Goal: Information Seeking & Learning: Check status

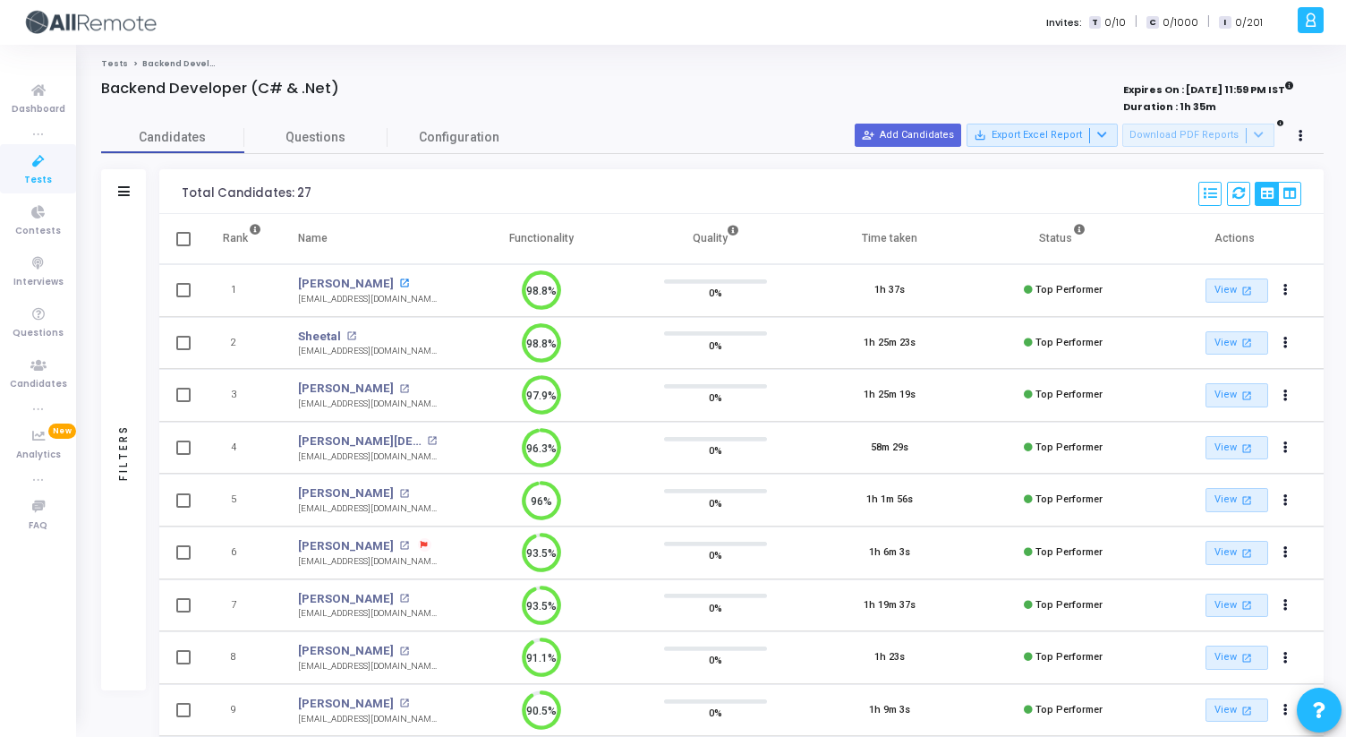
click at [399, 287] on mat-icon "open_in_new" at bounding box center [404, 283] width 10 height 10
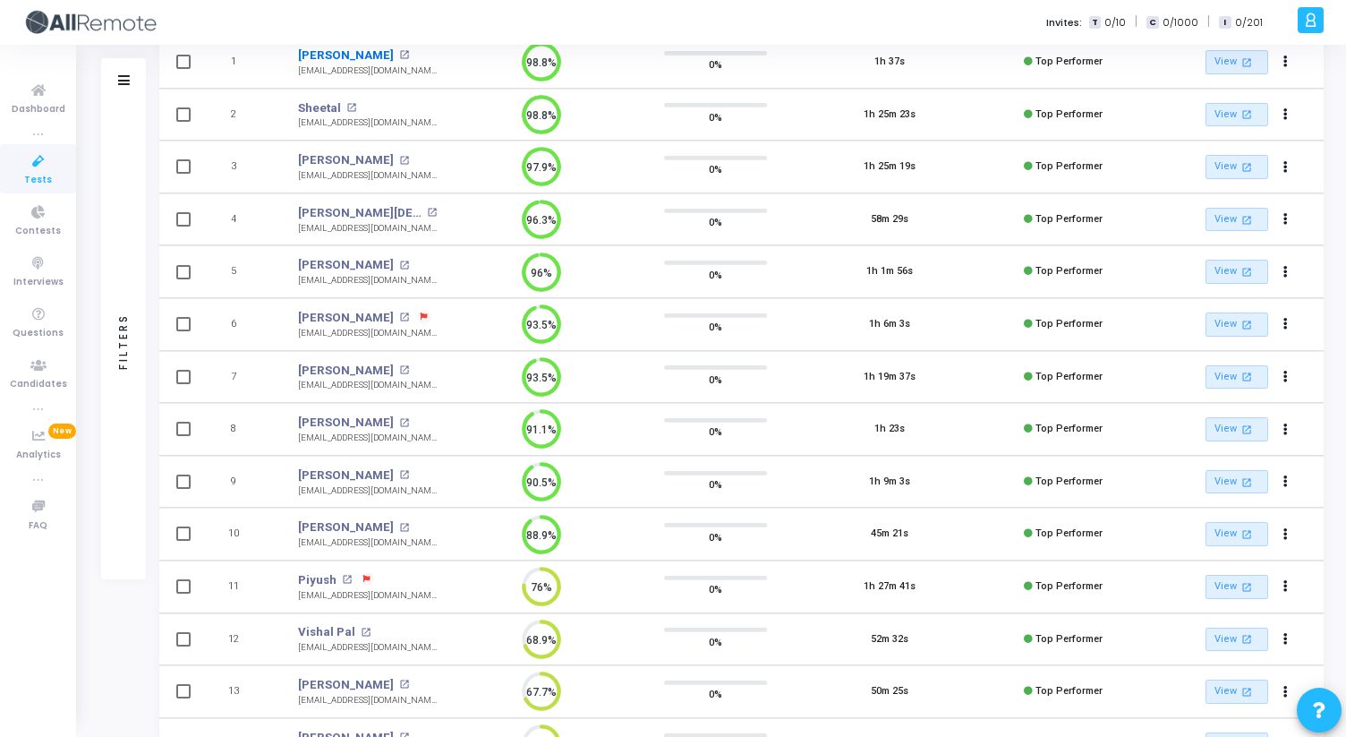
scroll to position [237, 0]
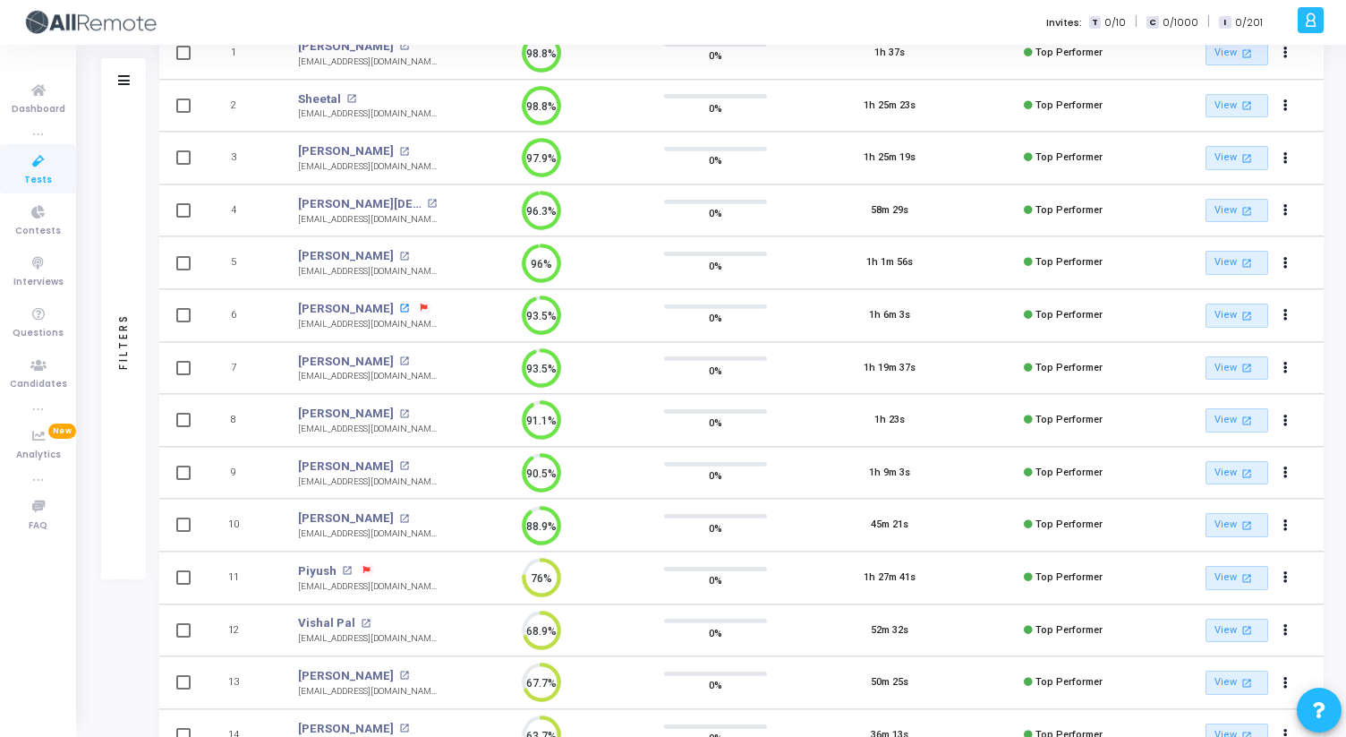
click at [399, 305] on mat-icon "open_in_new" at bounding box center [404, 308] width 10 height 10
click at [41, 271] on icon at bounding box center [39, 263] width 38 height 22
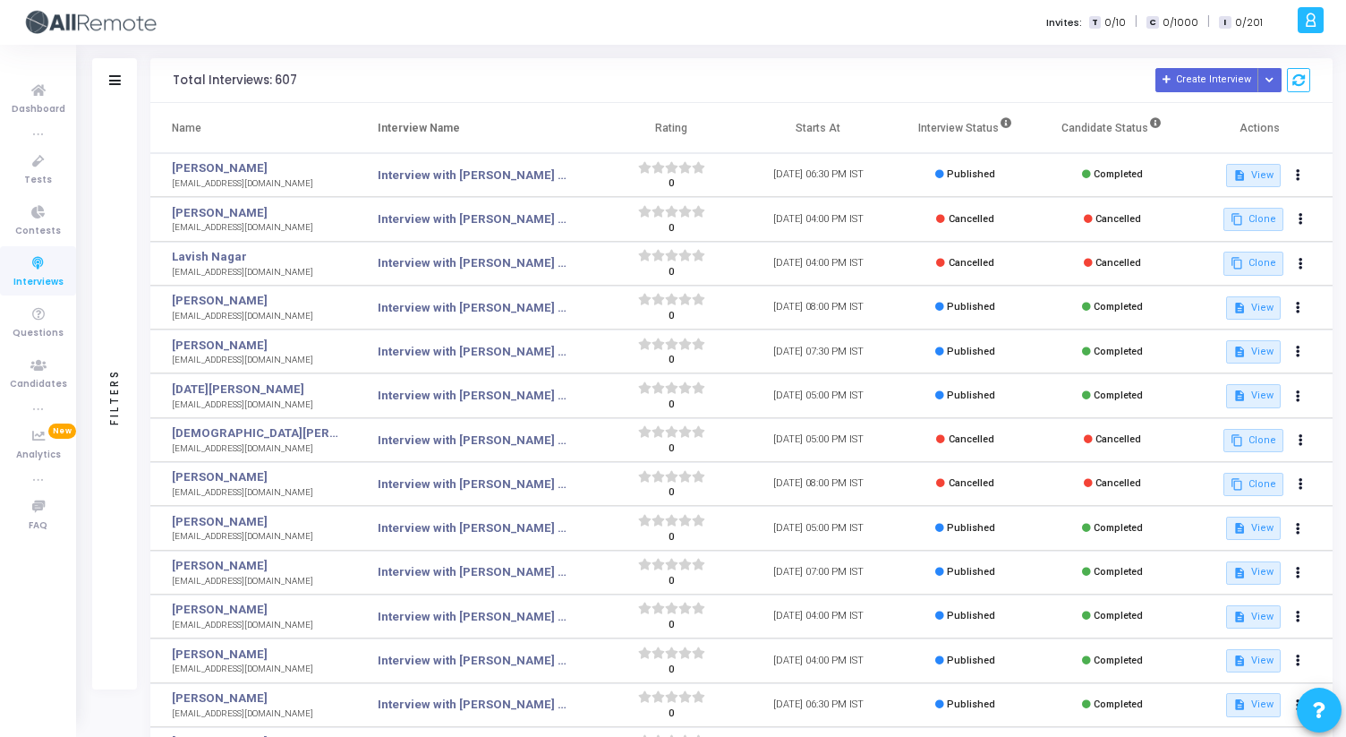
click at [115, 97] on div "Filters" at bounding box center [114, 80] width 45 height 45
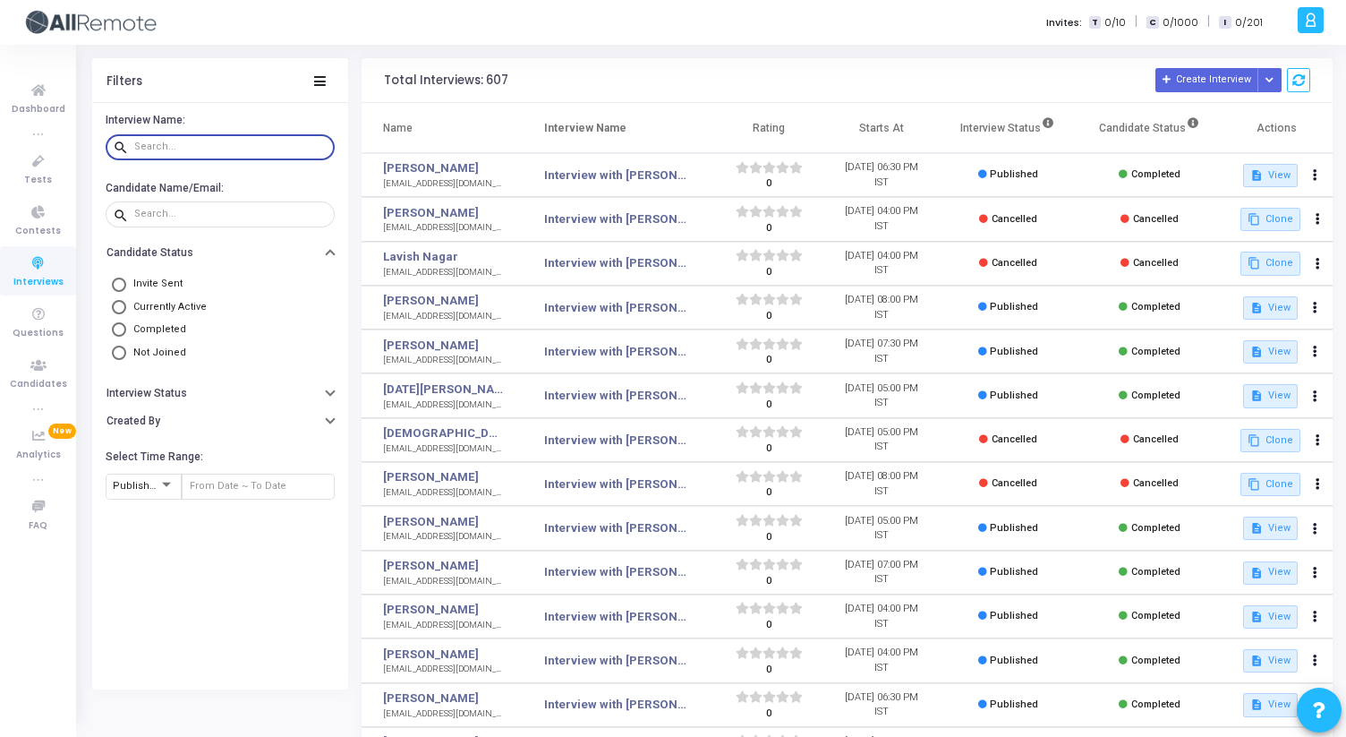
click at [243, 149] on input "text" at bounding box center [230, 146] width 193 height 11
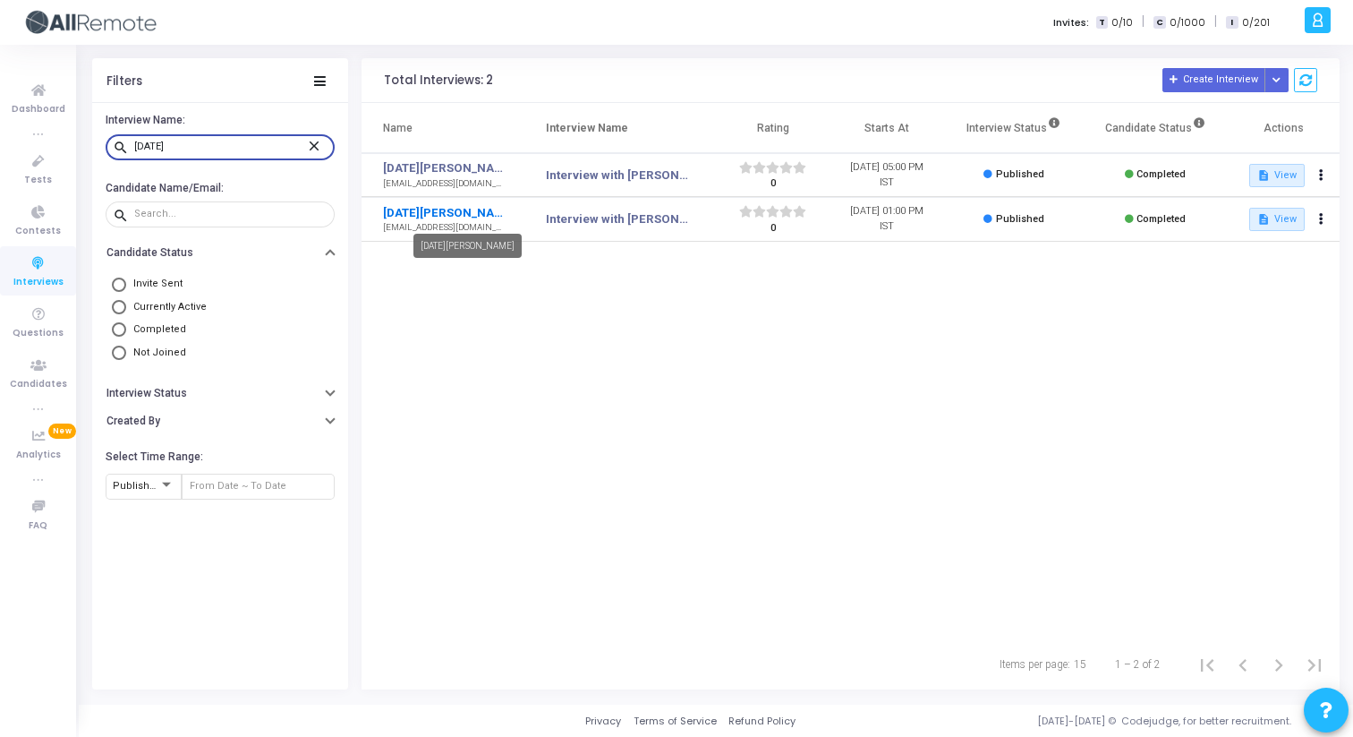
type input "kartik"
click at [406, 213] on link "Kartik Mittal" at bounding box center [445, 213] width 124 height 18
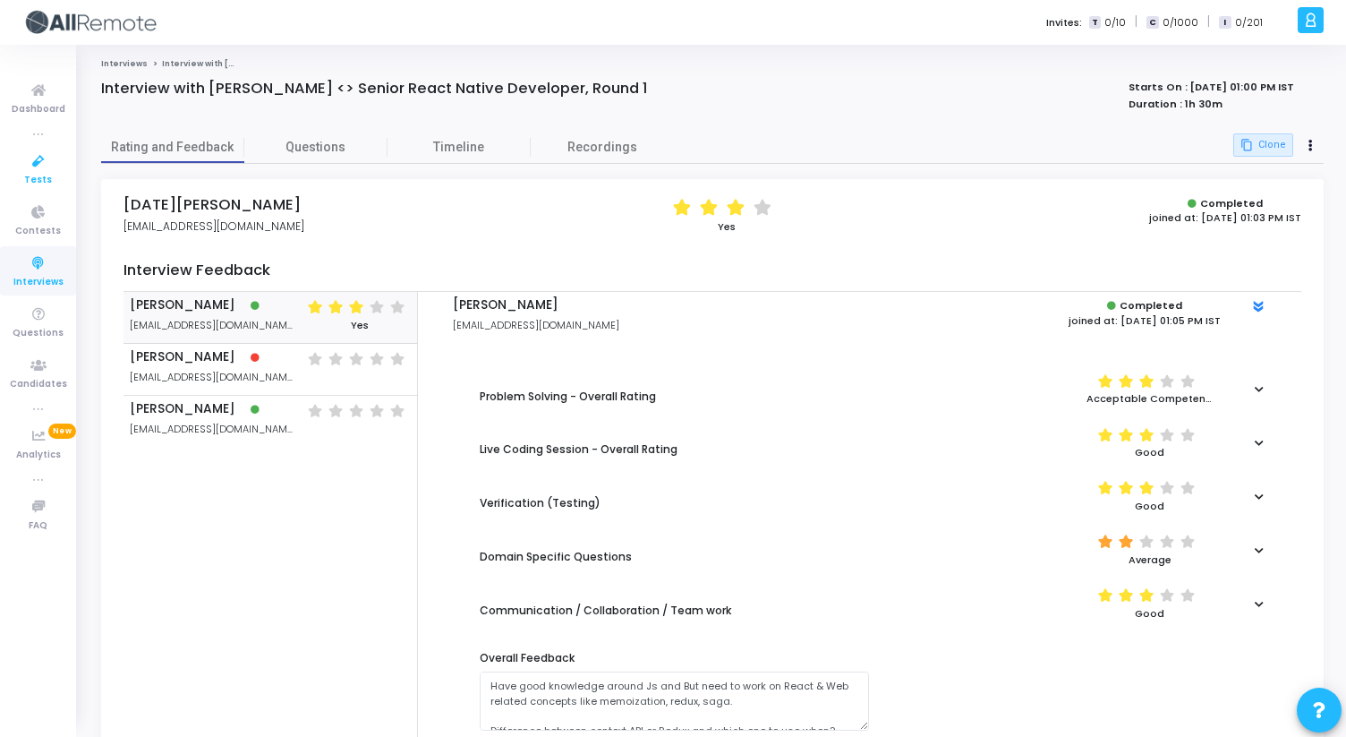
click at [25, 172] on link "Tests" at bounding box center [38, 168] width 76 height 49
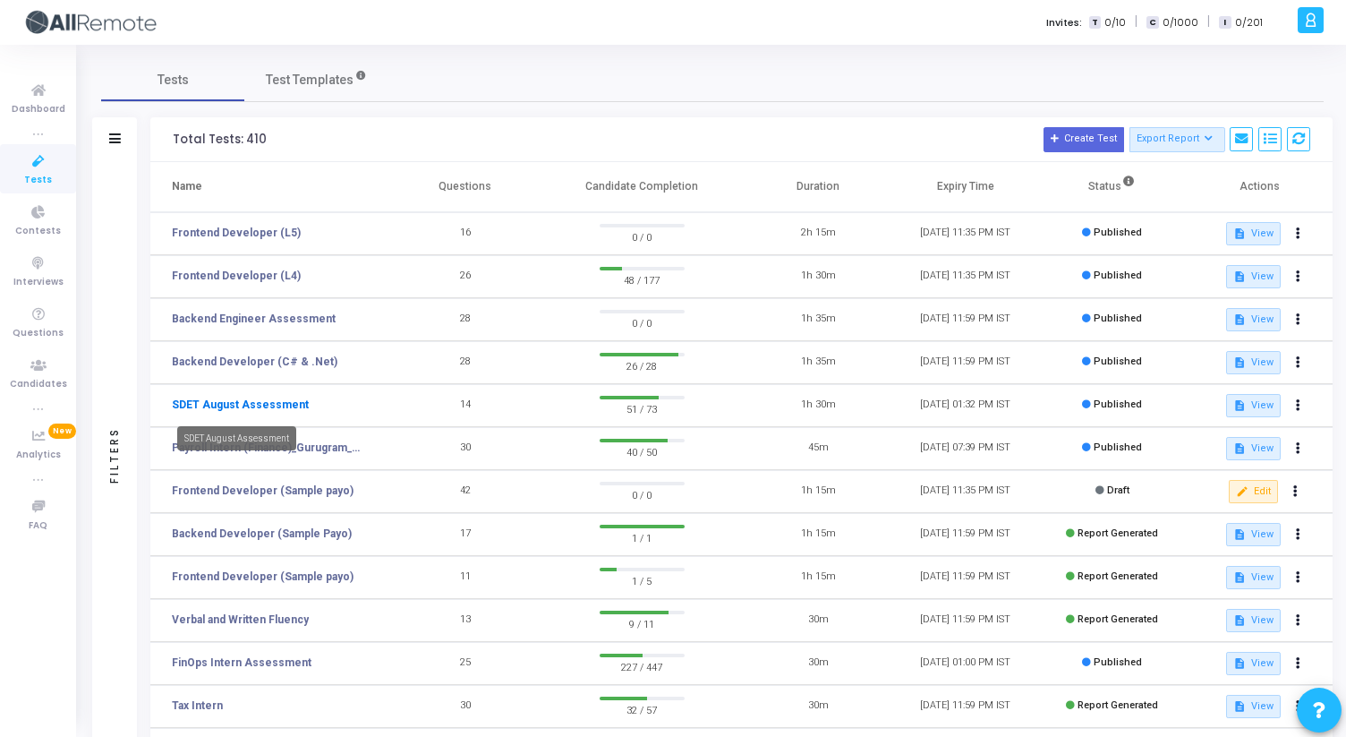
click at [270, 399] on link "SDET August Assessment" at bounding box center [240, 404] width 137 height 16
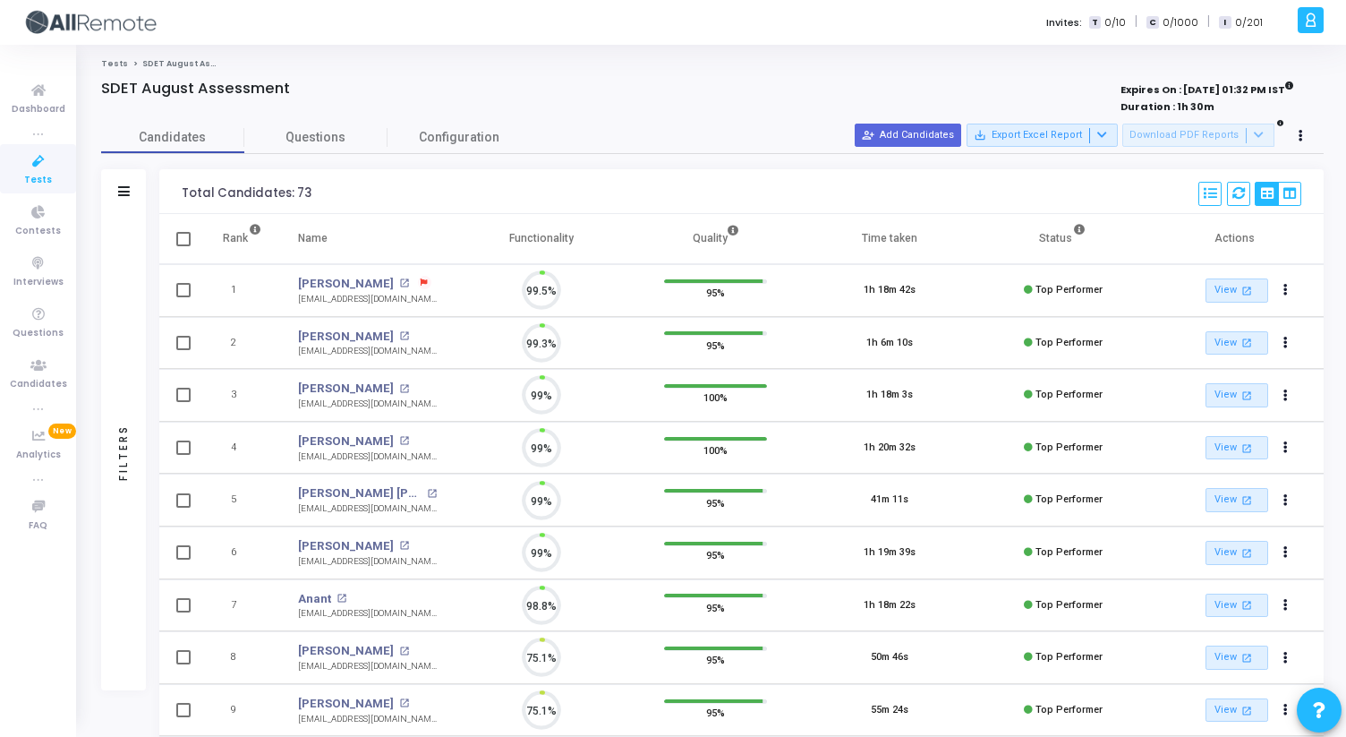
scroll to position [38, 46]
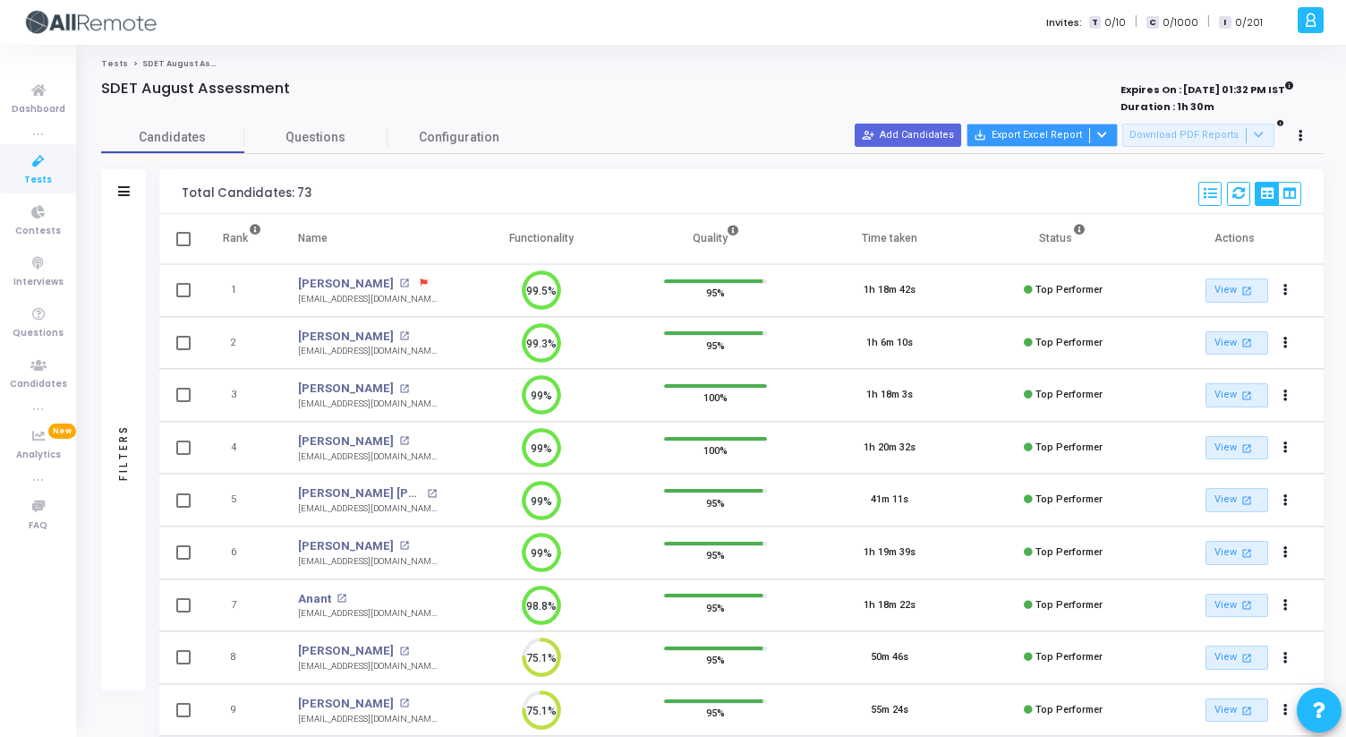
click at [1107, 132] on icon at bounding box center [1102, 135] width 10 height 10
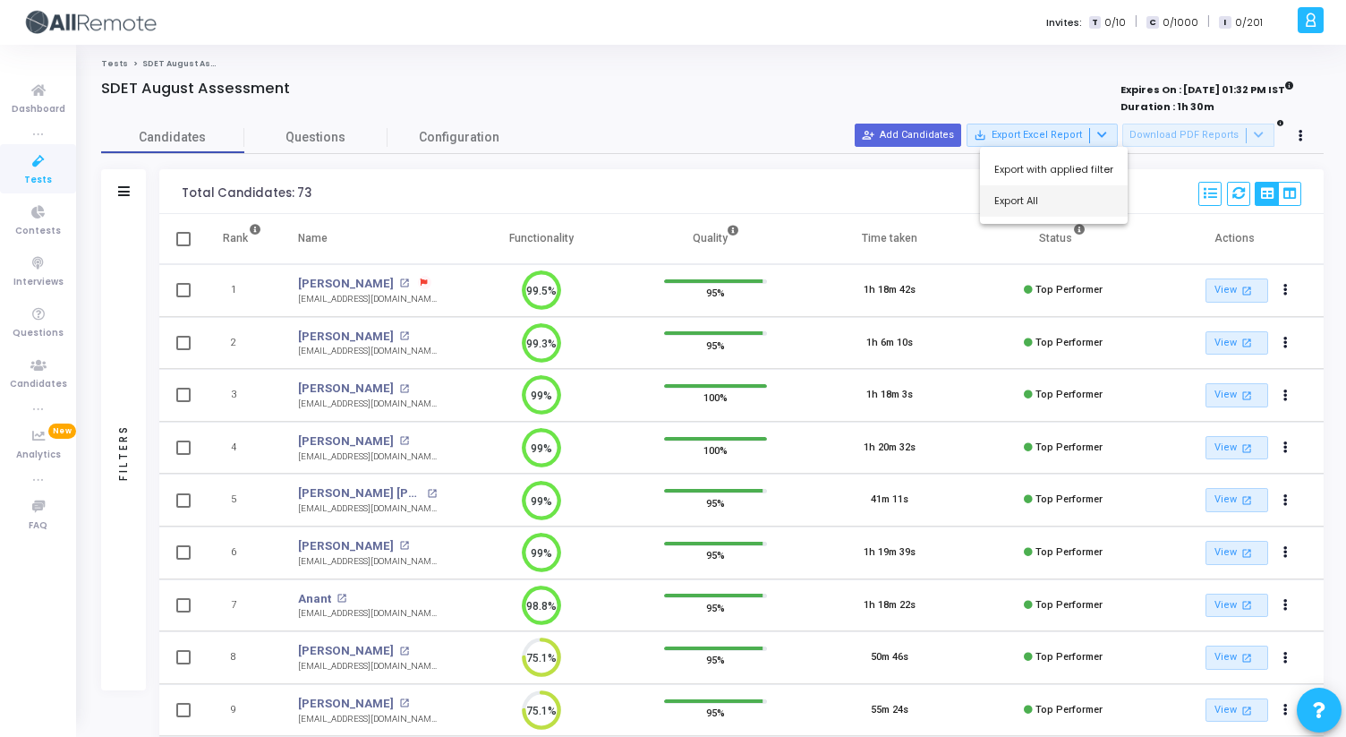
click at [1067, 196] on button "Export All" at bounding box center [1054, 200] width 148 height 31
click at [399, 331] on mat-icon "open_in_new" at bounding box center [404, 336] width 10 height 10
click at [337, 596] on mat-icon "open_in_new" at bounding box center [342, 598] width 10 height 10
click at [25, 166] on icon at bounding box center [39, 161] width 38 height 22
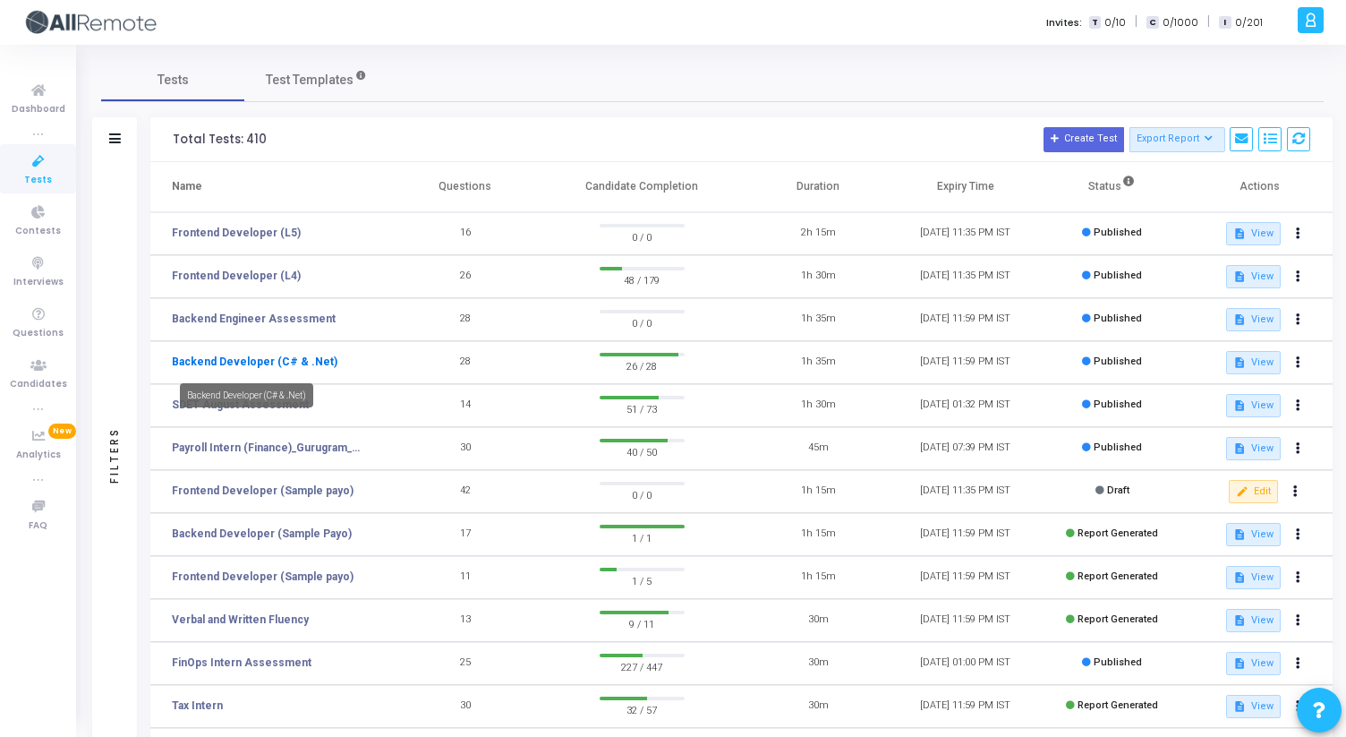
click at [308, 361] on link "Backend Developer (C# & .Net)" at bounding box center [255, 362] width 166 height 16
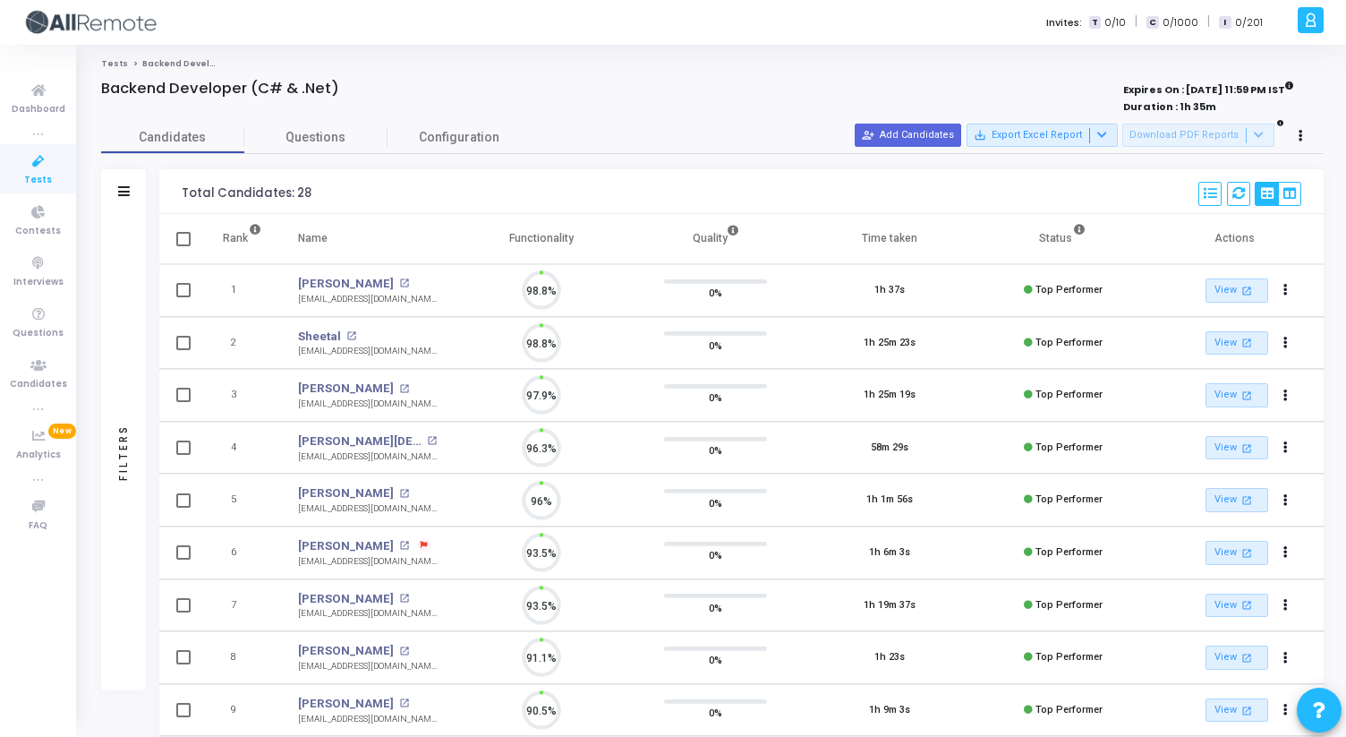
scroll to position [38, 46]
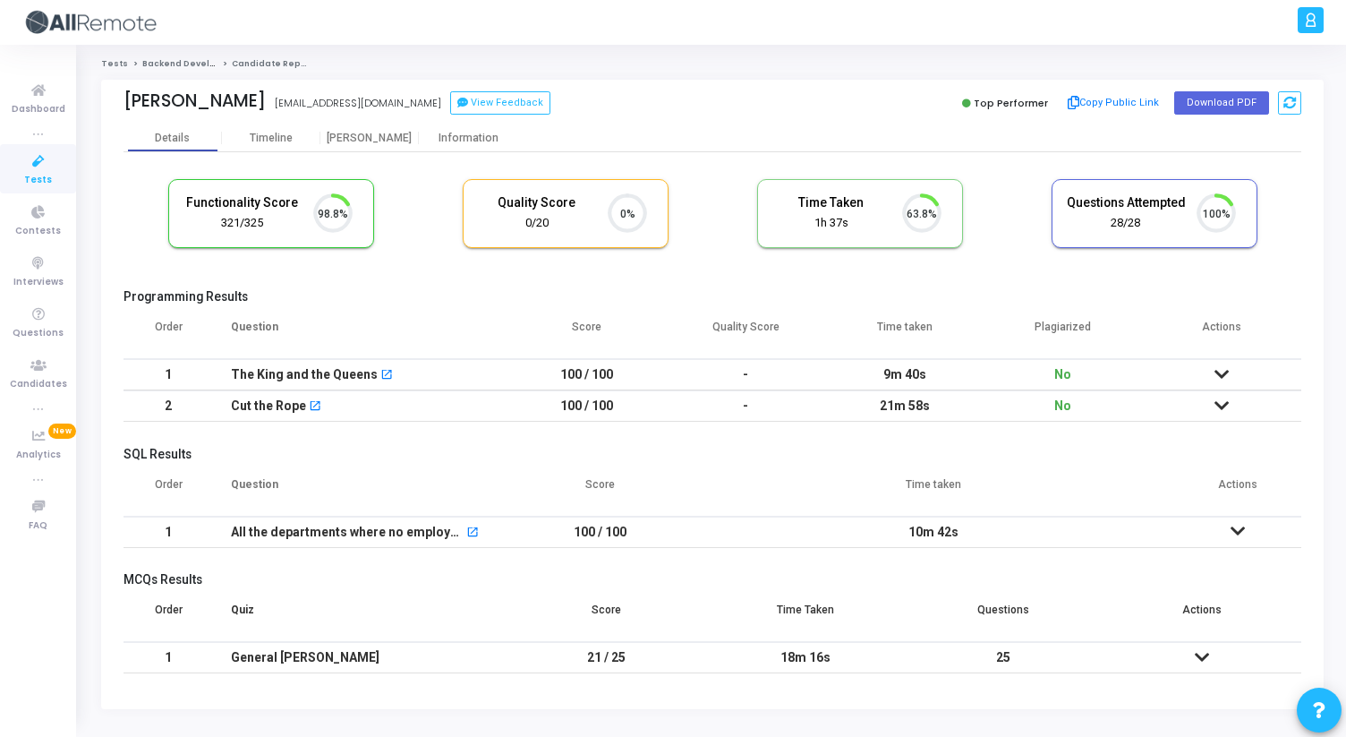
scroll to position [38, 46]
click at [378, 140] on div "[PERSON_NAME]" at bounding box center [369, 138] width 98 height 13
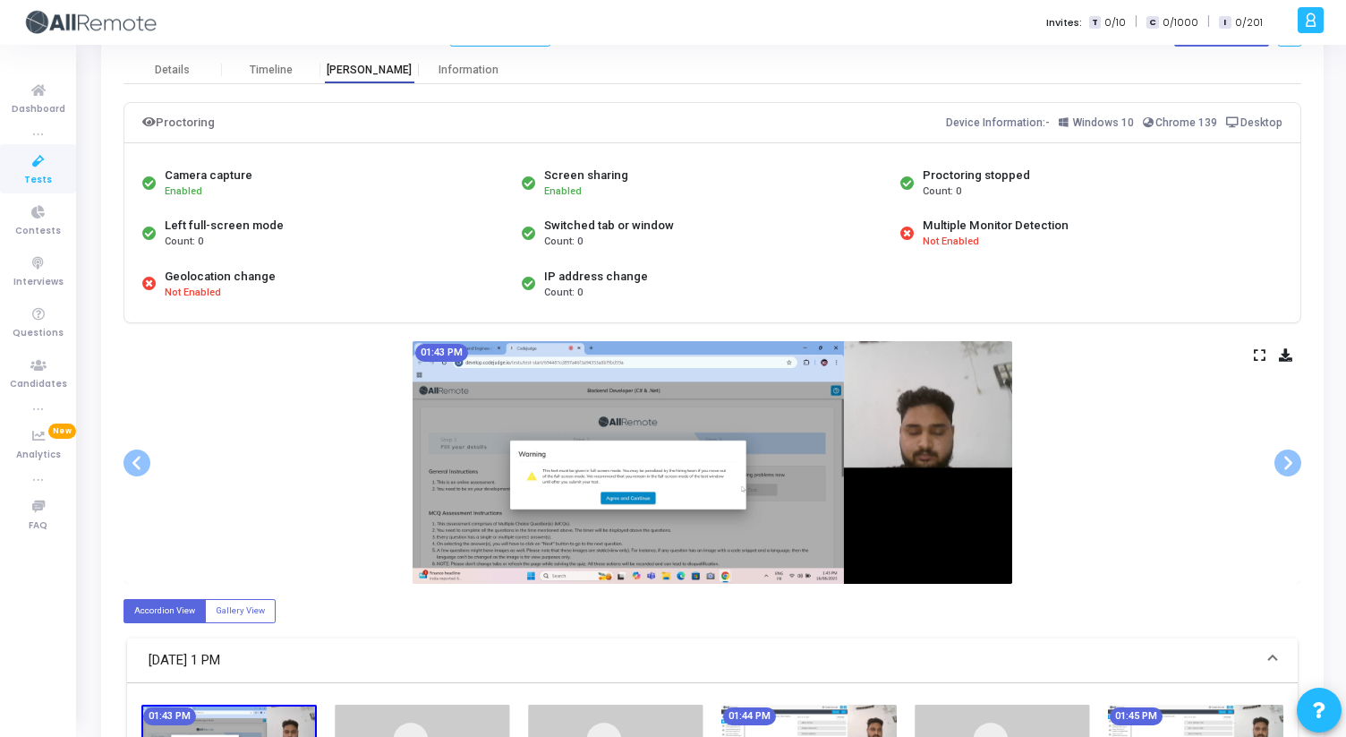
scroll to position [82, 0]
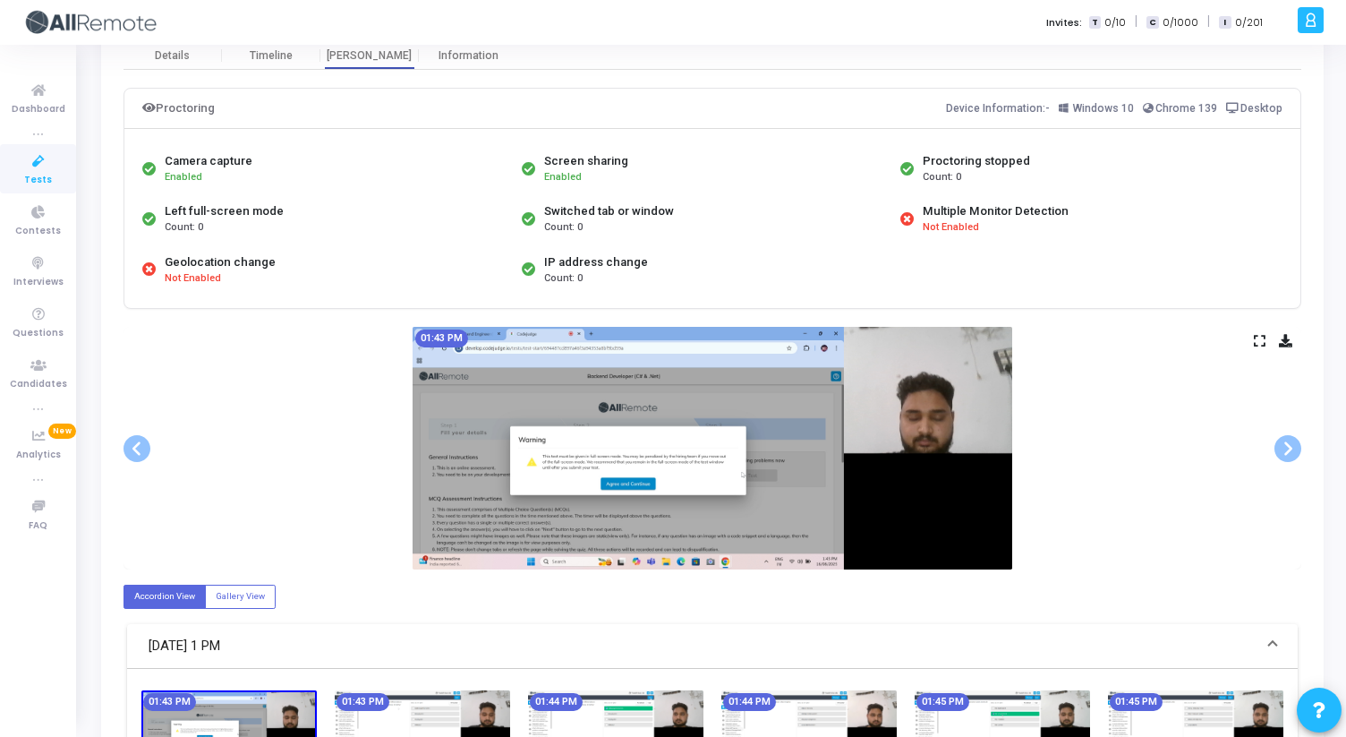
click at [1264, 340] on icon at bounding box center [1260, 341] width 12 height 10
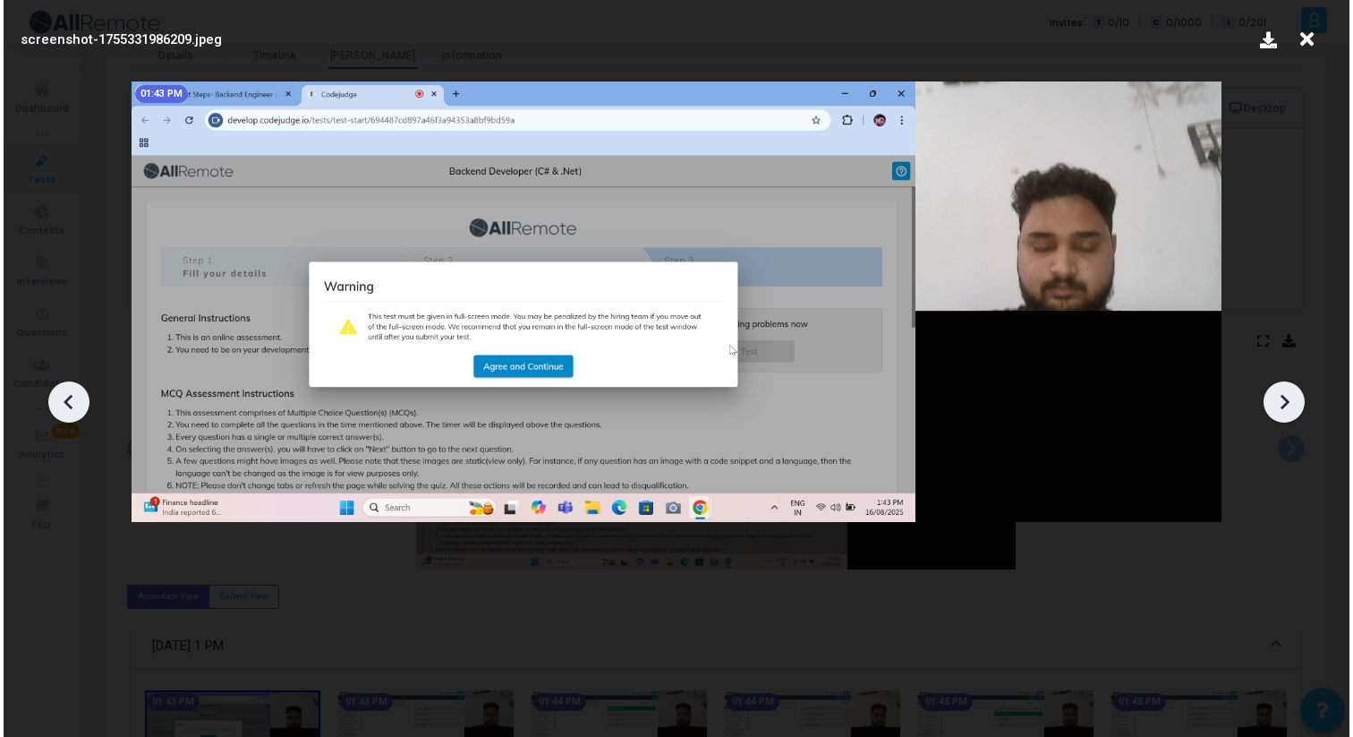
scroll to position [0, 0]
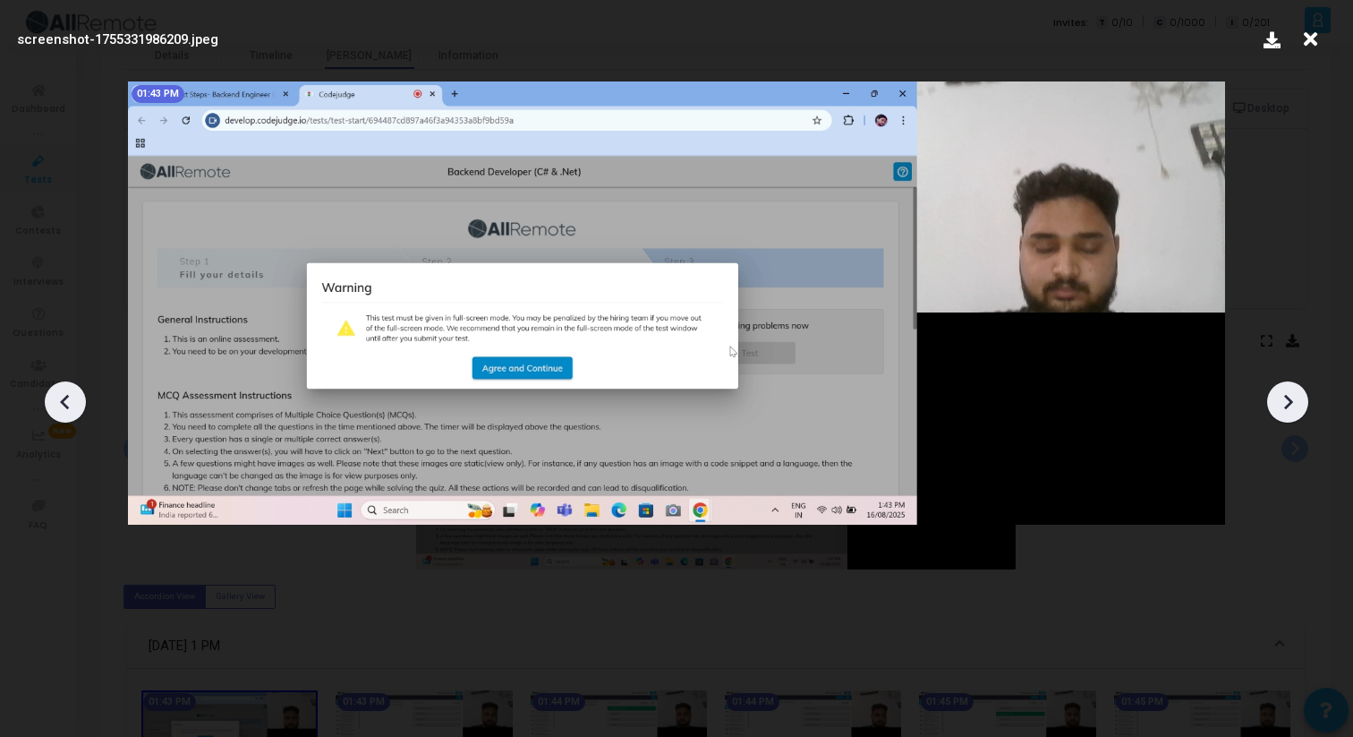
click at [1291, 412] on icon at bounding box center [1287, 401] width 27 height 27
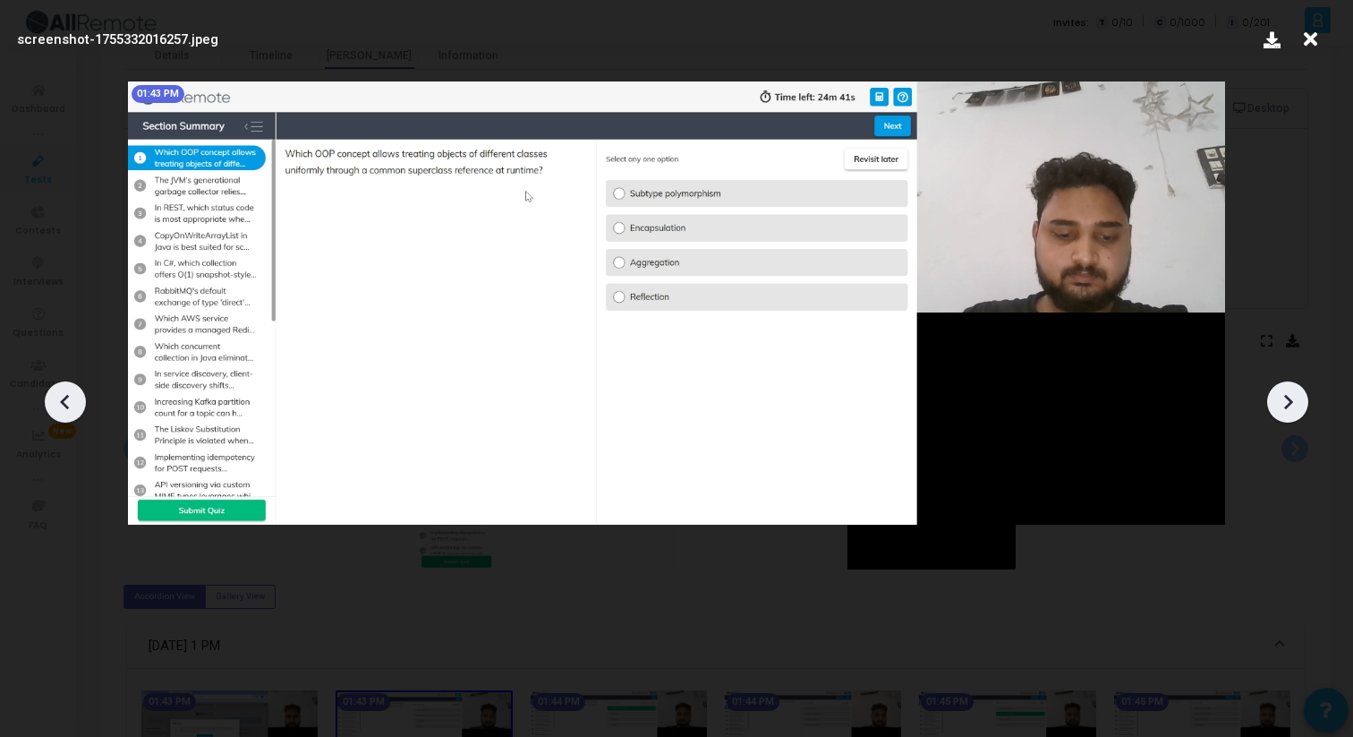
click at [1291, 412] on icon at bounding box center [1287, 401] width 27 height 27
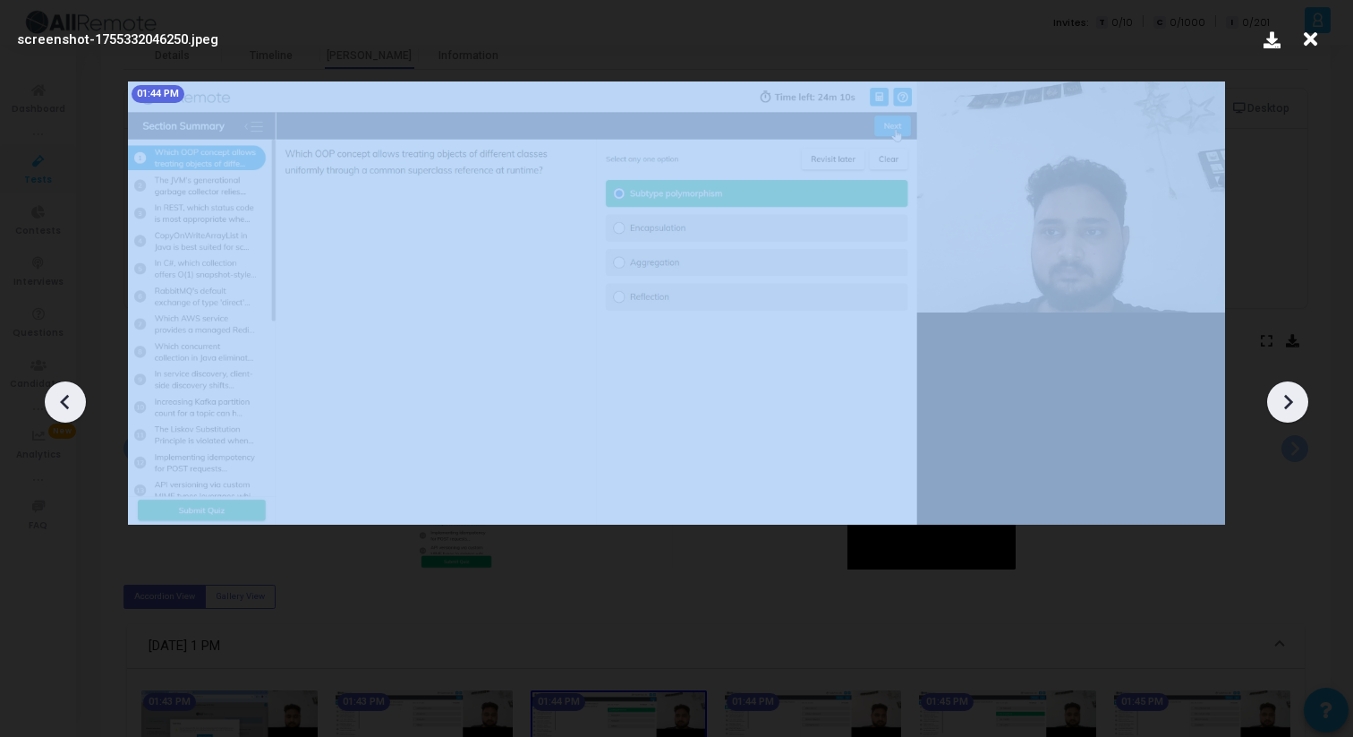
click at [1291, 412] on icon at bounding box center [1287, 401] width 27 height 27
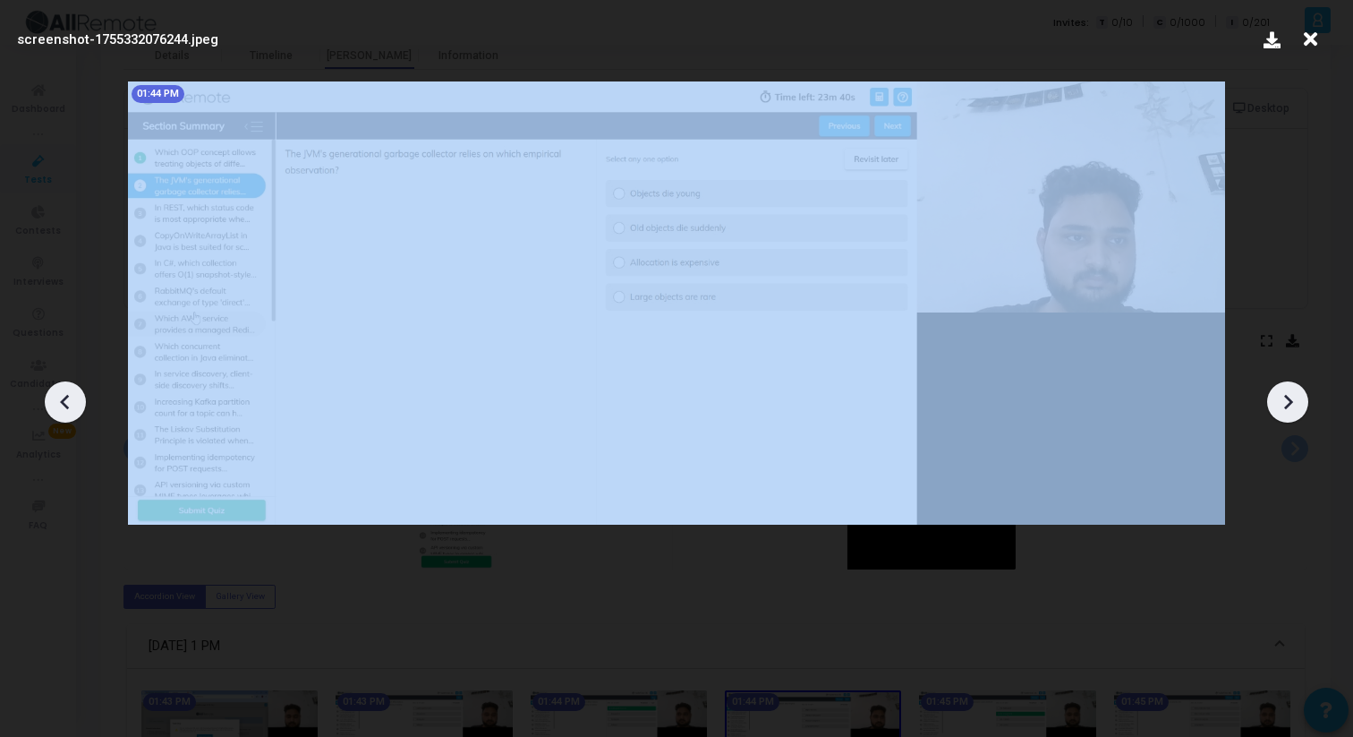
click at [1291, 412] on icon at bounding box center [1287, 401] width 27 height 27
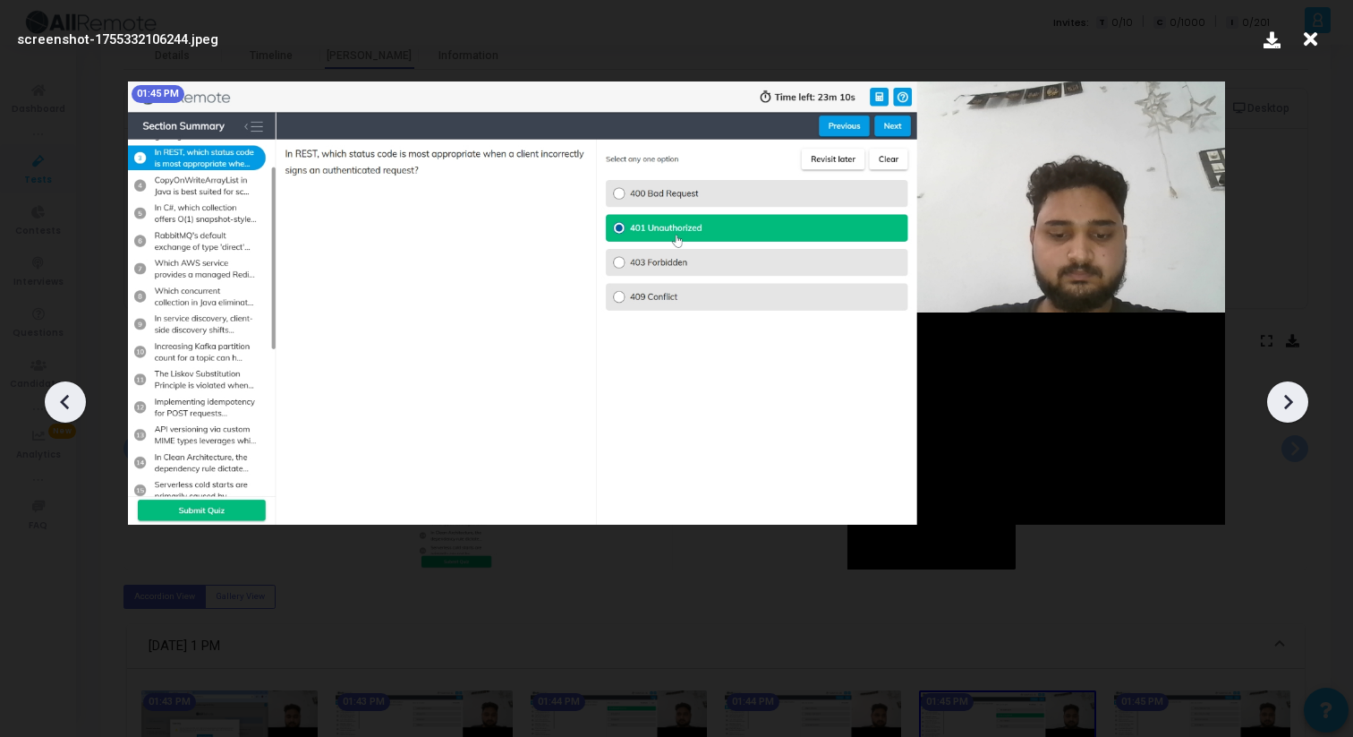
click at [1291, 412] on icon at bounding box center [1287, 401] width 27 height 27
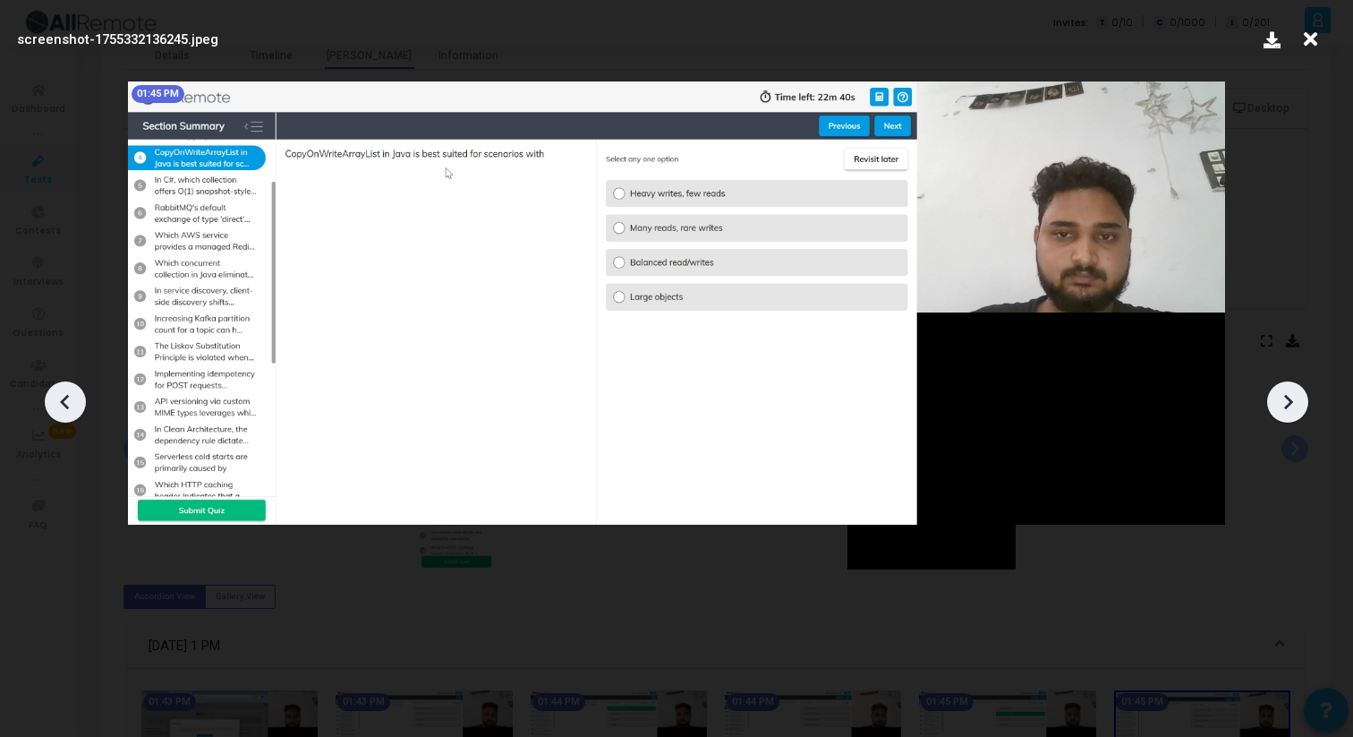
click at [1291, 412] on icon at bounding box center [1287, 401] width 27 height 27
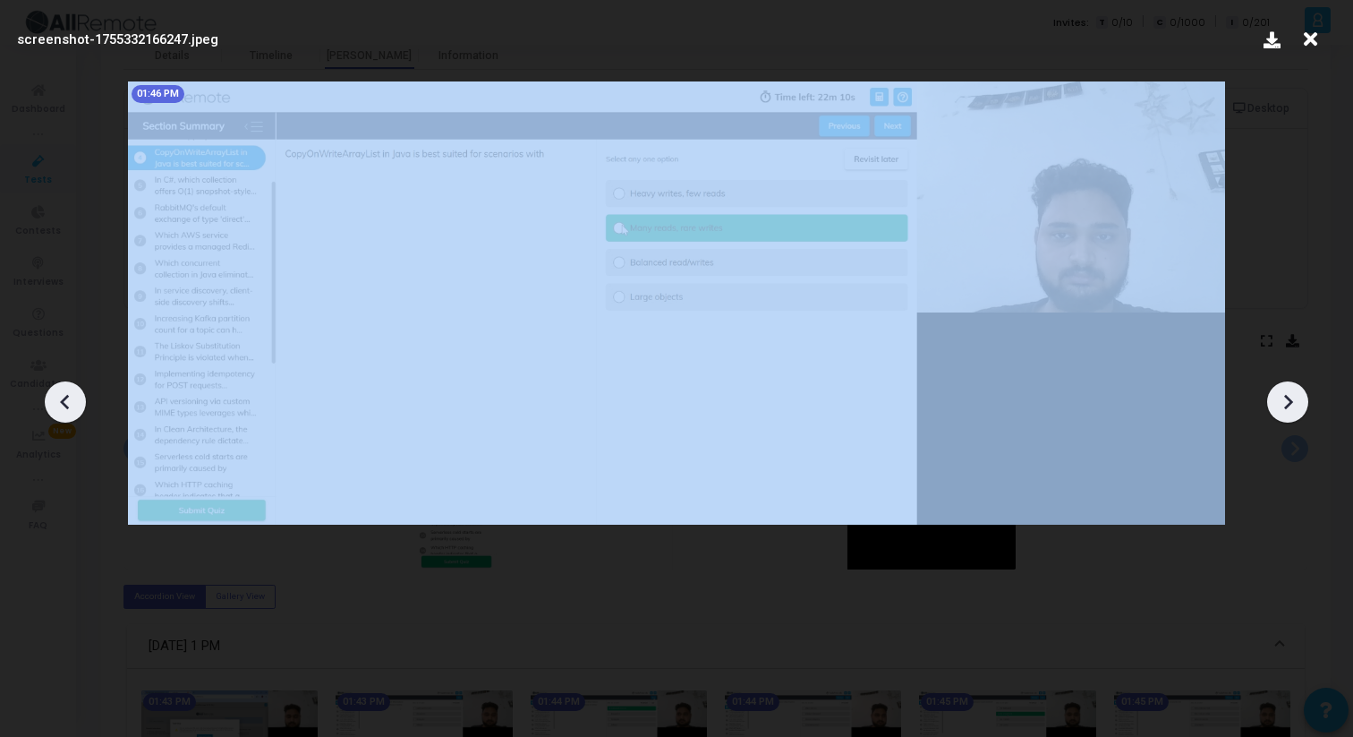
click at [1291, 412] on icon at bounding box center [1287, 401] width 27 height 27
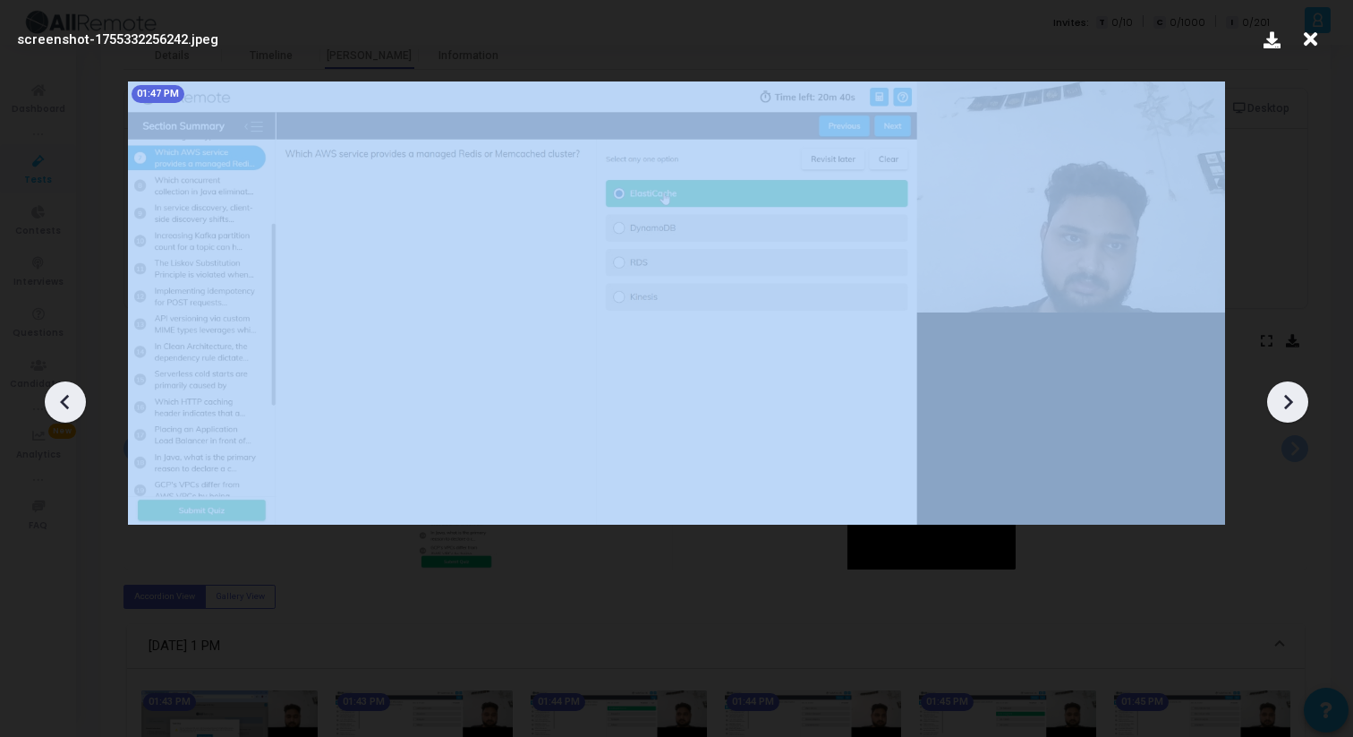
click at [1291, 412] on icon at bounding box center [1287, 401] width 27 height 27
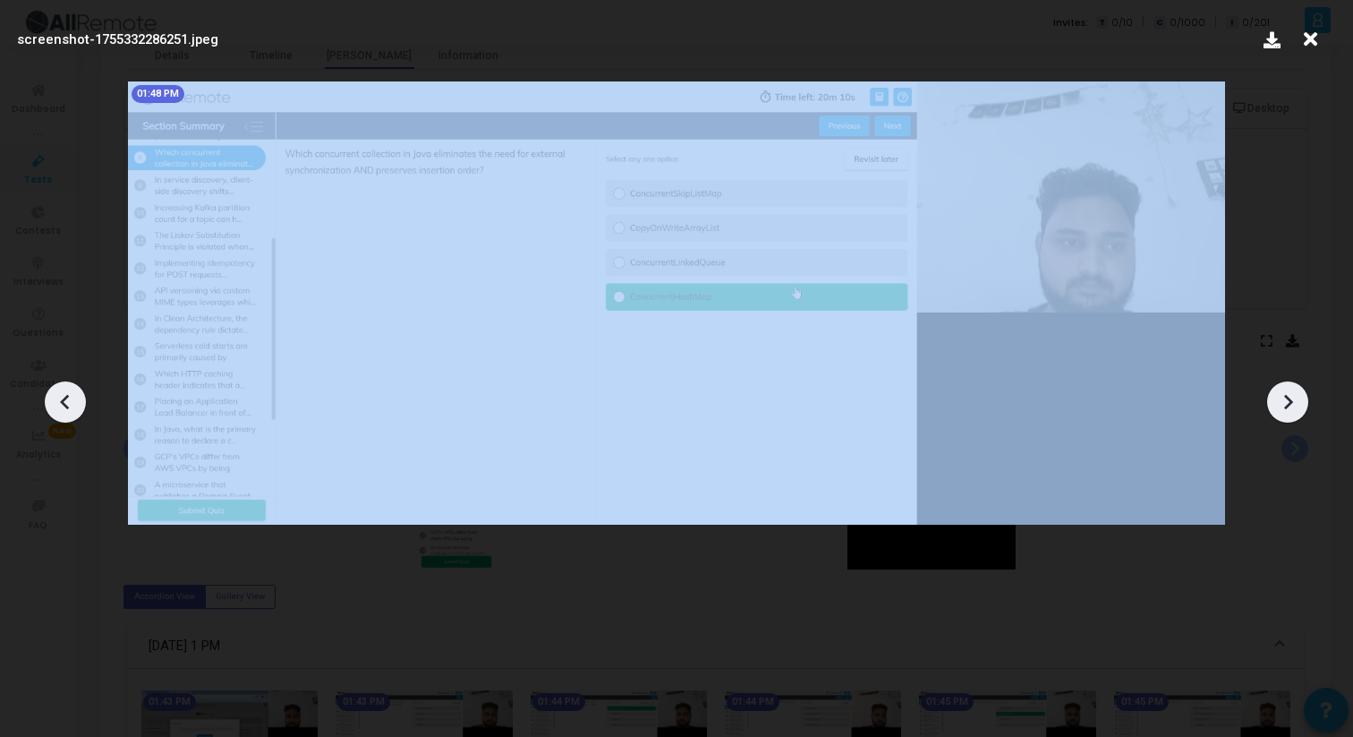
click at [1291, 412] on icon at bounding box center [1287, 401] width 27 height 27
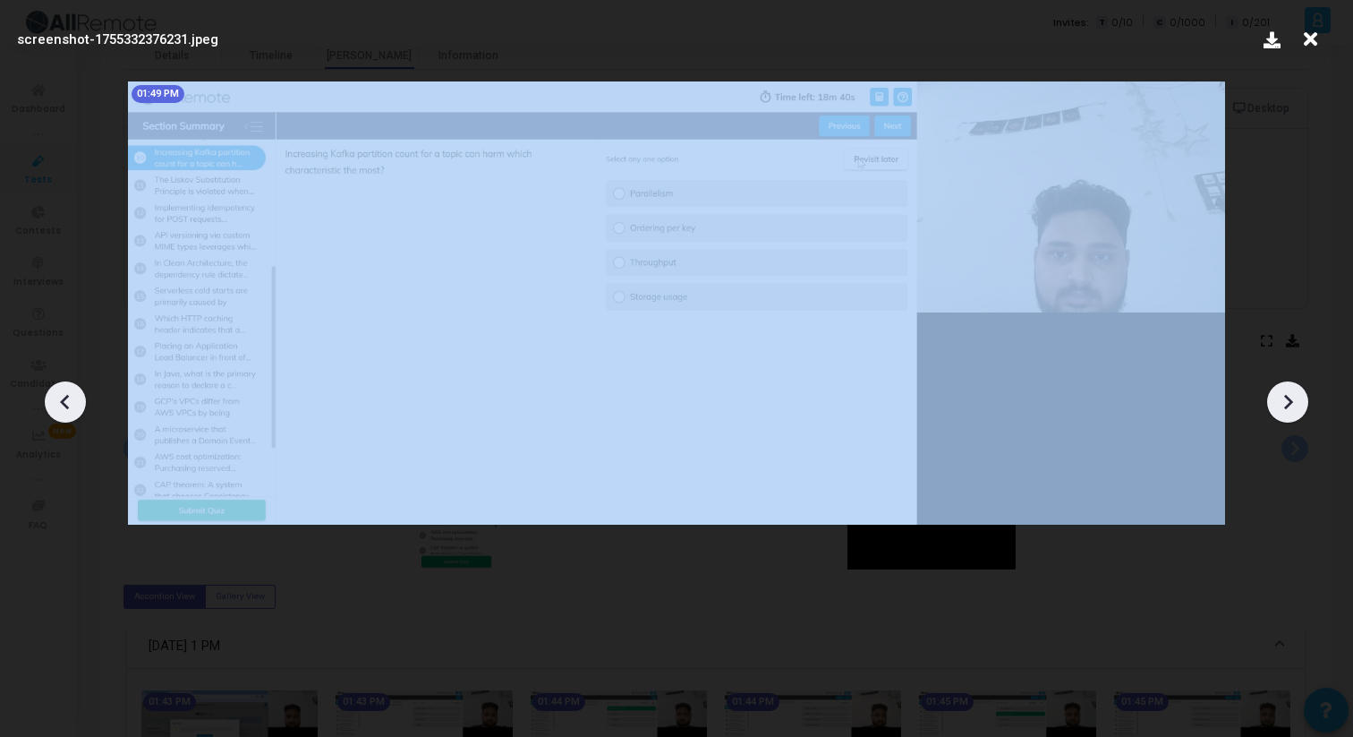
click at [1291, 412] on icon at bounding box center [1287, 401] width 27 height 27
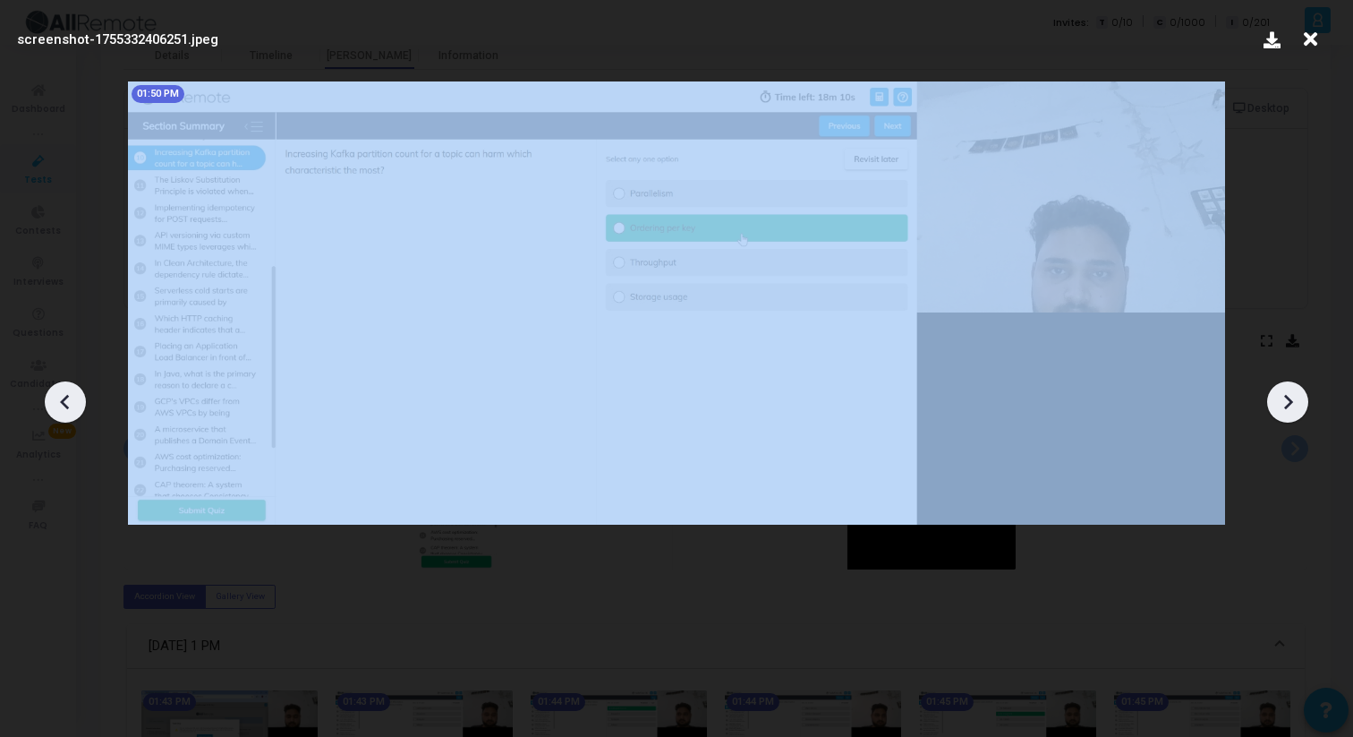
click at [1291, 412] on icon at bounding box center [1287, 401] width 27 height 27
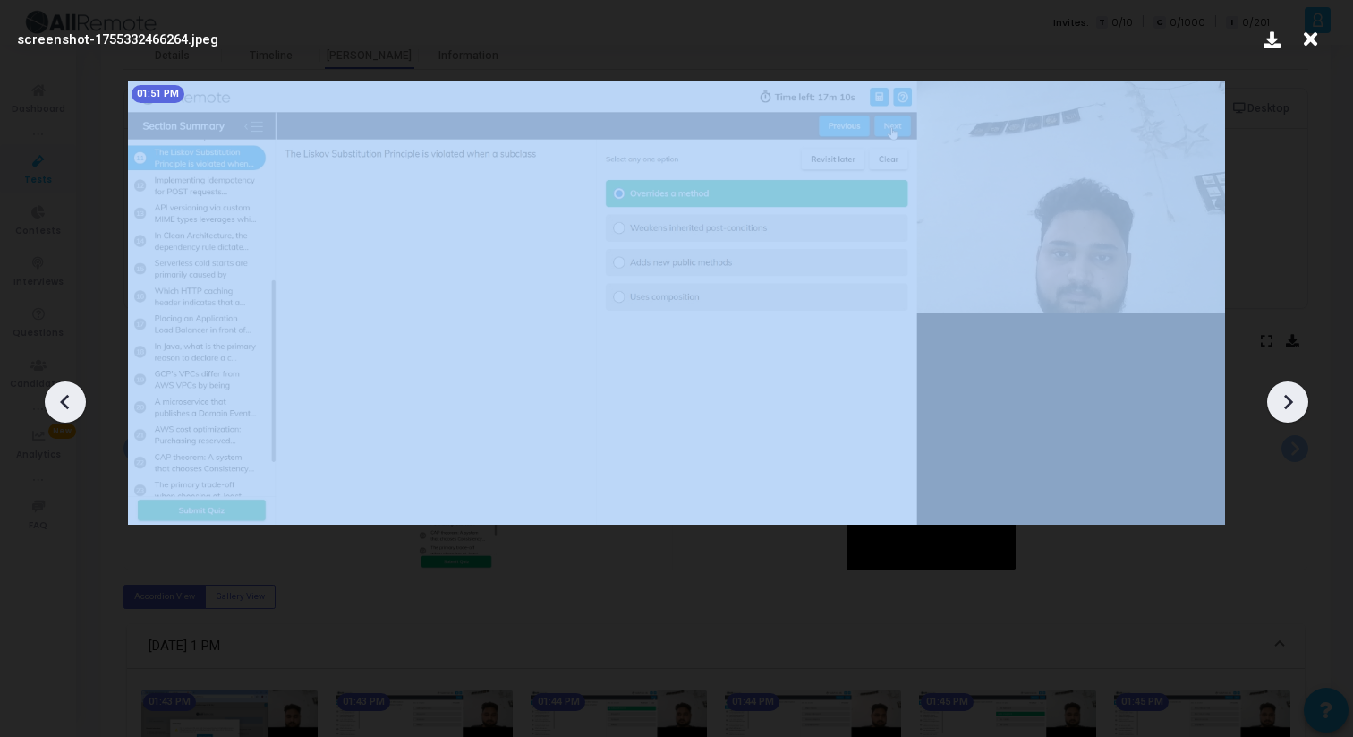
click at [1291, 412] on icon at bounding box center [1287, 401] width 27 height 27
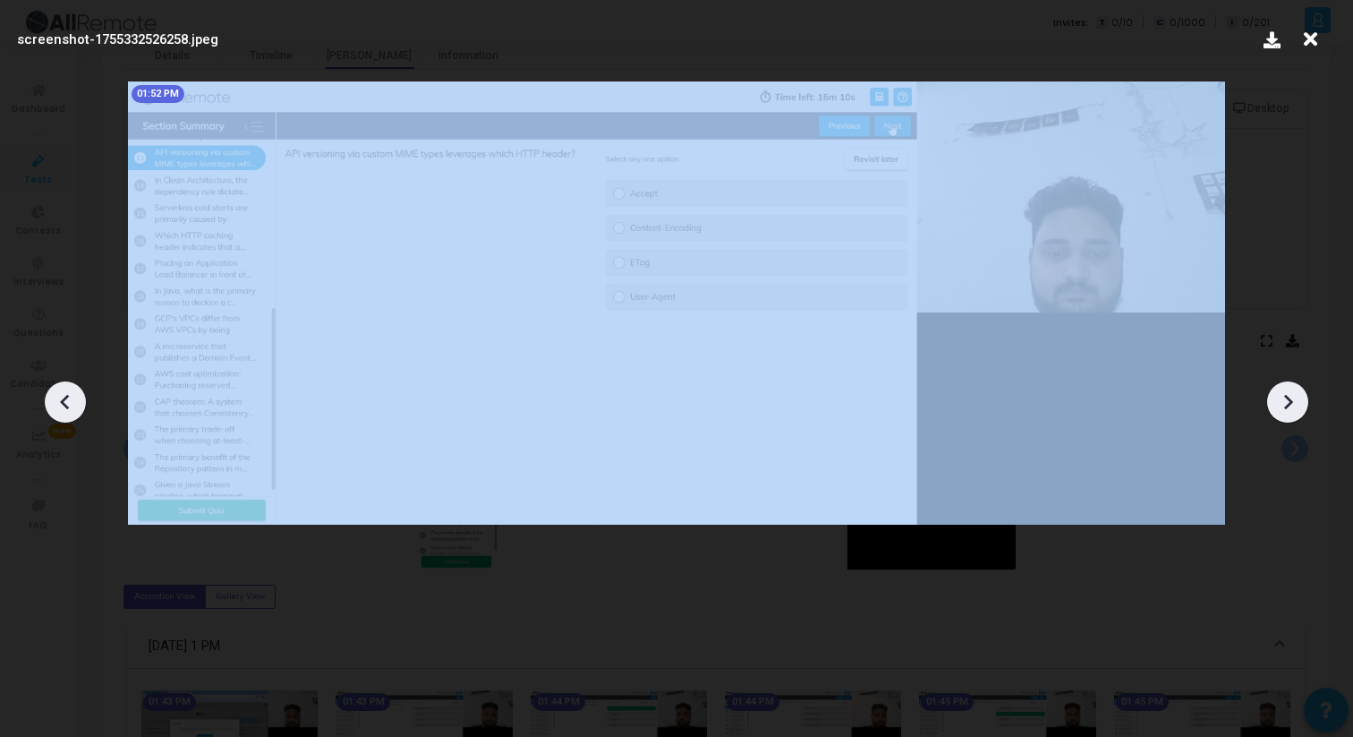
click at [1291, 412] on icon at bounding box center [1287, 401] width 27 height 27
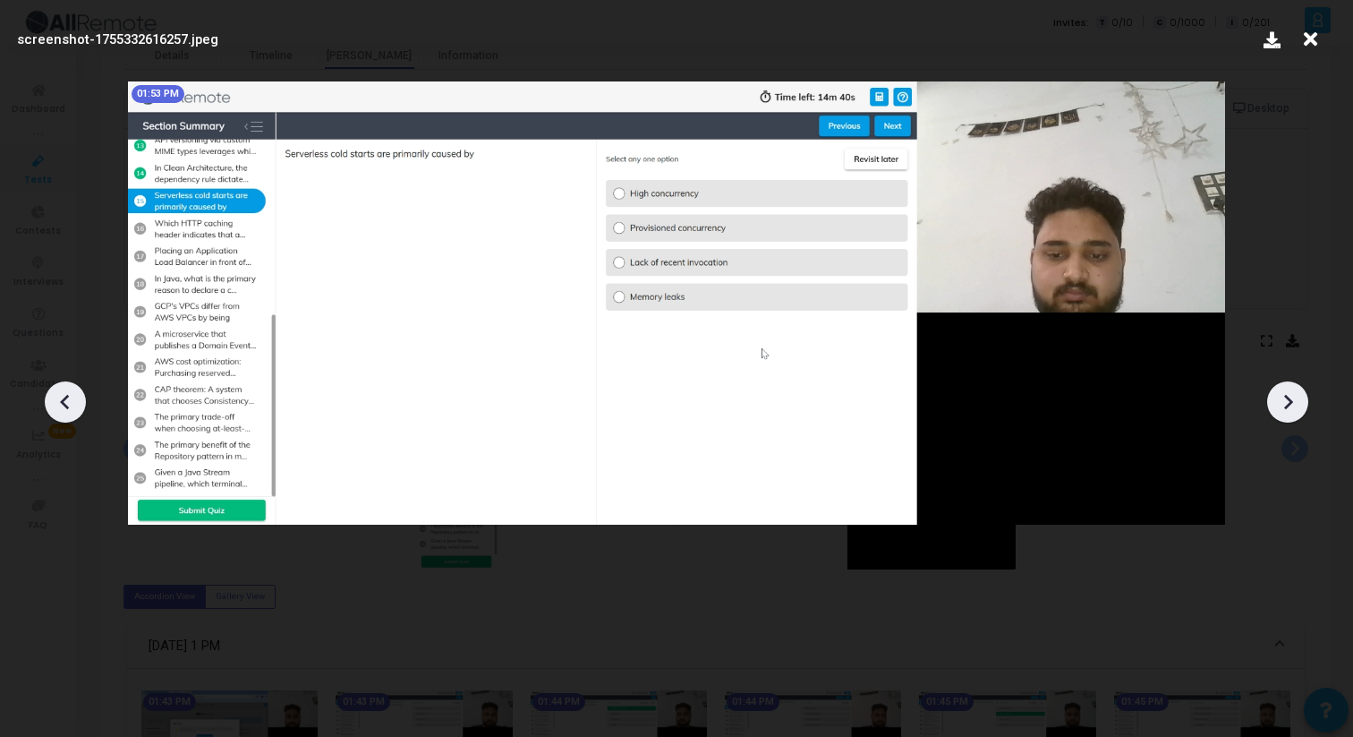
click at [1291, 412] on icon at bounding box center [1287, 401] width 27 height 27
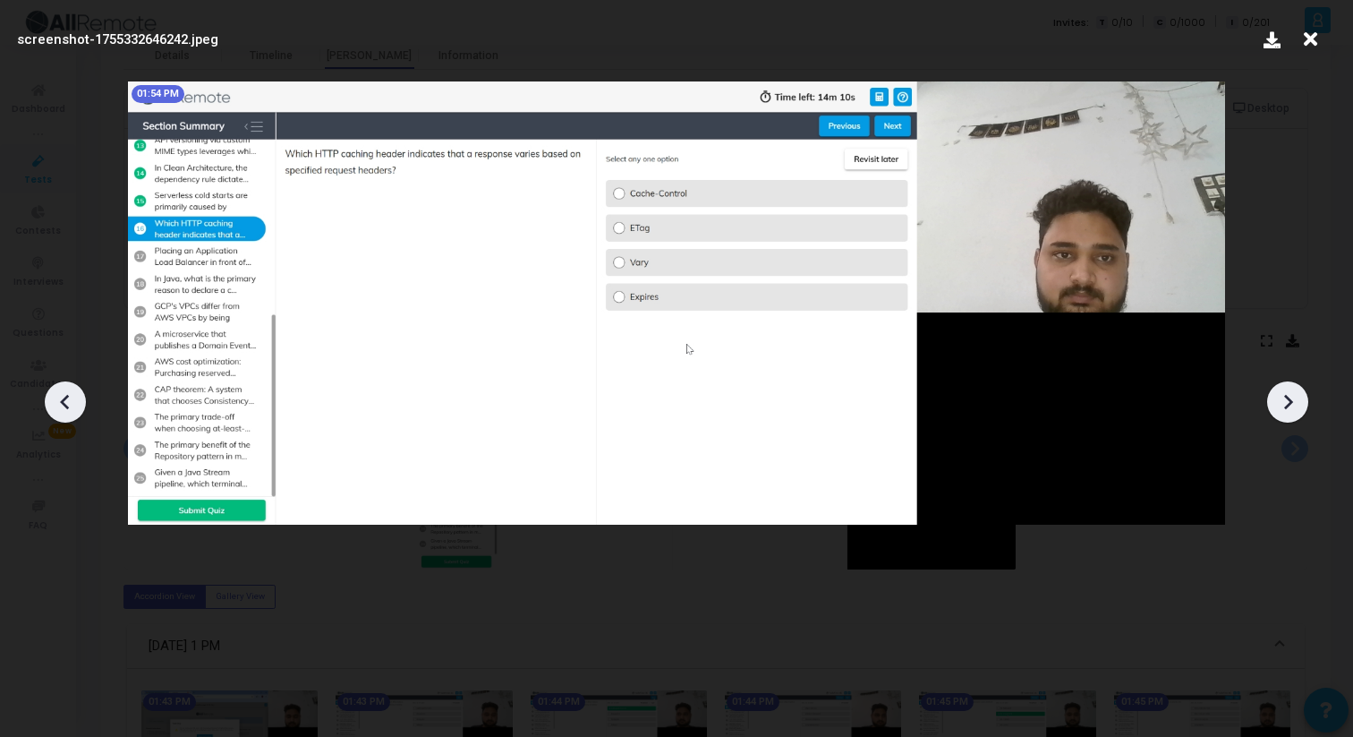
click at [1291, 412] on icon at bounding box center [1287, 401] width 27 height 27
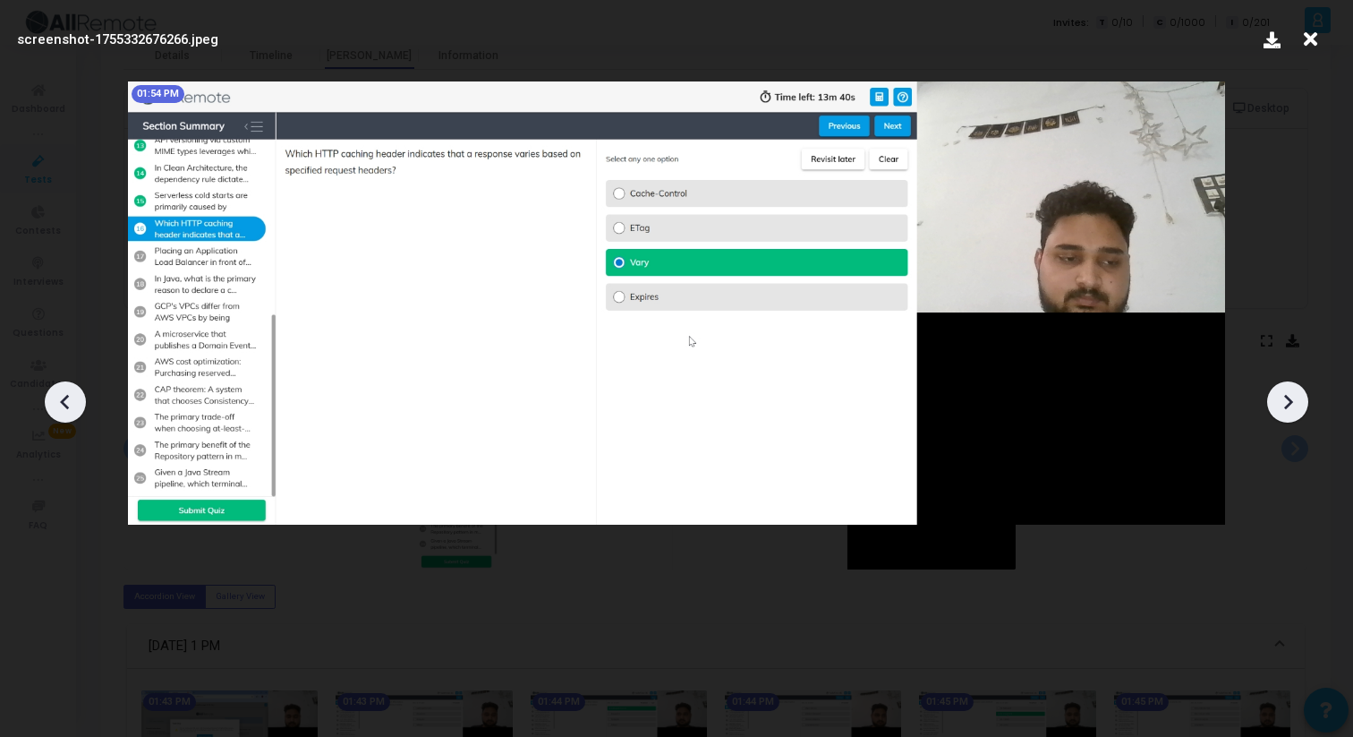
click at [1294, 404] on icon at bounding box center [1287, 401] width 27 height 27
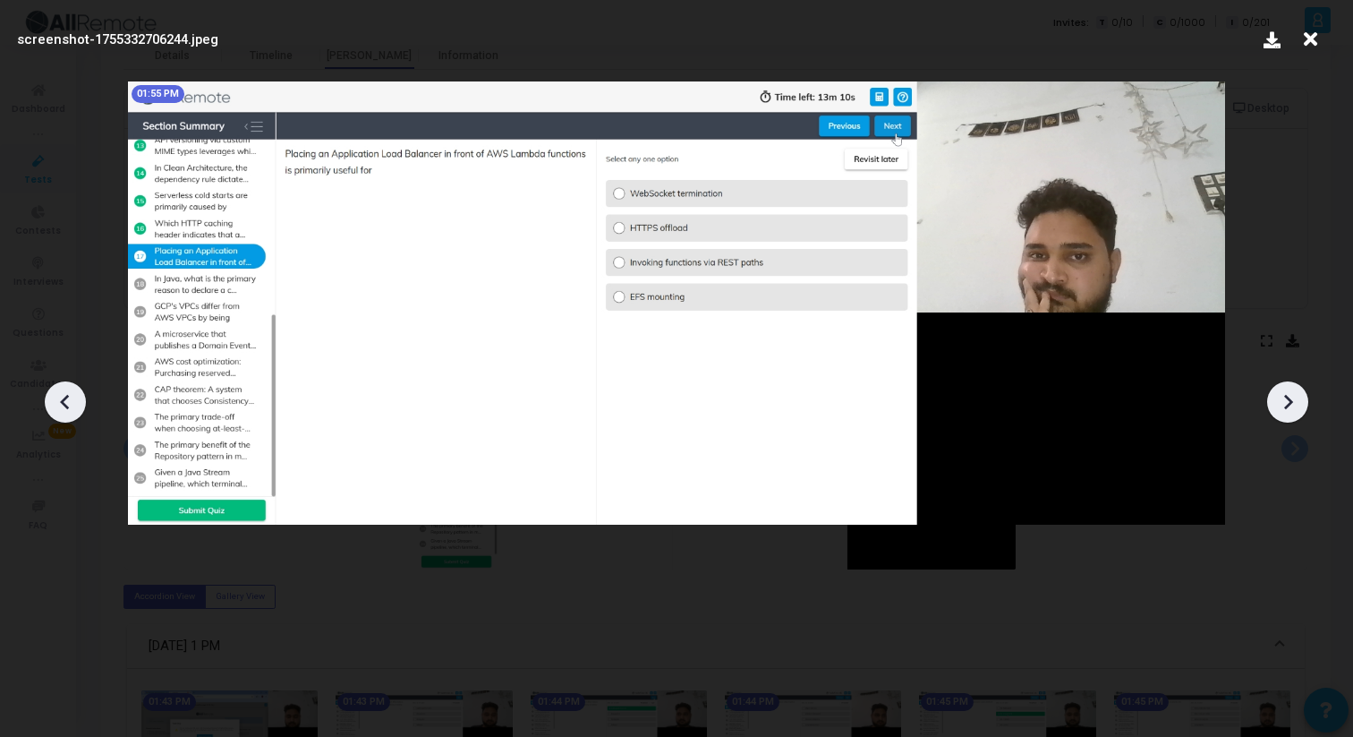
click at [1294, 404] on icon at bounding box center [1287, 401] width 27 height 27
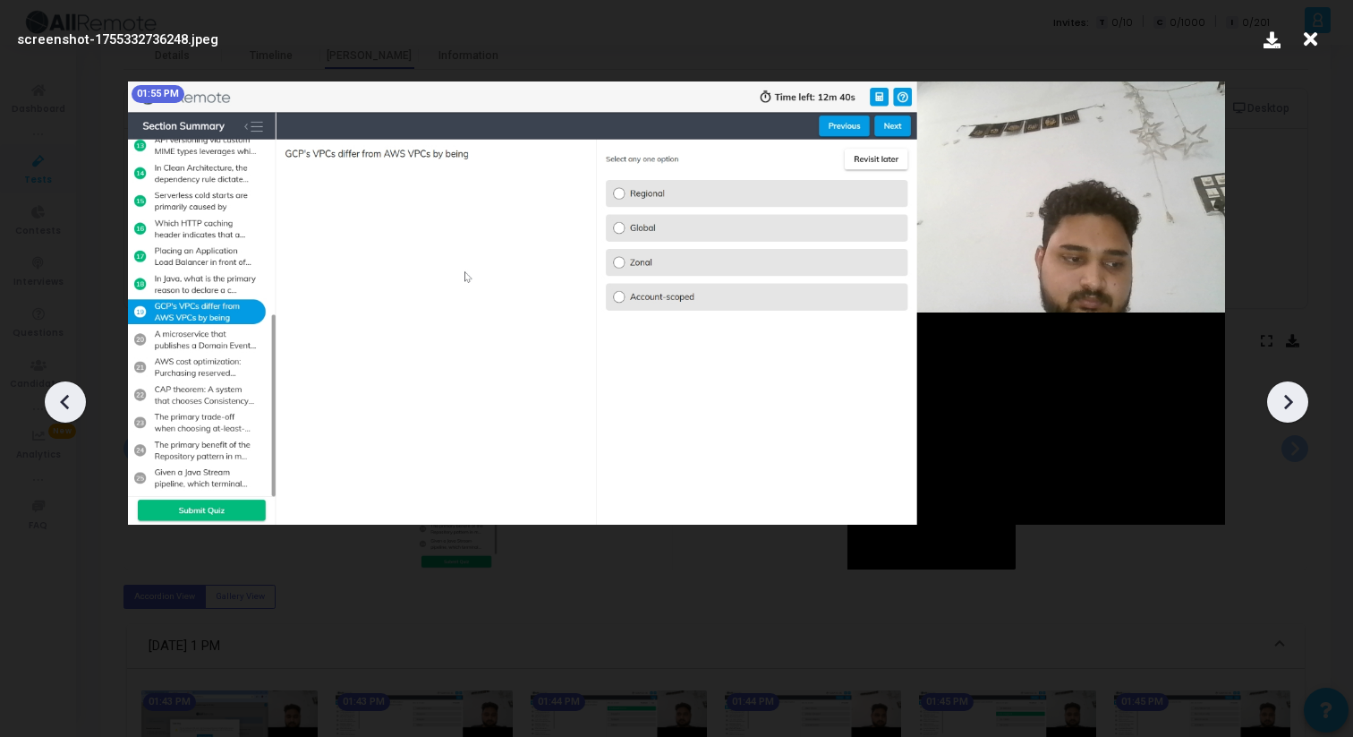
click at [1295, 404] on icon at bounding box center [1287, 401] width 27 height 27
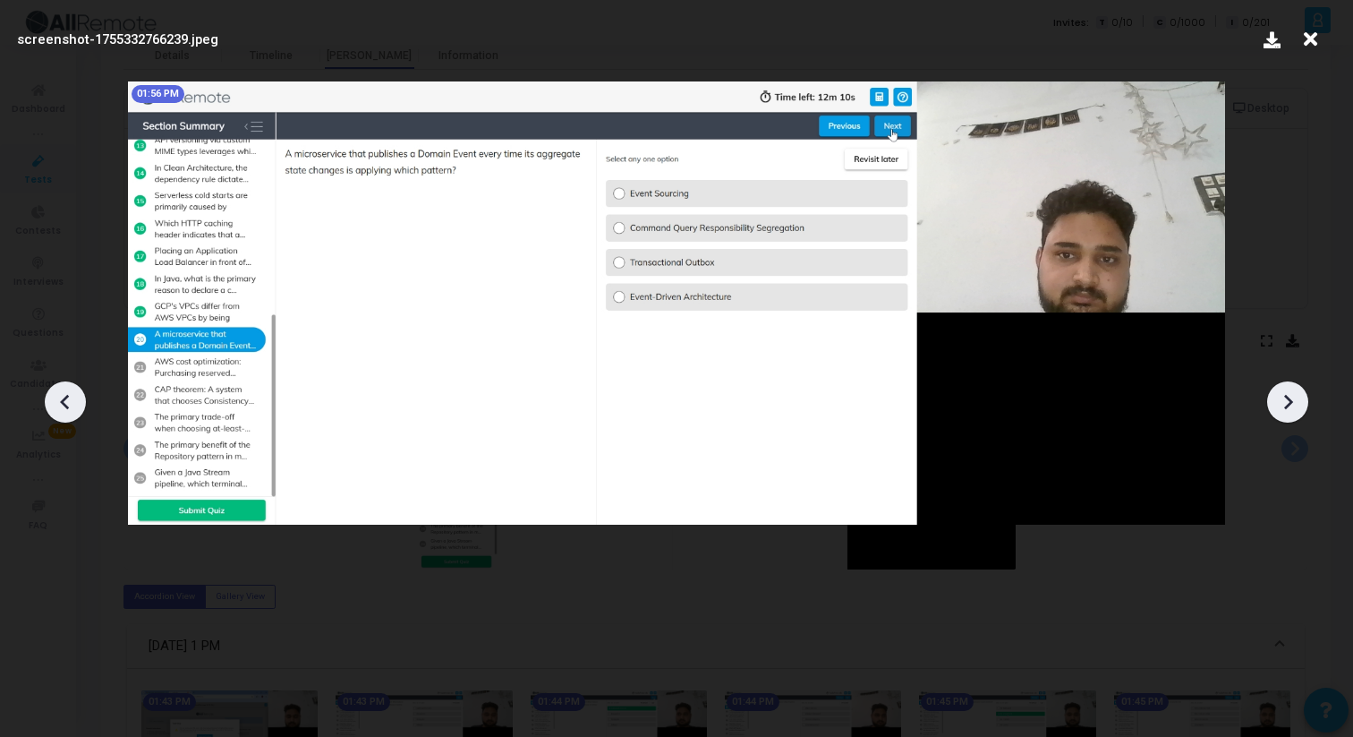
click at [1295, 404] on icon at bounding box center [1287, 401] width 27 height 27
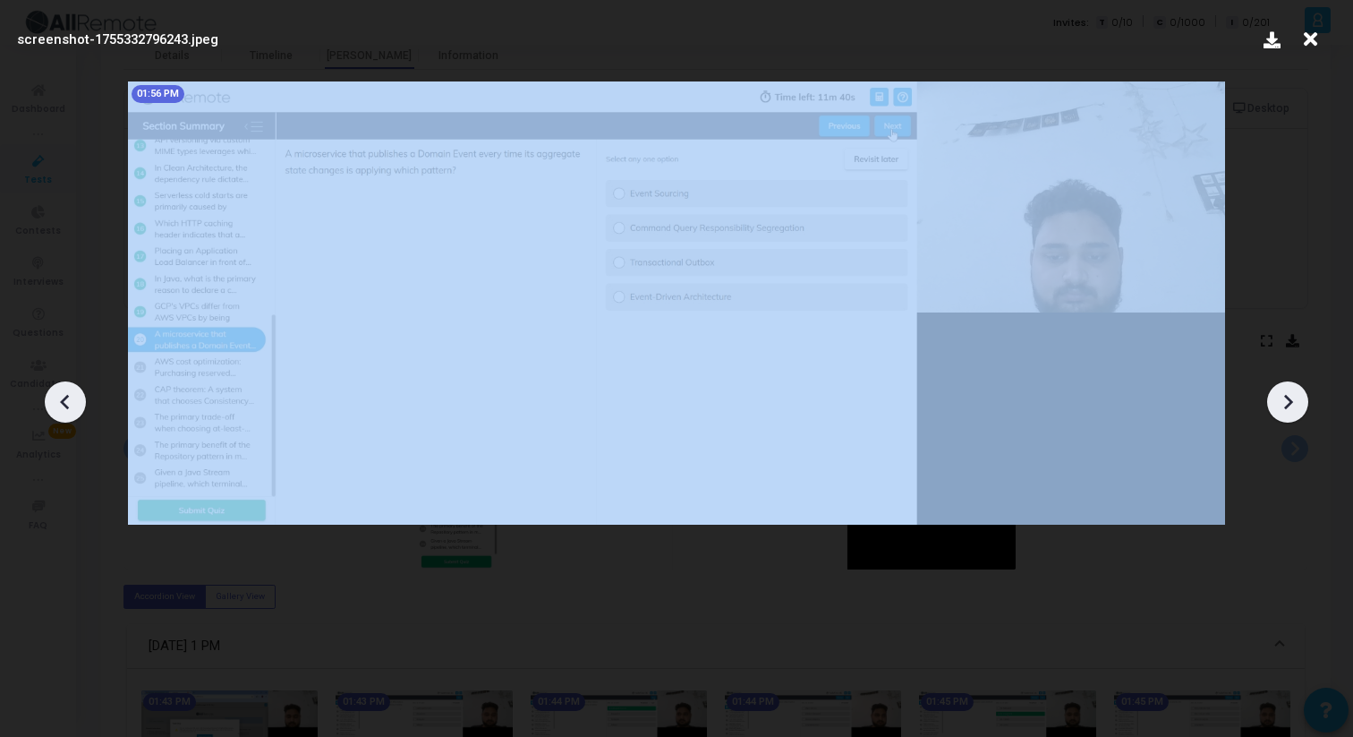
click at [1295, 404] on icon at bounding box center [1287, 401] width 27 height 27
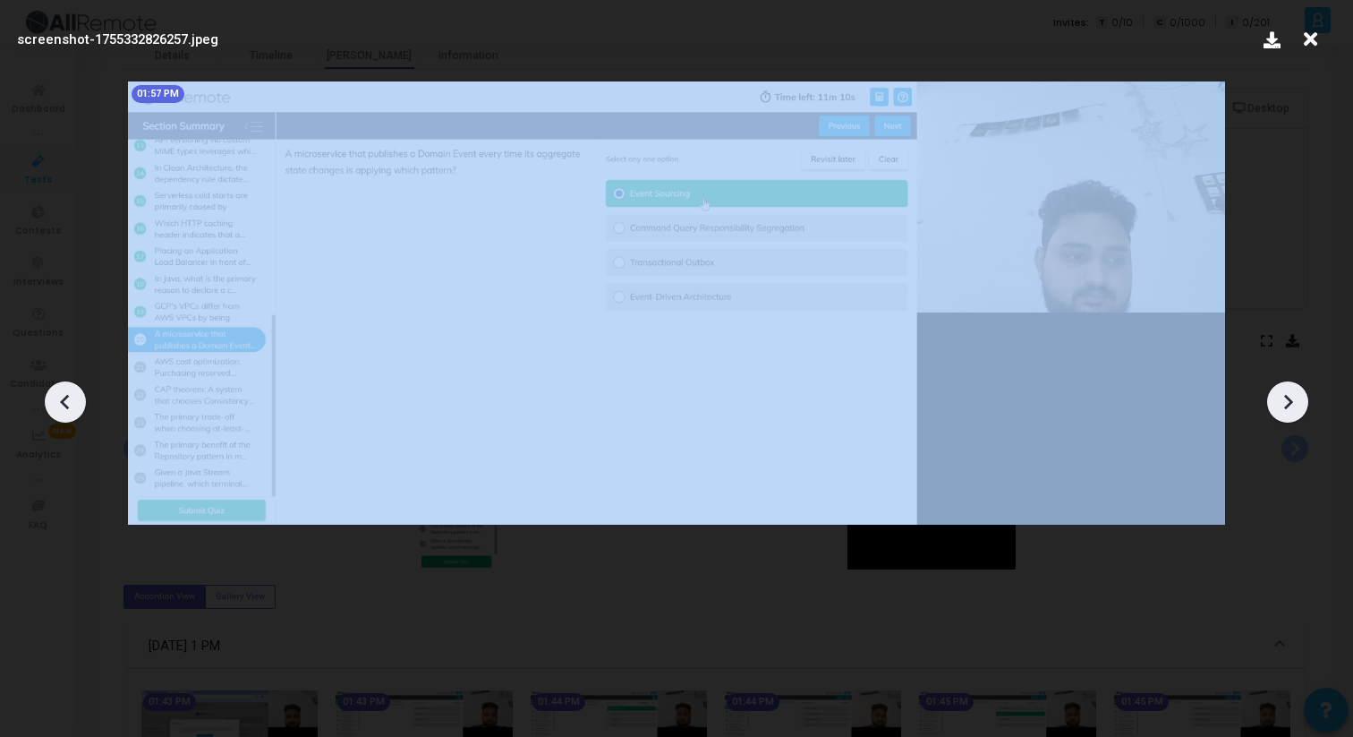
click at [1295, 404] on icon at bounding box center [1287, 401] width 27 height 27
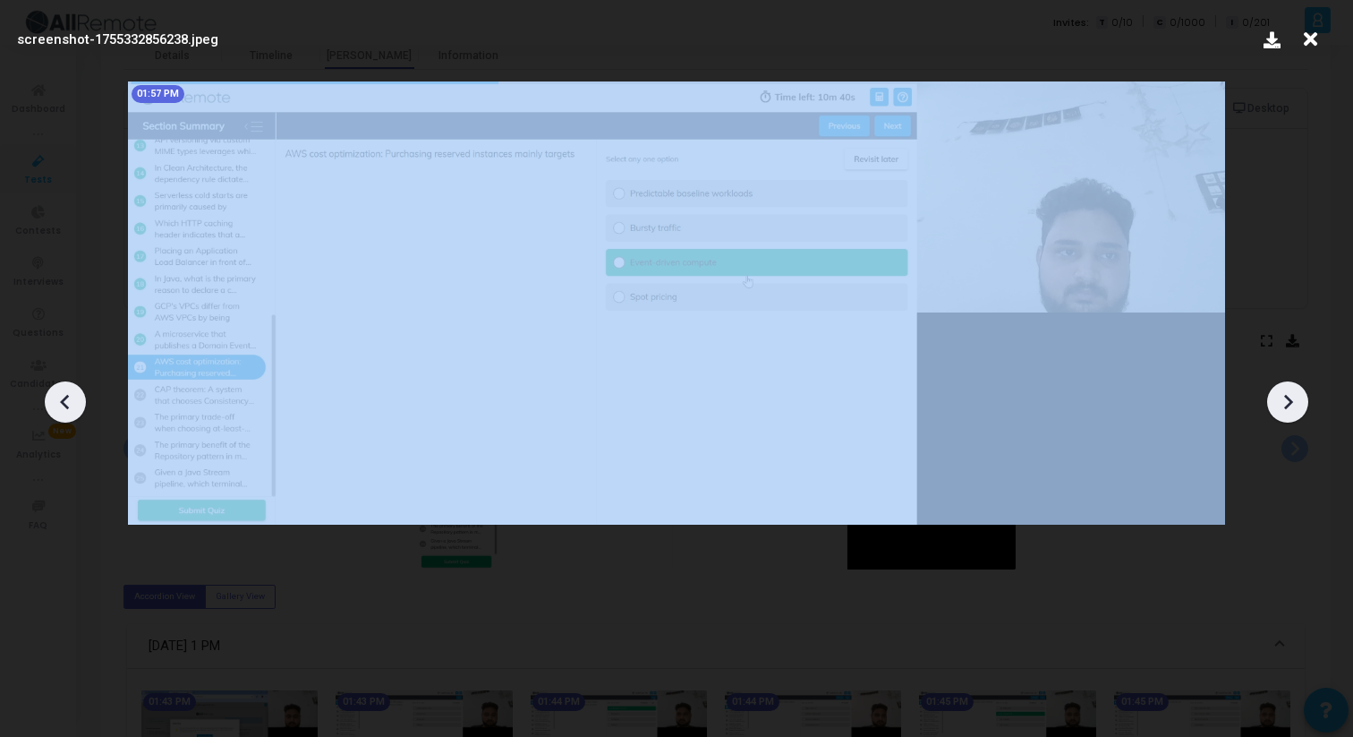
click at [1295, 404] on icon at bounding box center [1287, 401] width 27 height 27
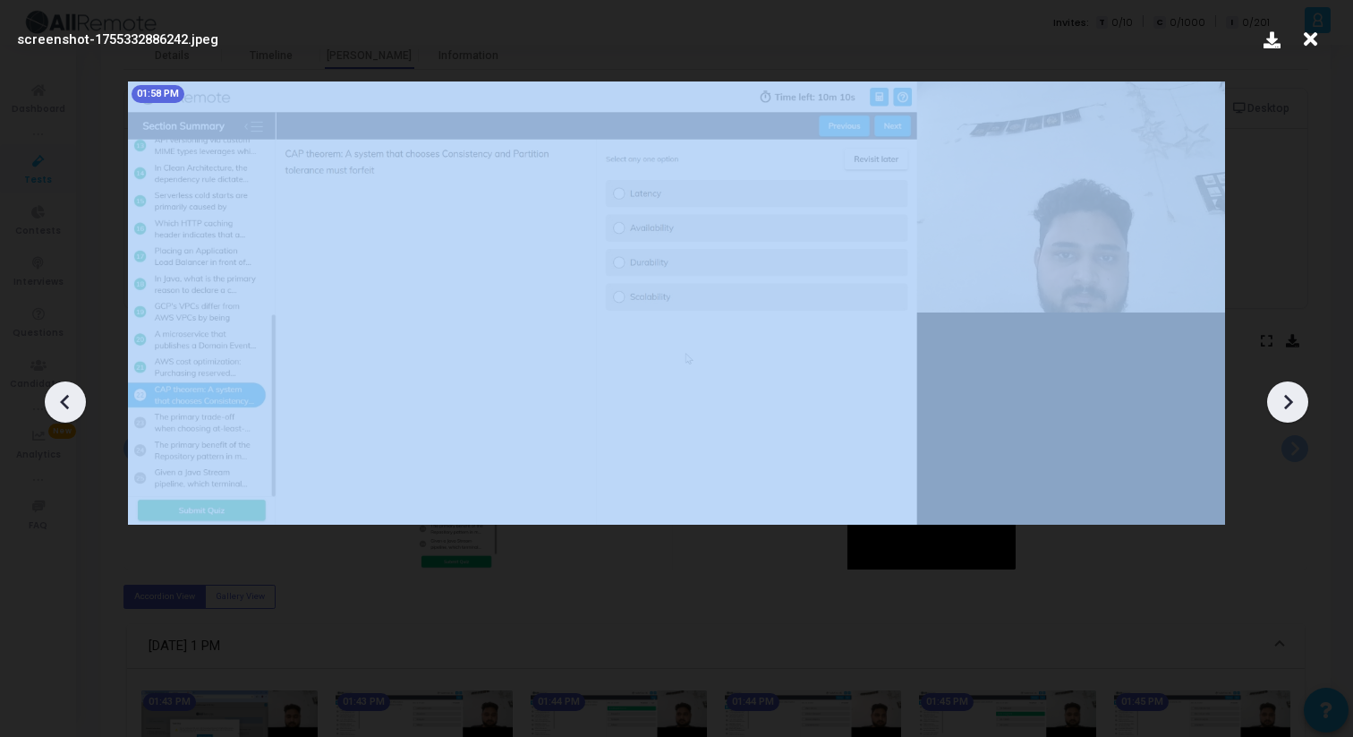
click at [1295, 404] on icon at bounding box center [1287, 401] width 27 height 27
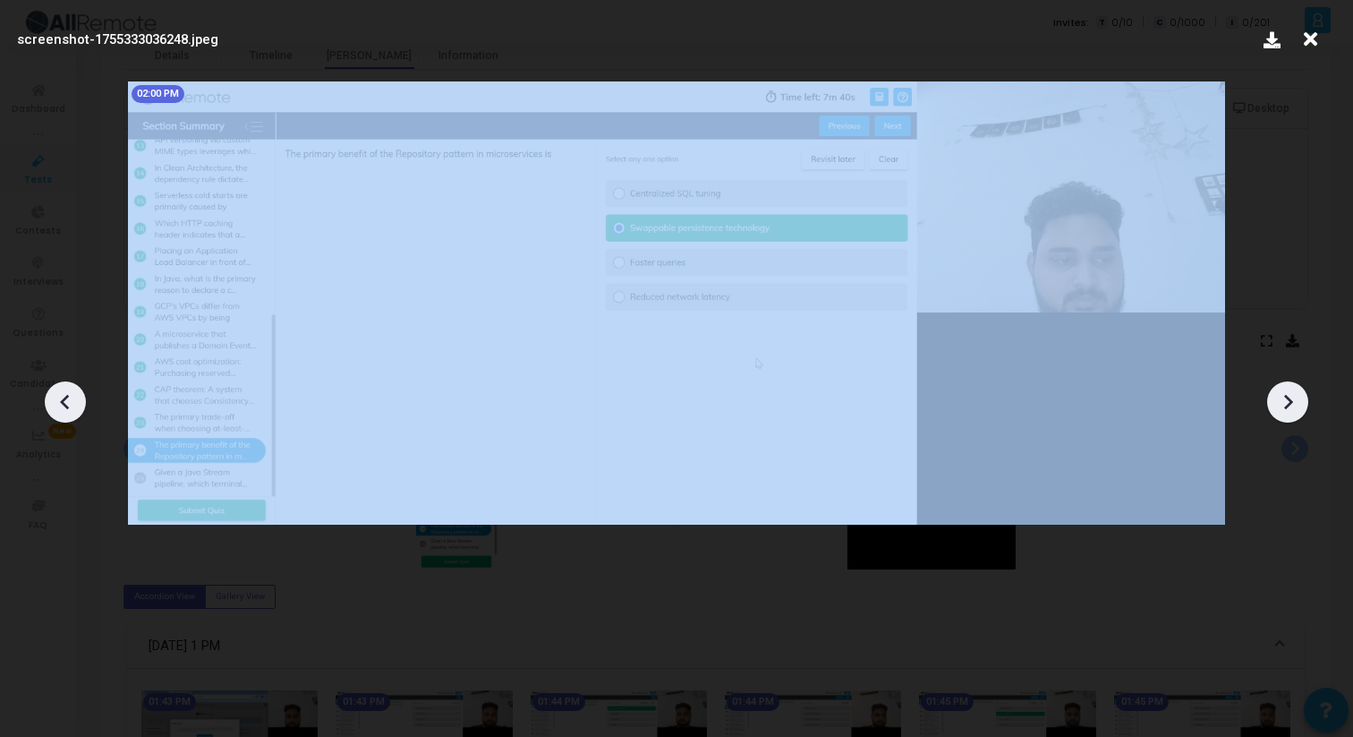
click at [1295, 404] on icon at bounding box center [1287, 401] width 27 height 27
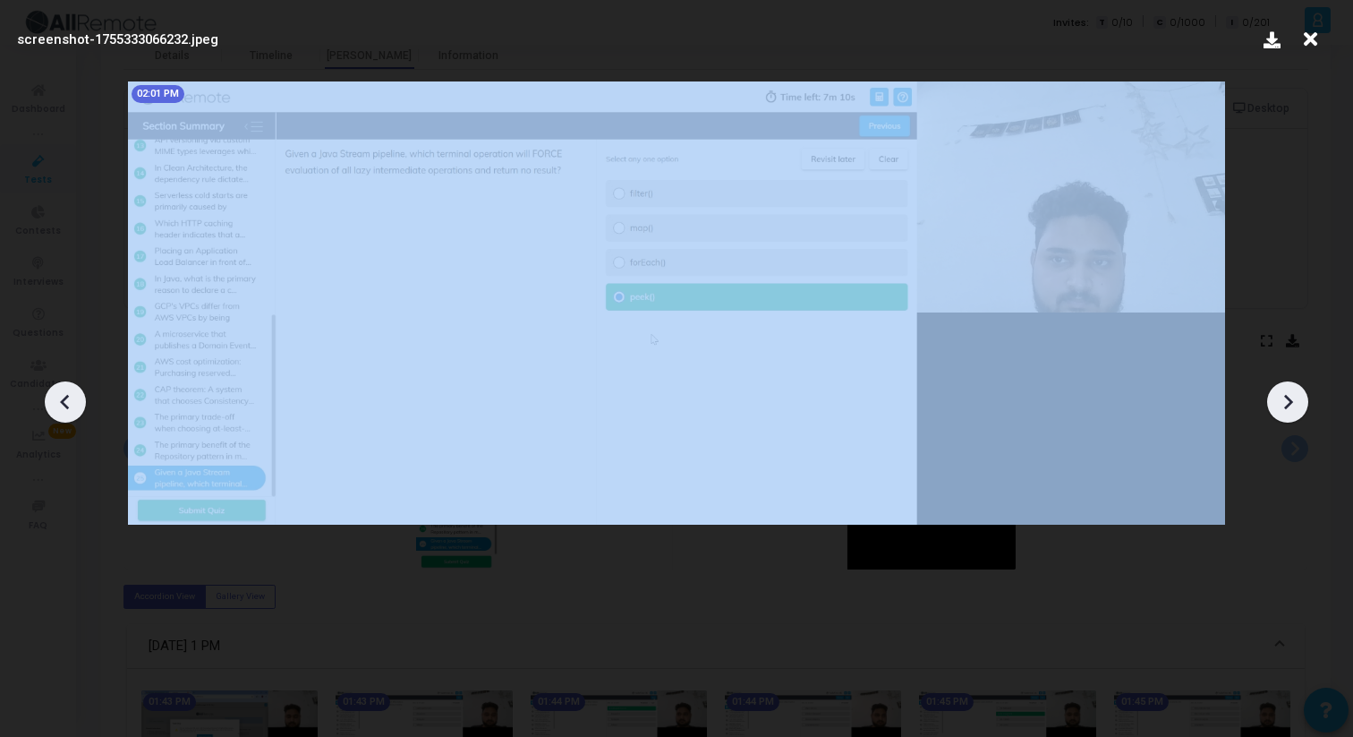
click at [1295, 404] on icon at bounding box center [1287, 401] width 27 height 27
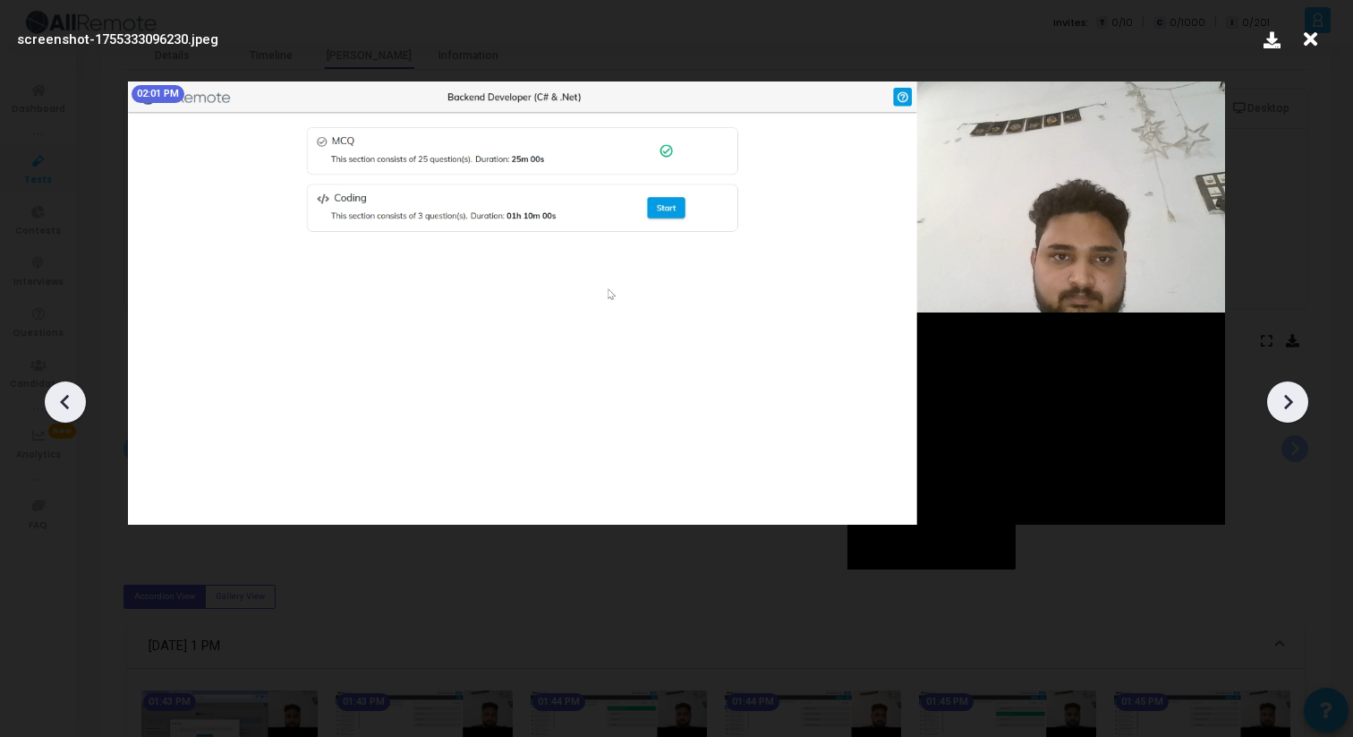
click at [1313, 43] on icon at bounding box center [1311, 39] width 28 height 34
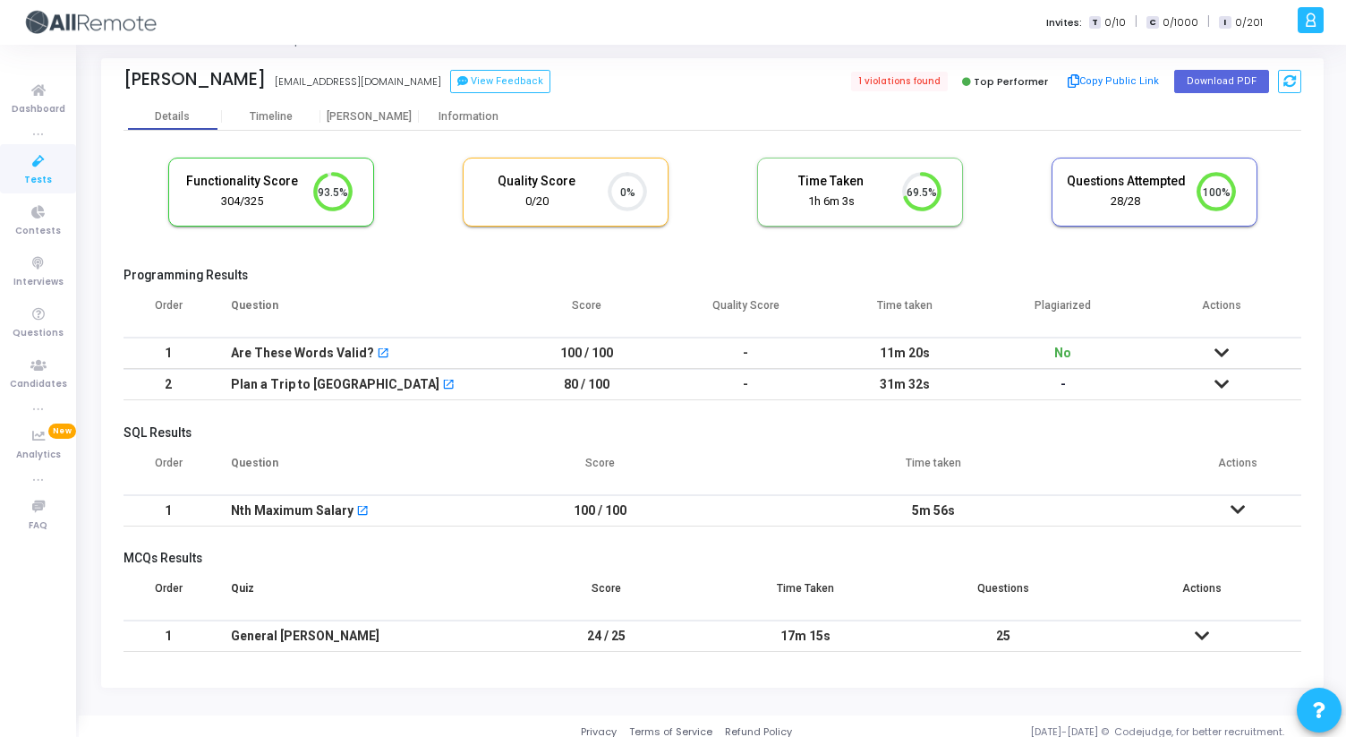
scroll to position [25, 0]
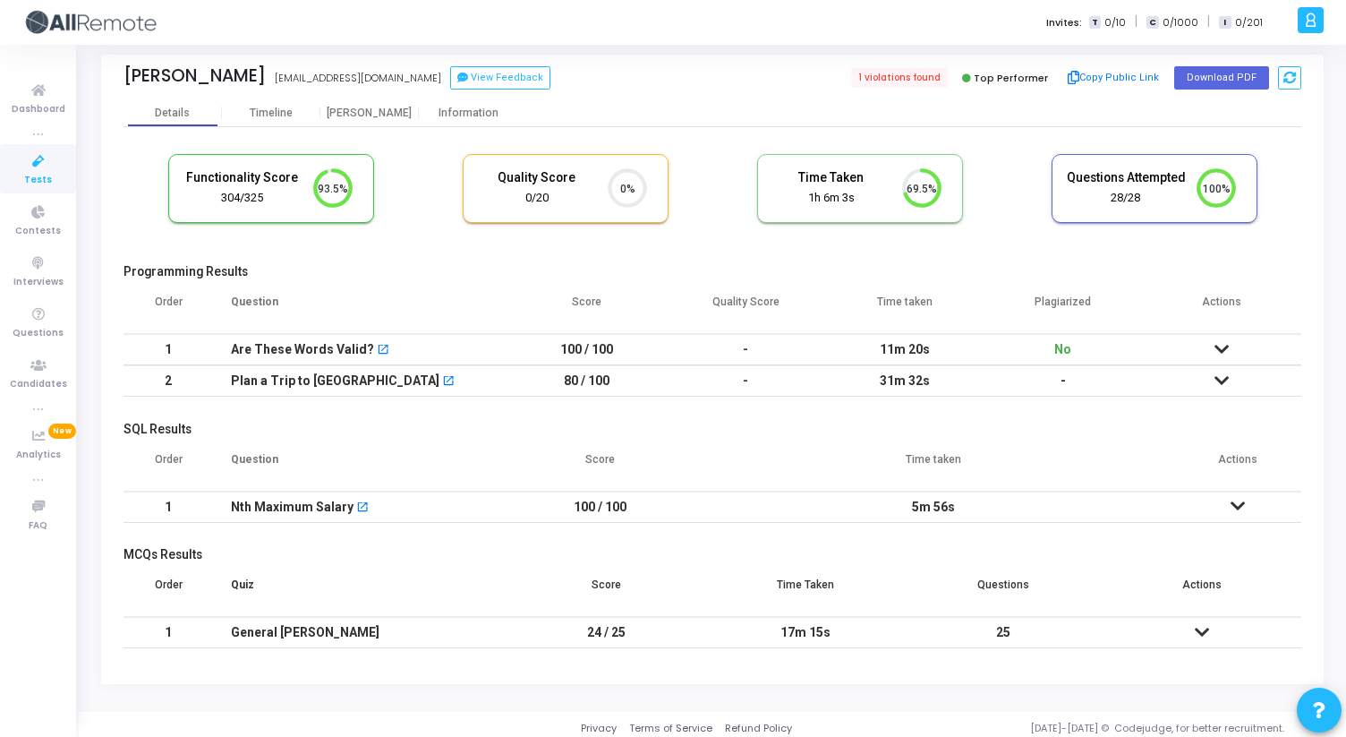
click at [376, 92] on div "Ashita Rathi ashitarathi5@gmail.com View Feedback 1 violations found Top Perfor…" at bounding box center [713, 77] width 1178 height 45
click at [376, 99] on div "Proctor" at bounding box center [369, 112] width 98 height 27
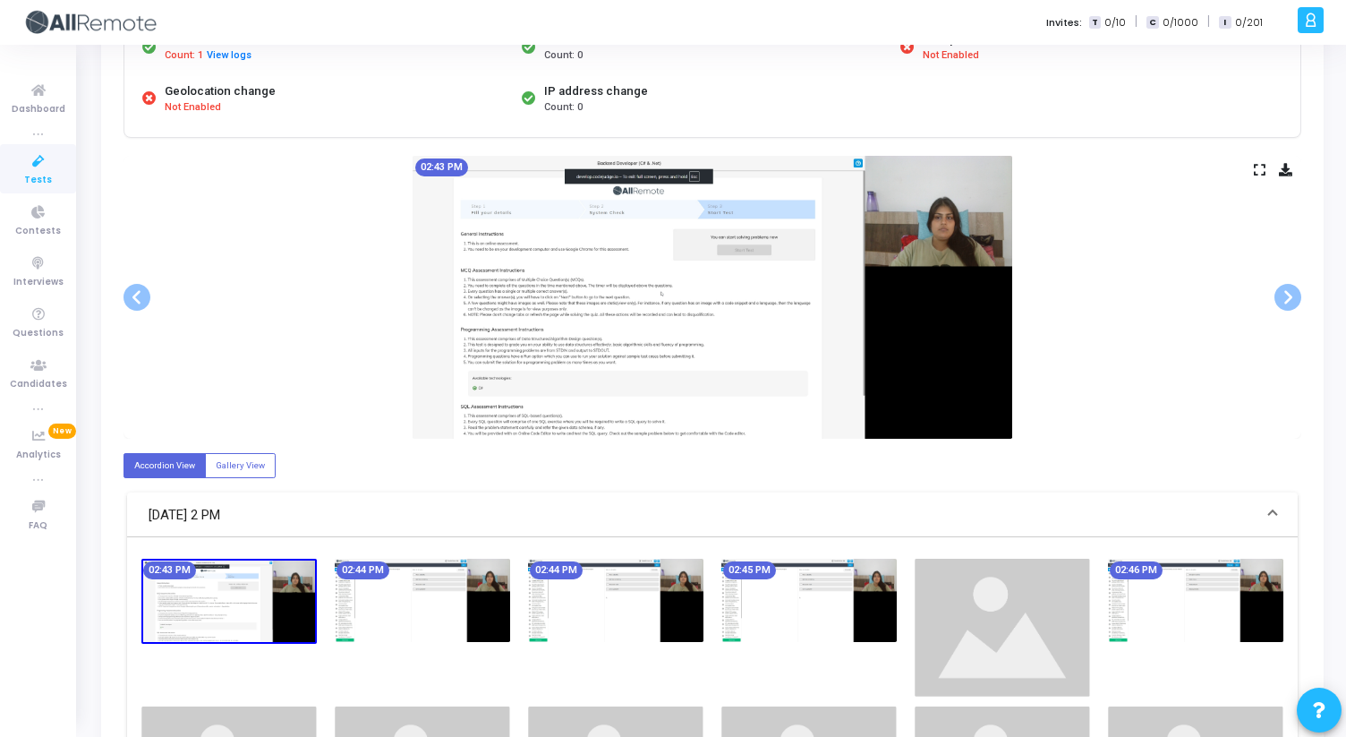
scroll to position [258, 0]
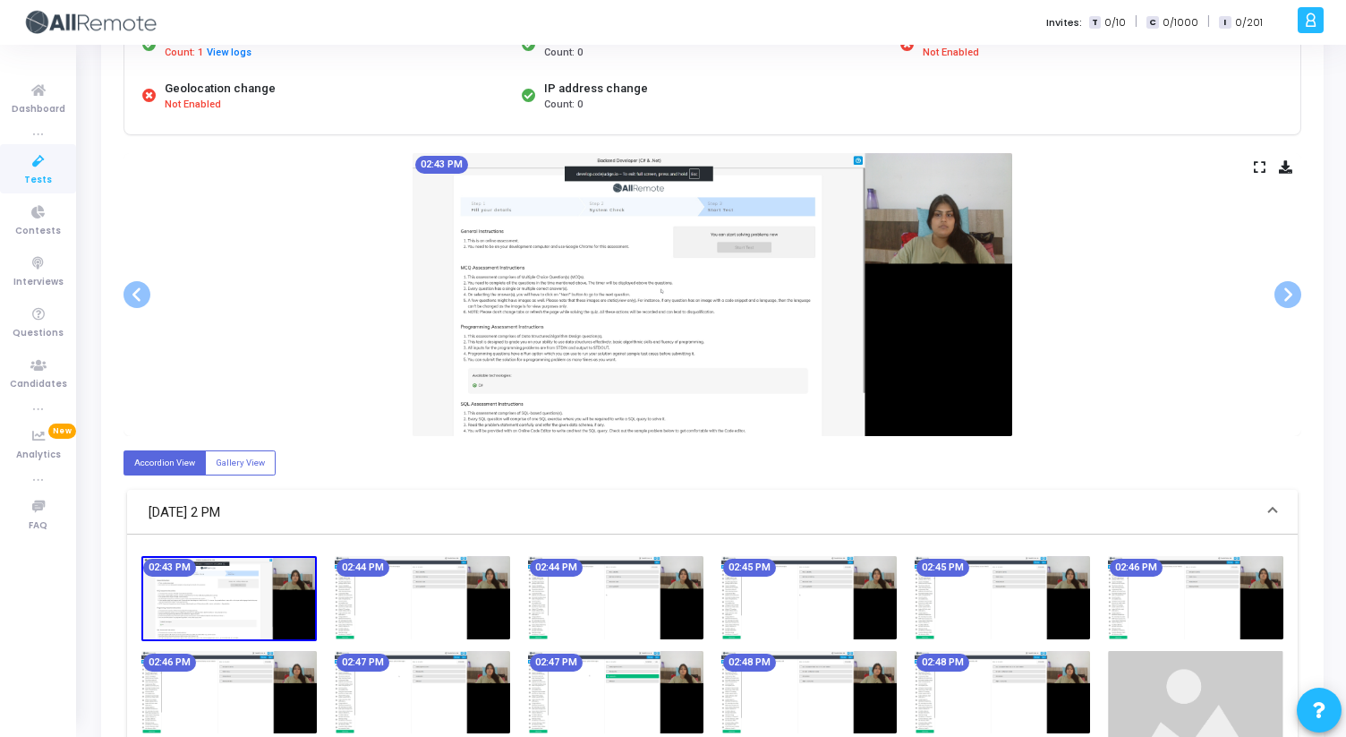
click at [1264, 162] on icon at bounding box center [1260, 167] width 12 height 10
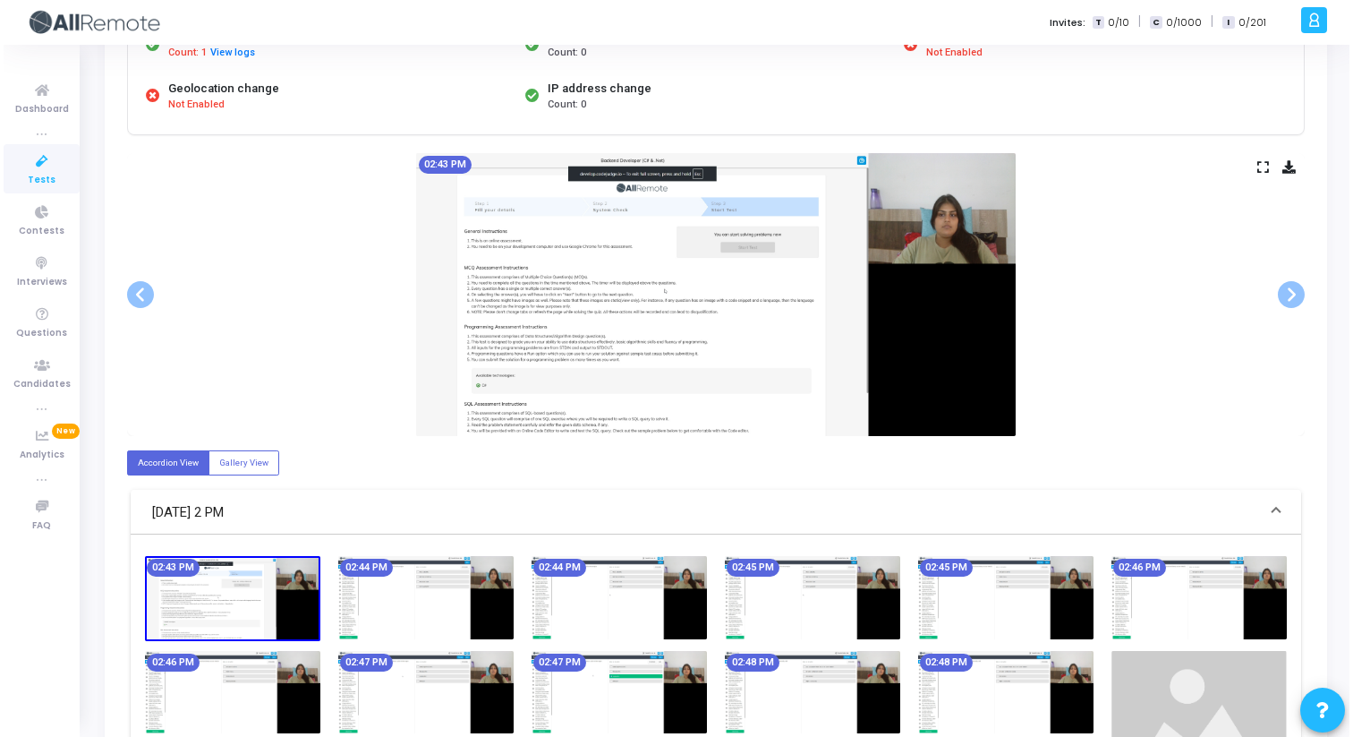
scroll to position [0, 0]
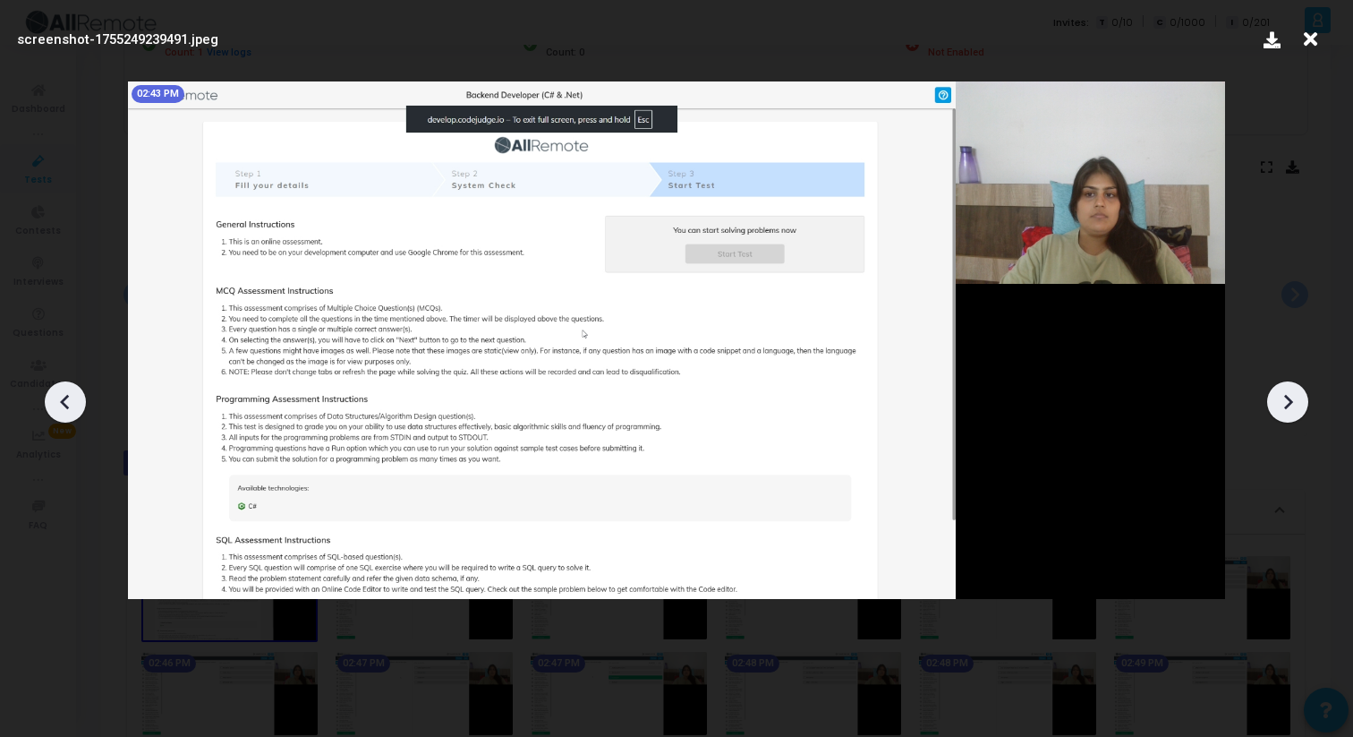
click at [1293, 394] on icon at bounding box center [1287, 401] width 27 height 27
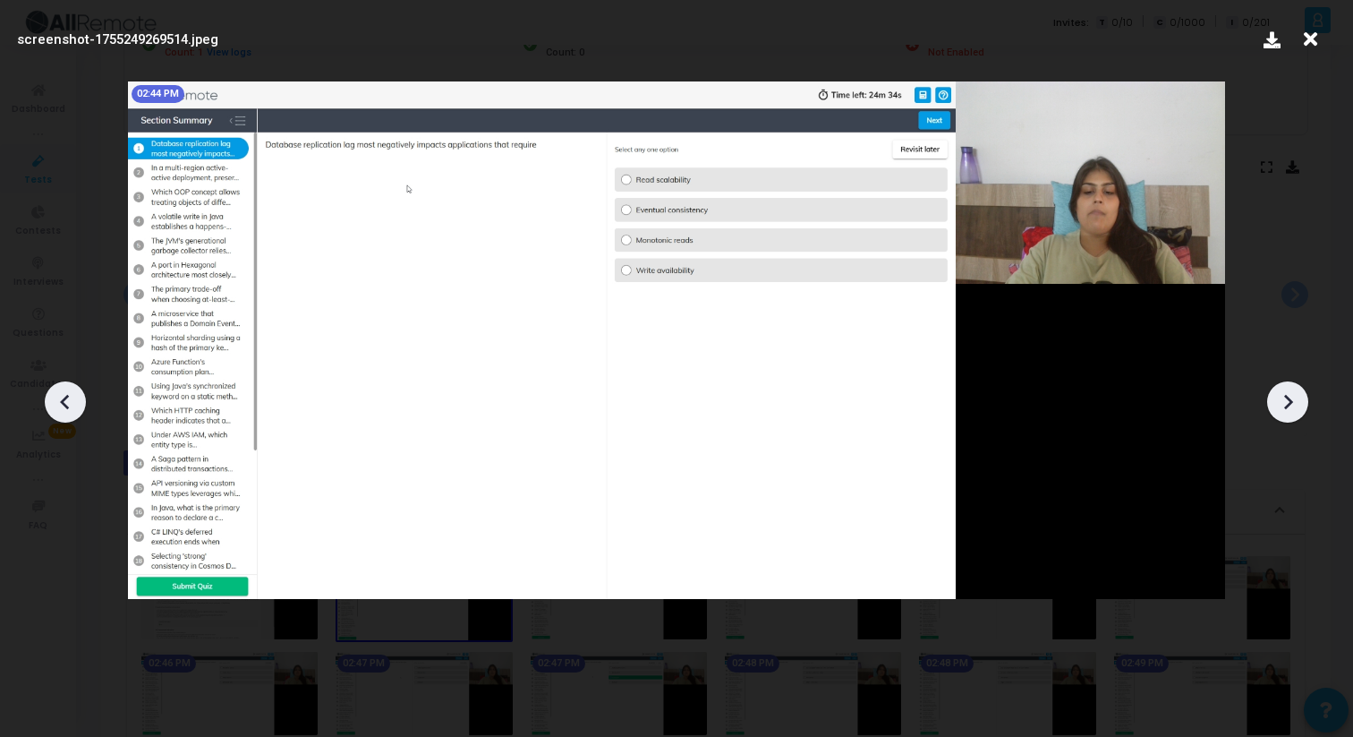
click at [1294, 396] on icon at bounding box center [1287, 401] width 27 height 27
click at [1295, 397] on icon at bounding box center [1287, 401] width 27 height 27
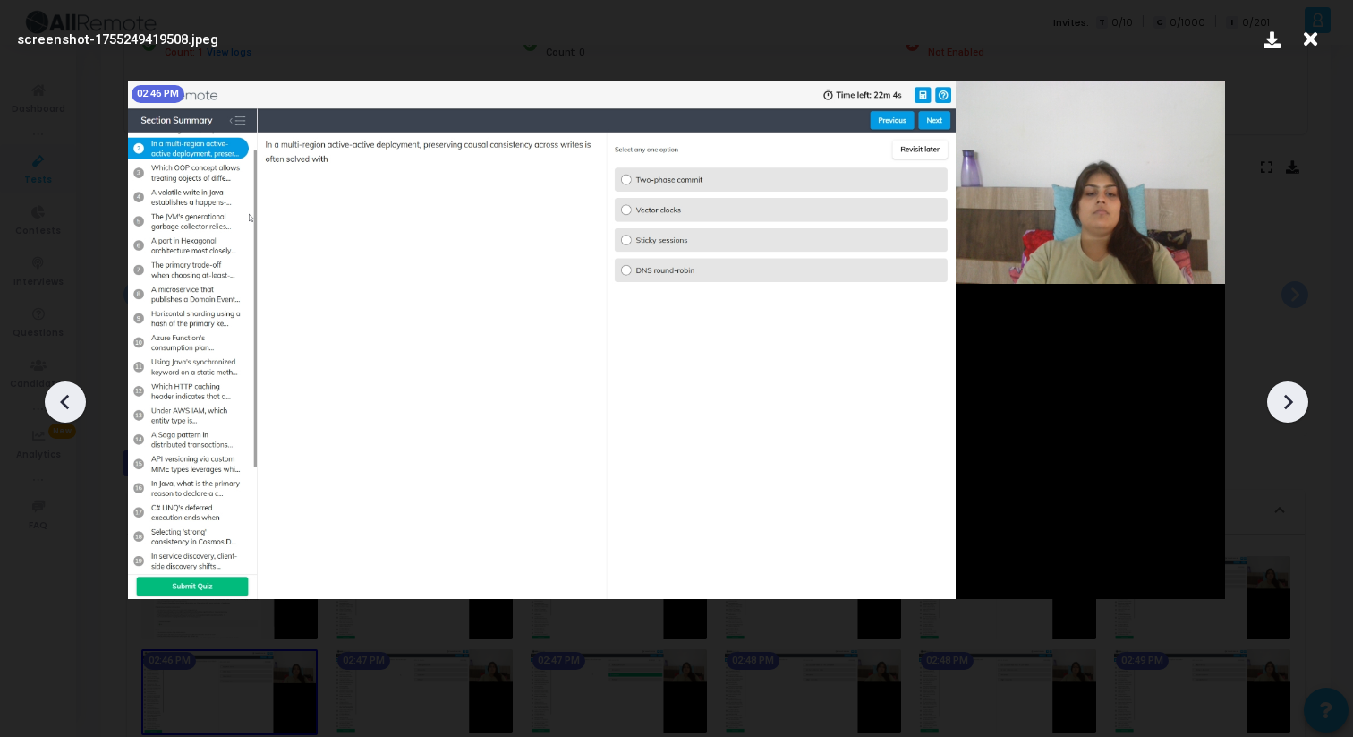
click at [1295, 398] on icon at bounding box center [1287, 401] width 27 height 27
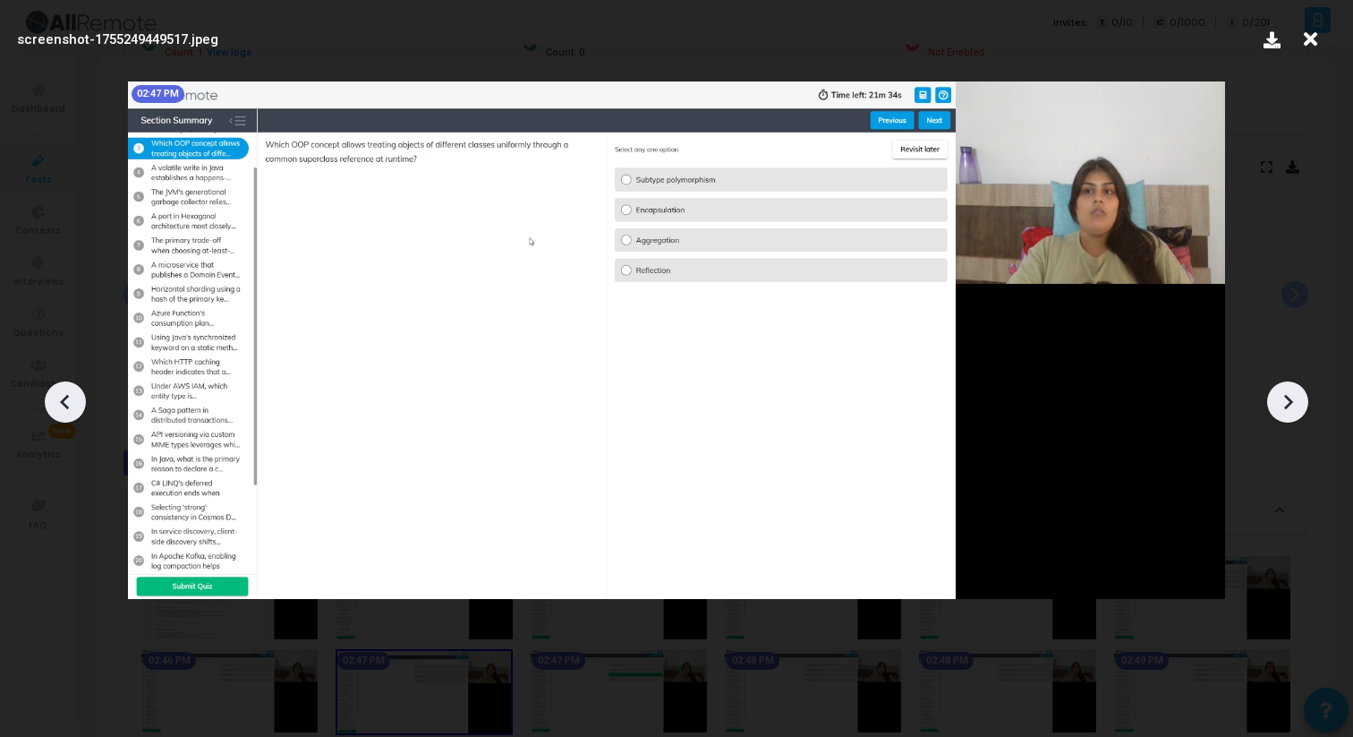
click at [1295, 398] on icon at bounding box center [1287, 401] width 27 height 27
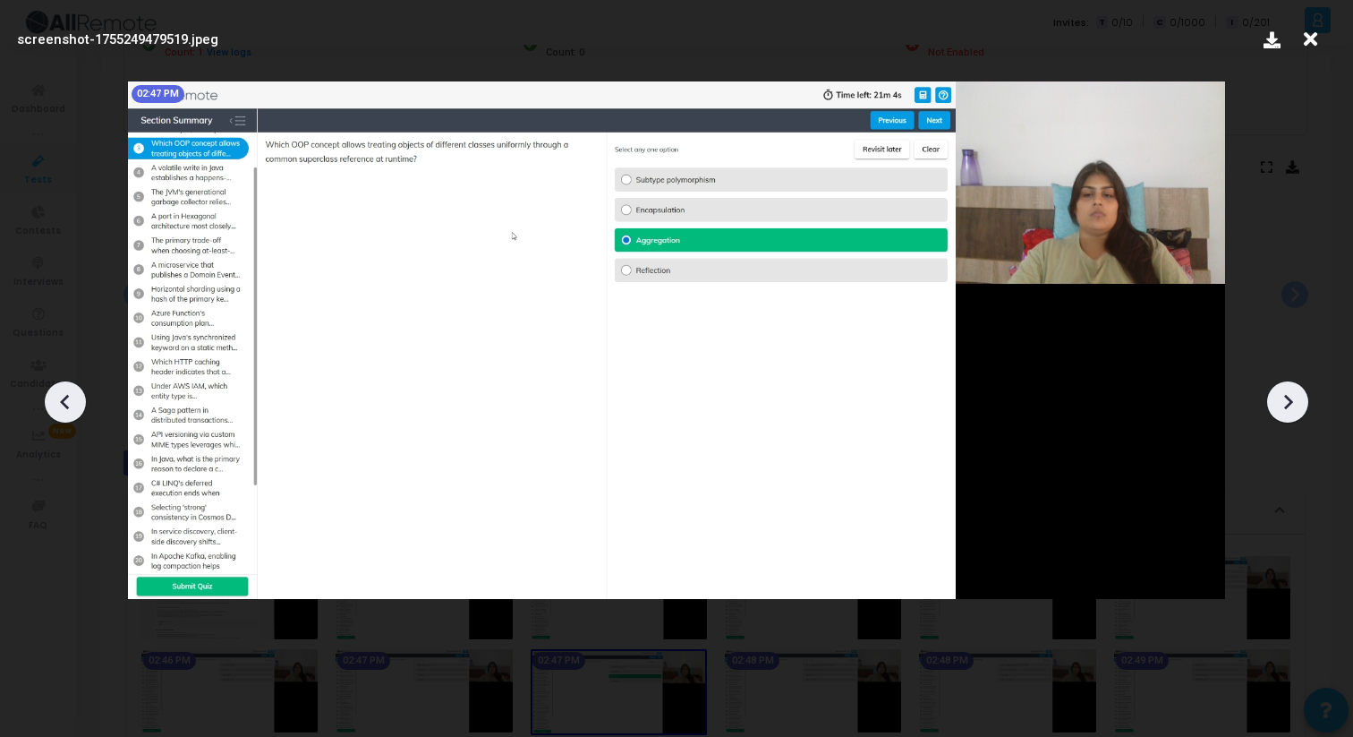
click at [1295, 398] on icon at bounding box center [1287, 401] width 27 height 27
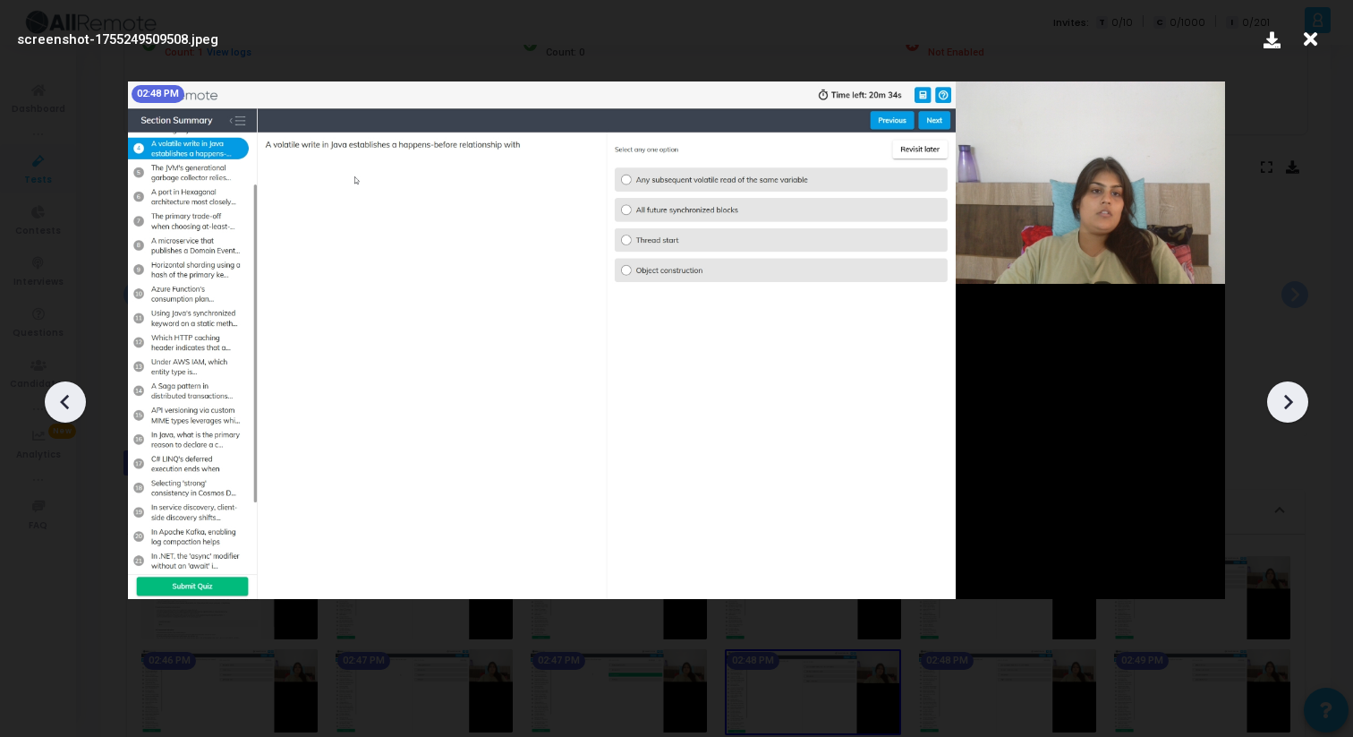
click at [1295, 398] on icon at bounding box center [1287, 401] width 27 height 27
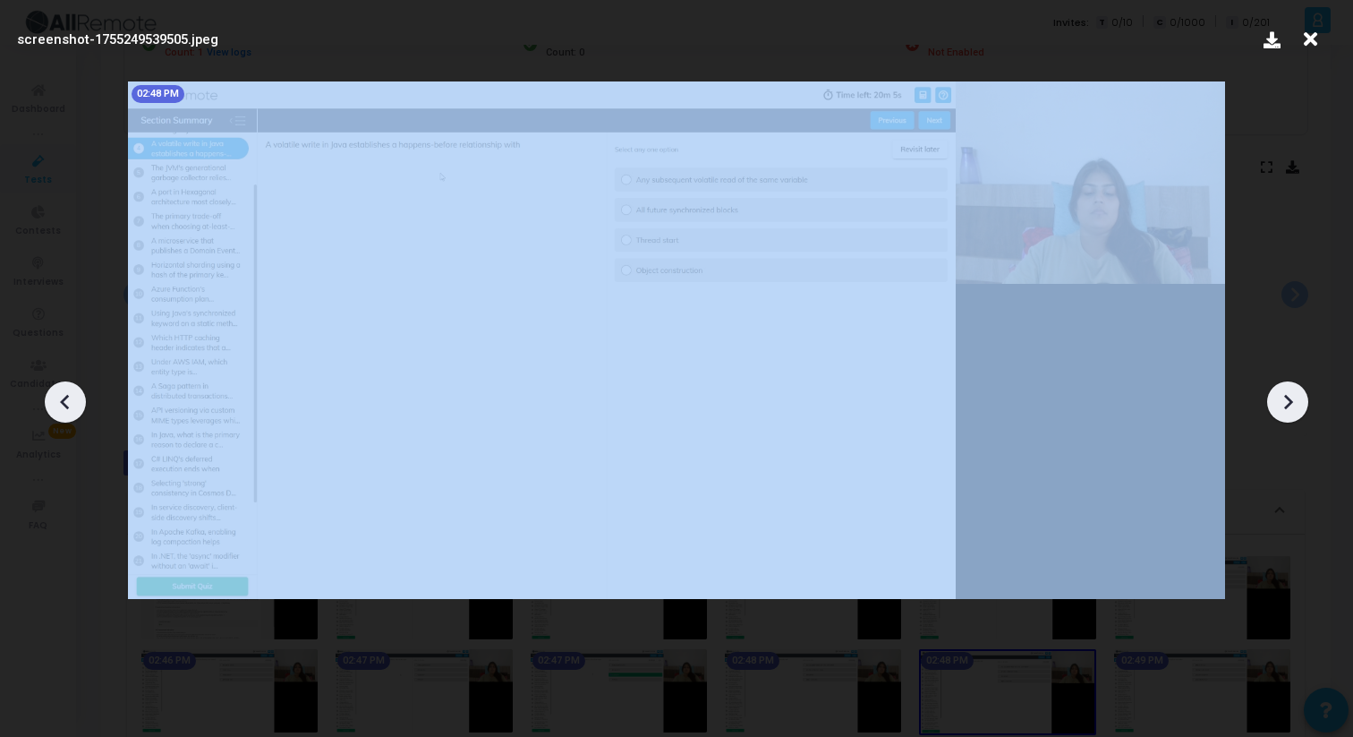
click at [1295, 398] on icon at bounding box center [1287, 401] width 27 height 27
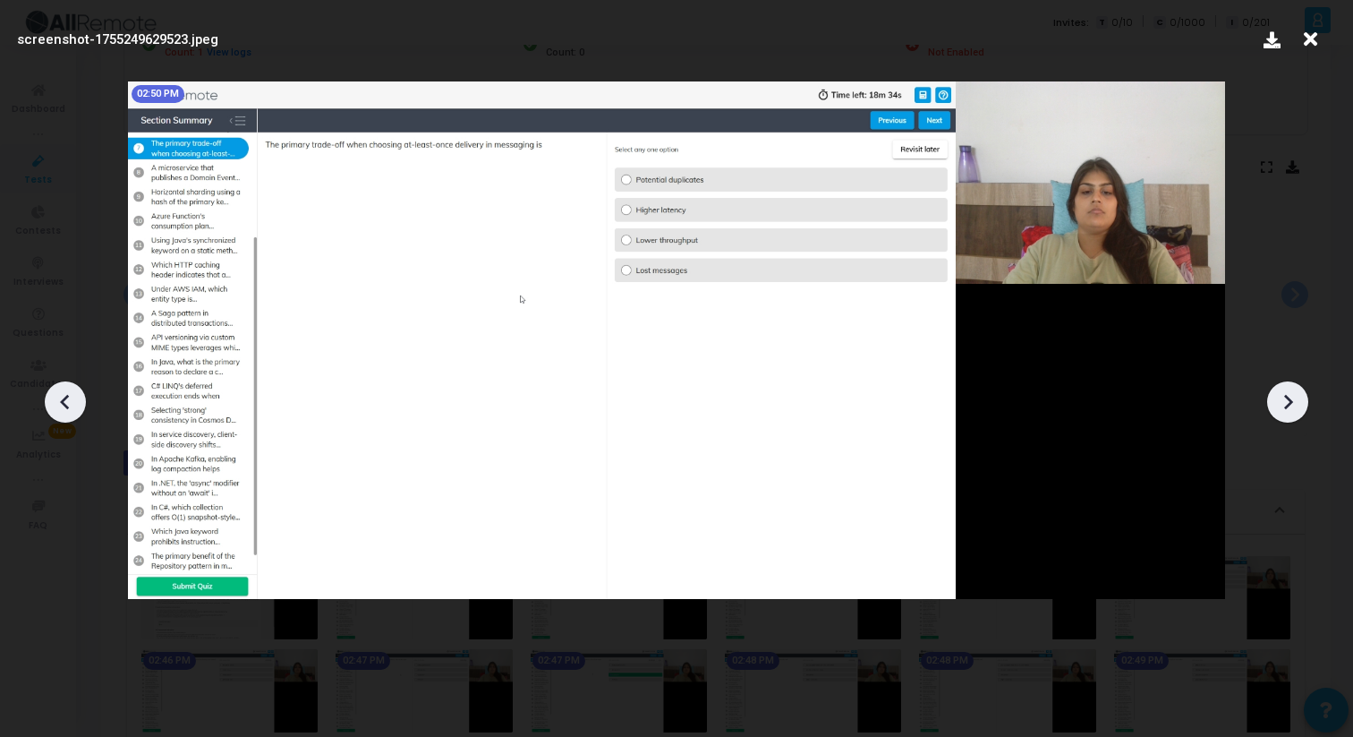
click at [1289, 400] on icon at bounding box center [1287, 401] width 27 height 27
click at [64, 407] on icon at bounding box center [65, 401] width 27 height 27
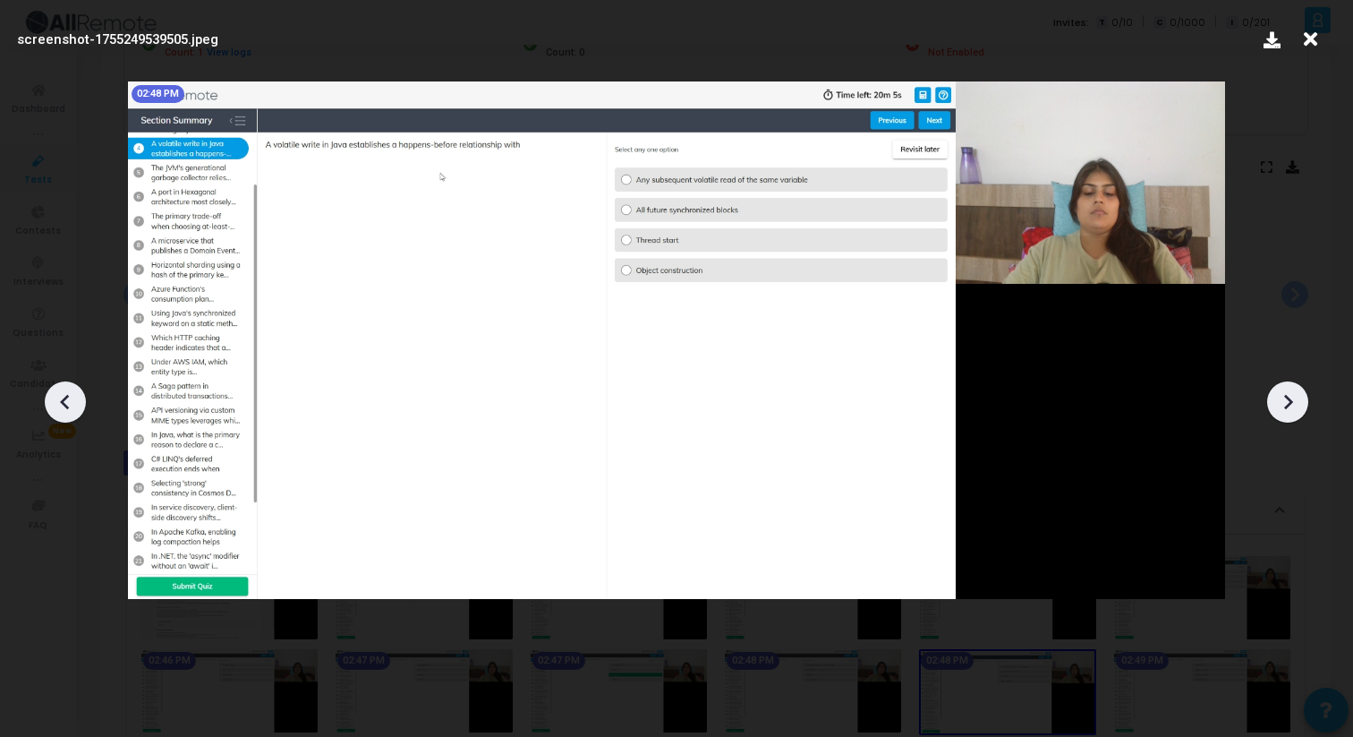
click at [1293, 413] on icon at bounding box center [1287, 401] width 27 height 27
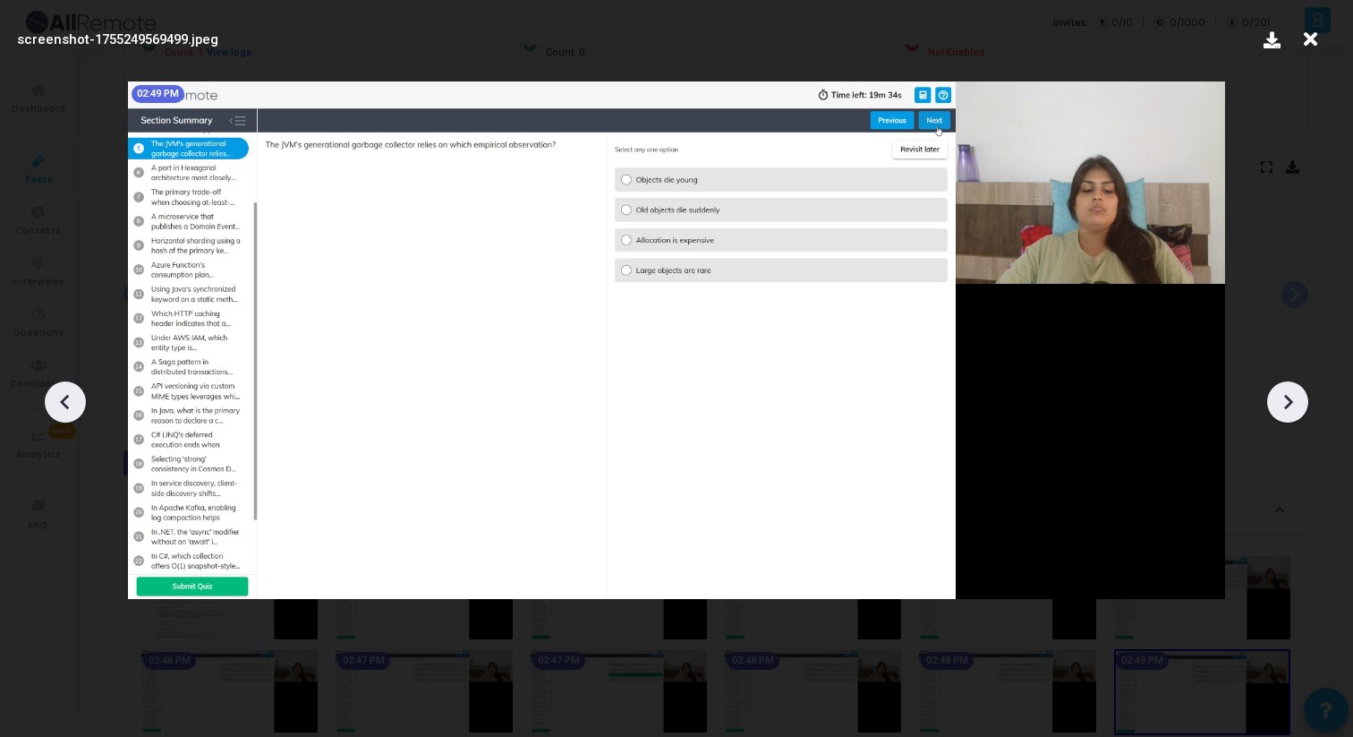
click at [1293, 413] on icon at bounding box center [1287, 401] width 27 height 27
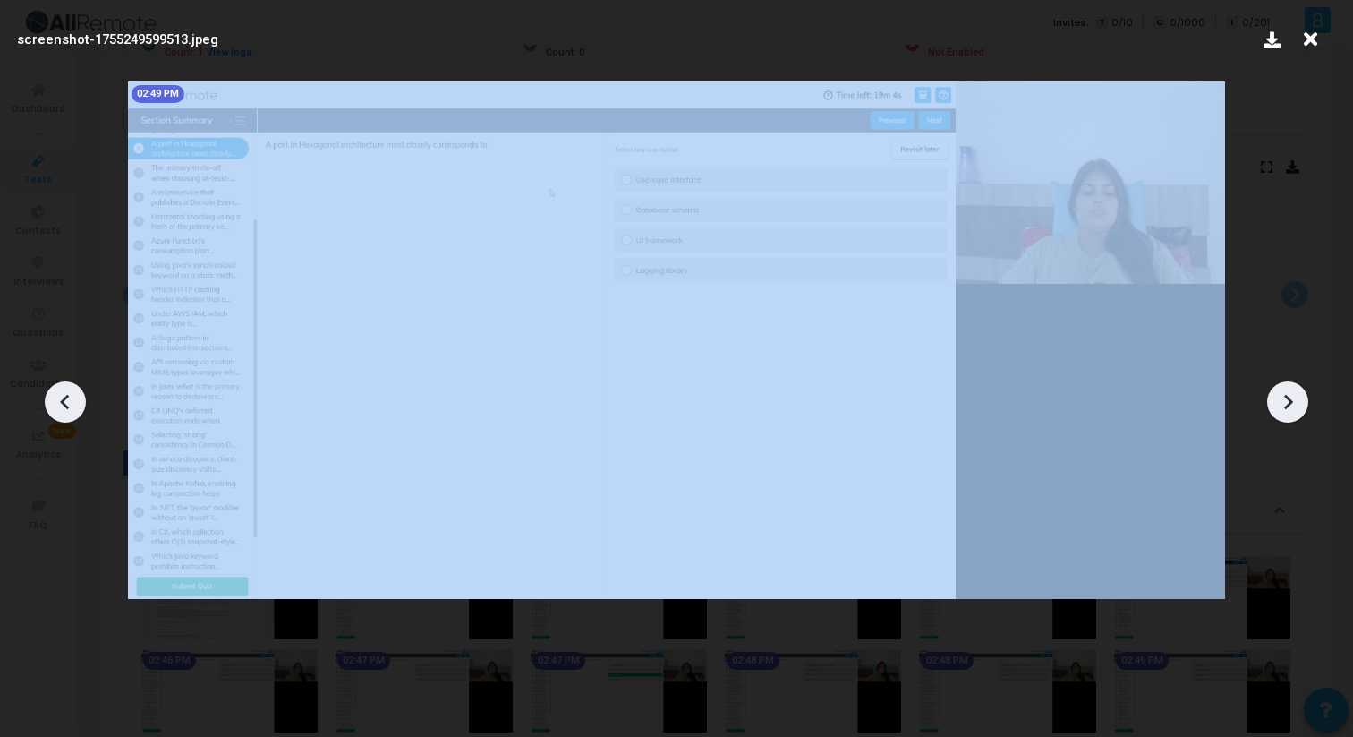
click at [1293, 413] on icon at bounding box center [1287, 401] width 27 height 27
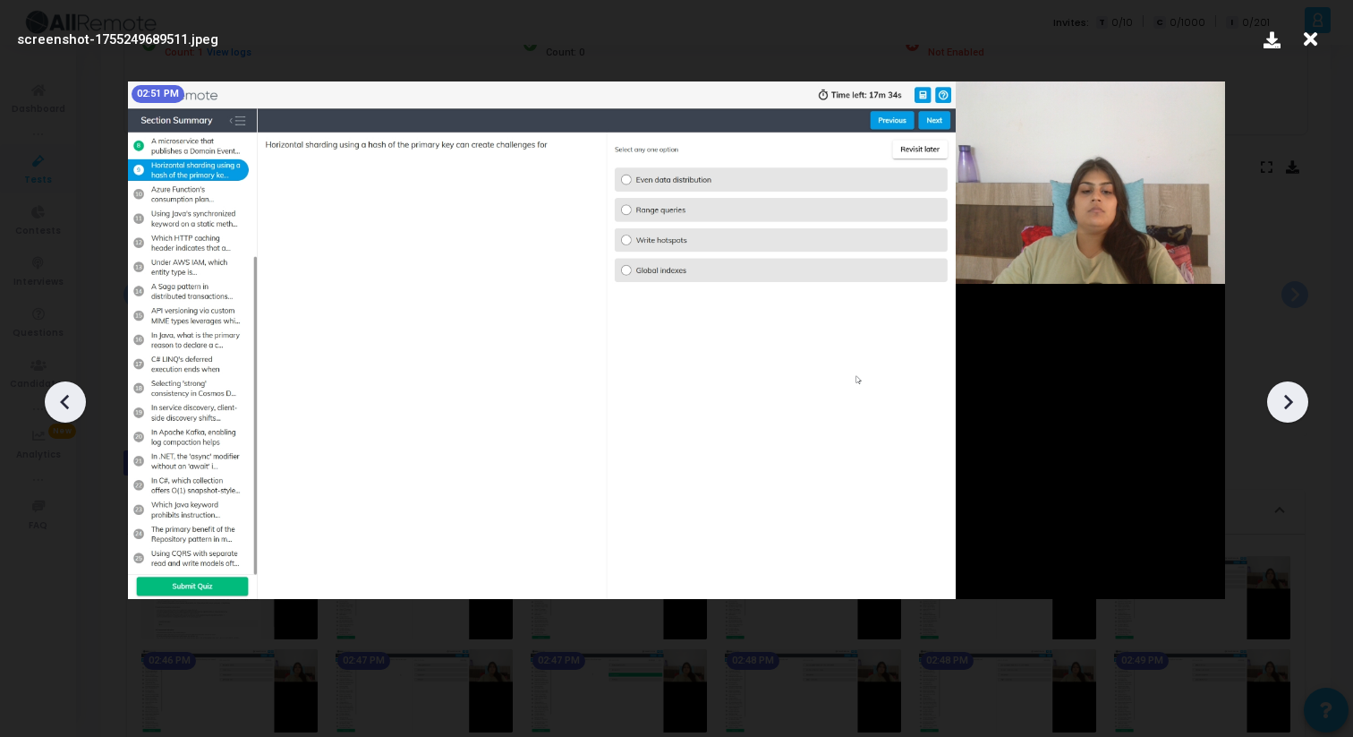
click at [1293, 413] on icon at bounding box center [1287, 401] width 27 height 27
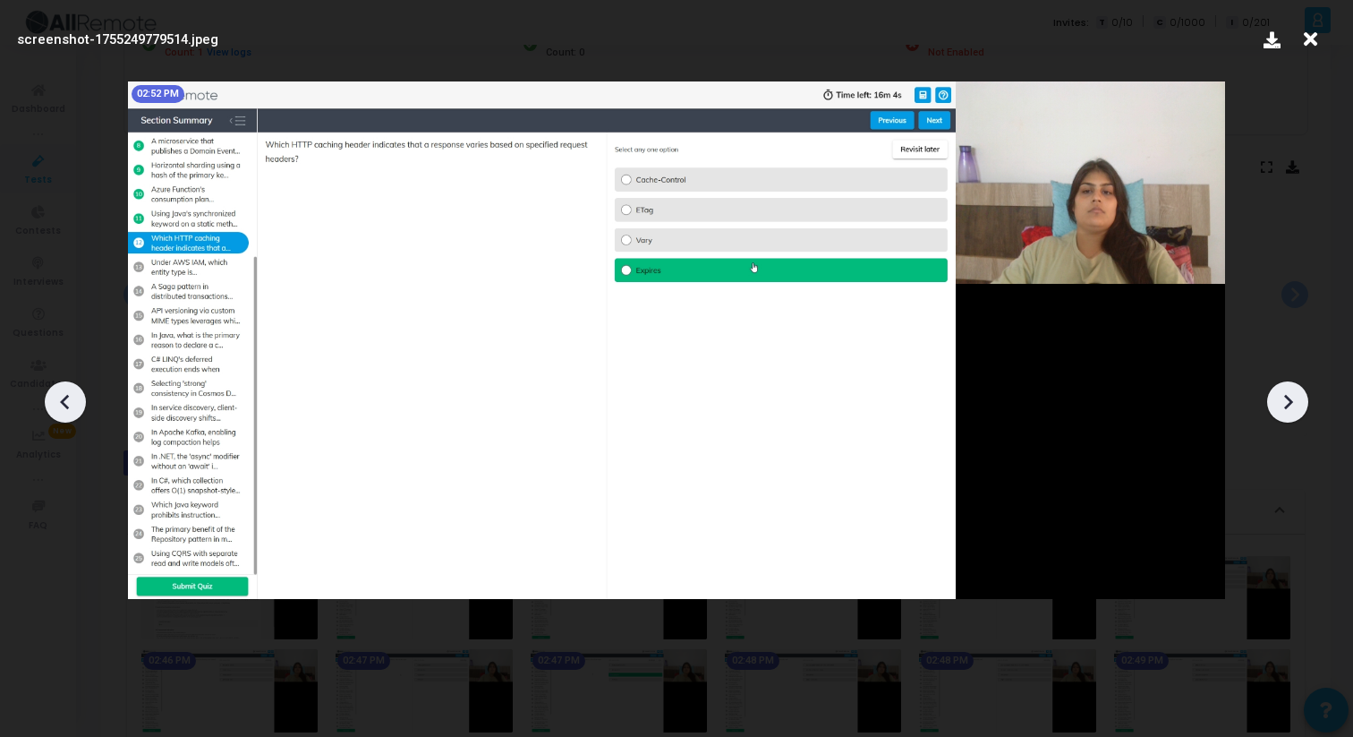
click at [1293, 413] on icon at bounding box center [1287, 401] width 27 height 27
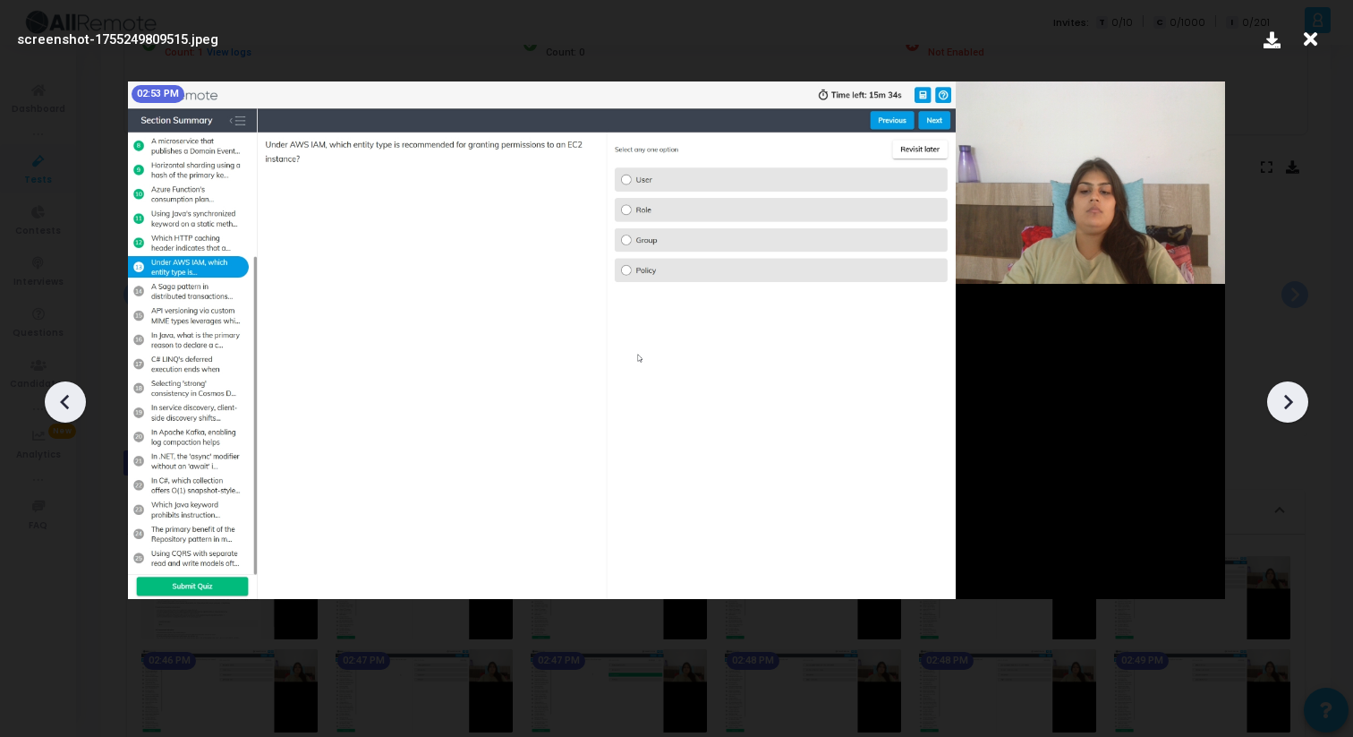
click at [1293, 413] on icon at bounding box center [1287, 401] width 27 height 27
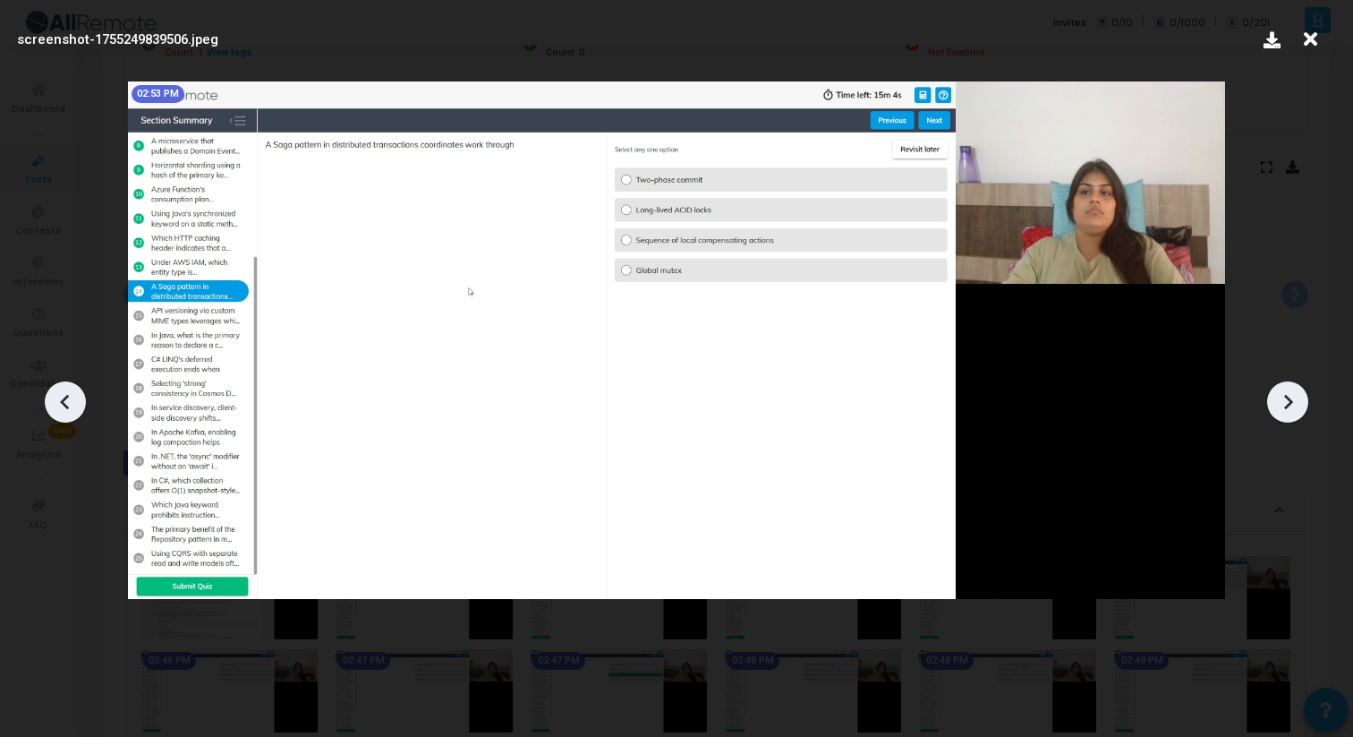
click at [1293, 413] on icon at bounding box center [1287, 401] width 27 height 27
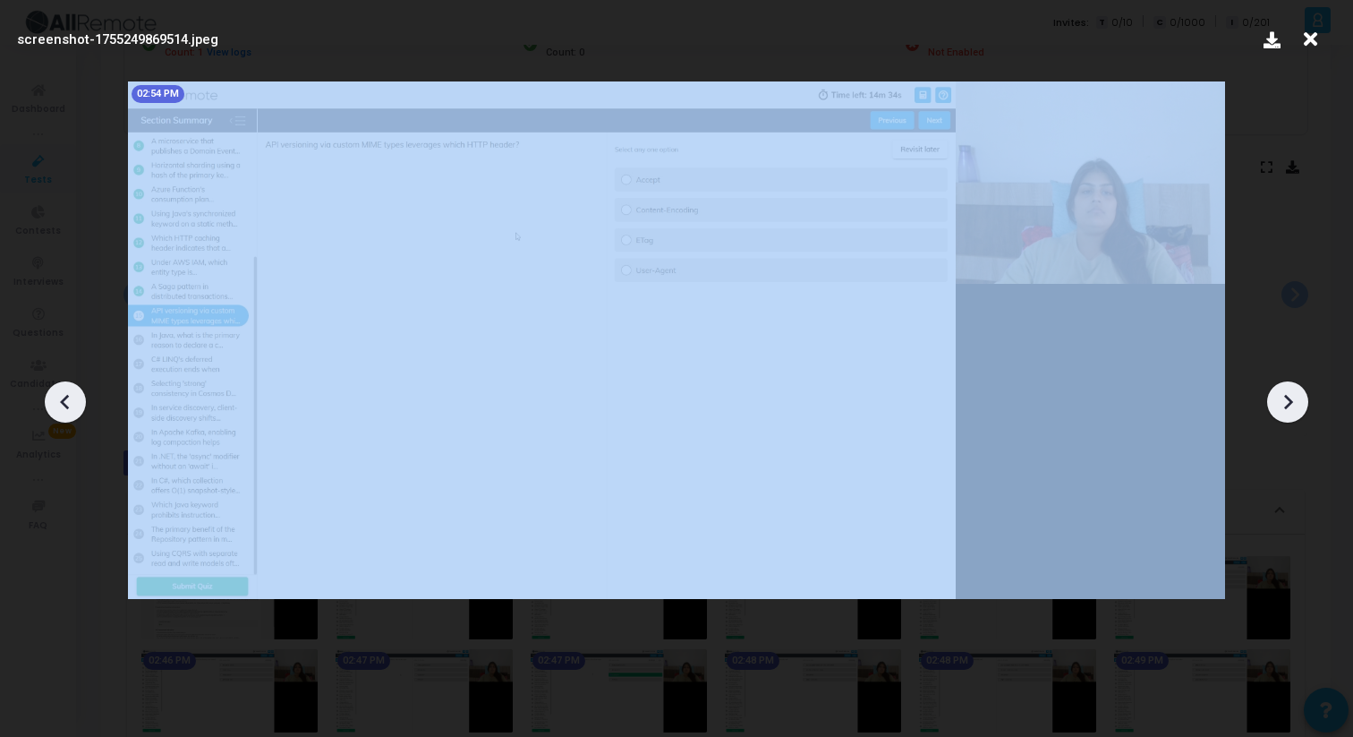
click at [1293, 413] on icon at bounding box center [1287, 401] width 27 height 27
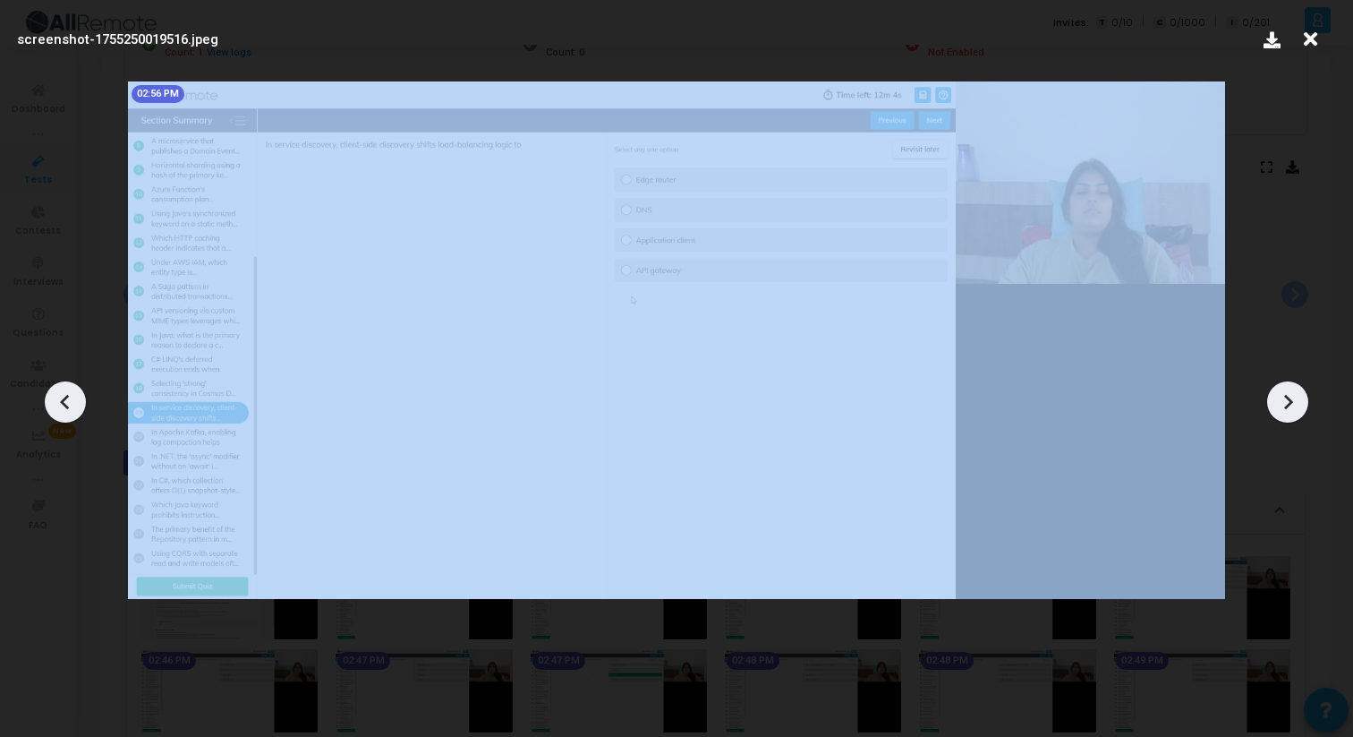
click at [1293, 413] on icon at bounding box center [1287, 401] width 27 height 27
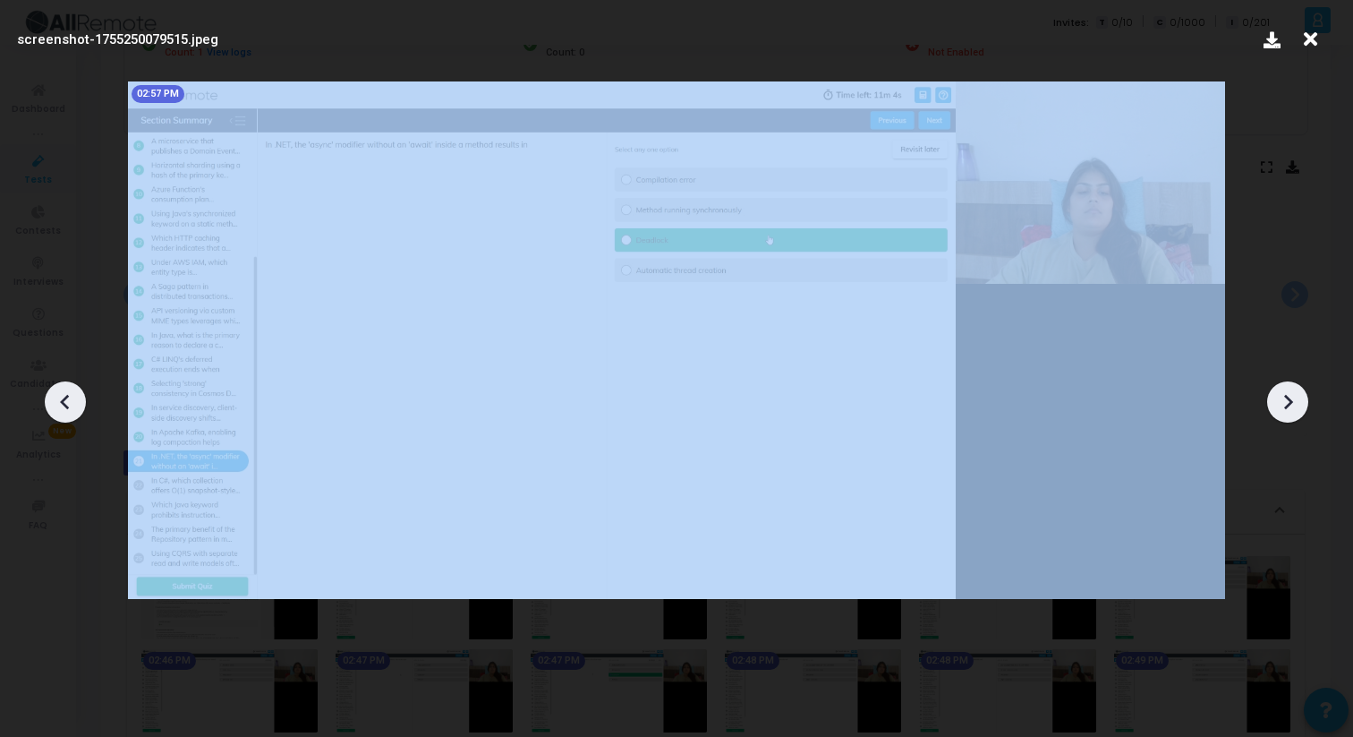
click at [1293, 413] on icon at bounding box center [1287, 401] width 27 height 27
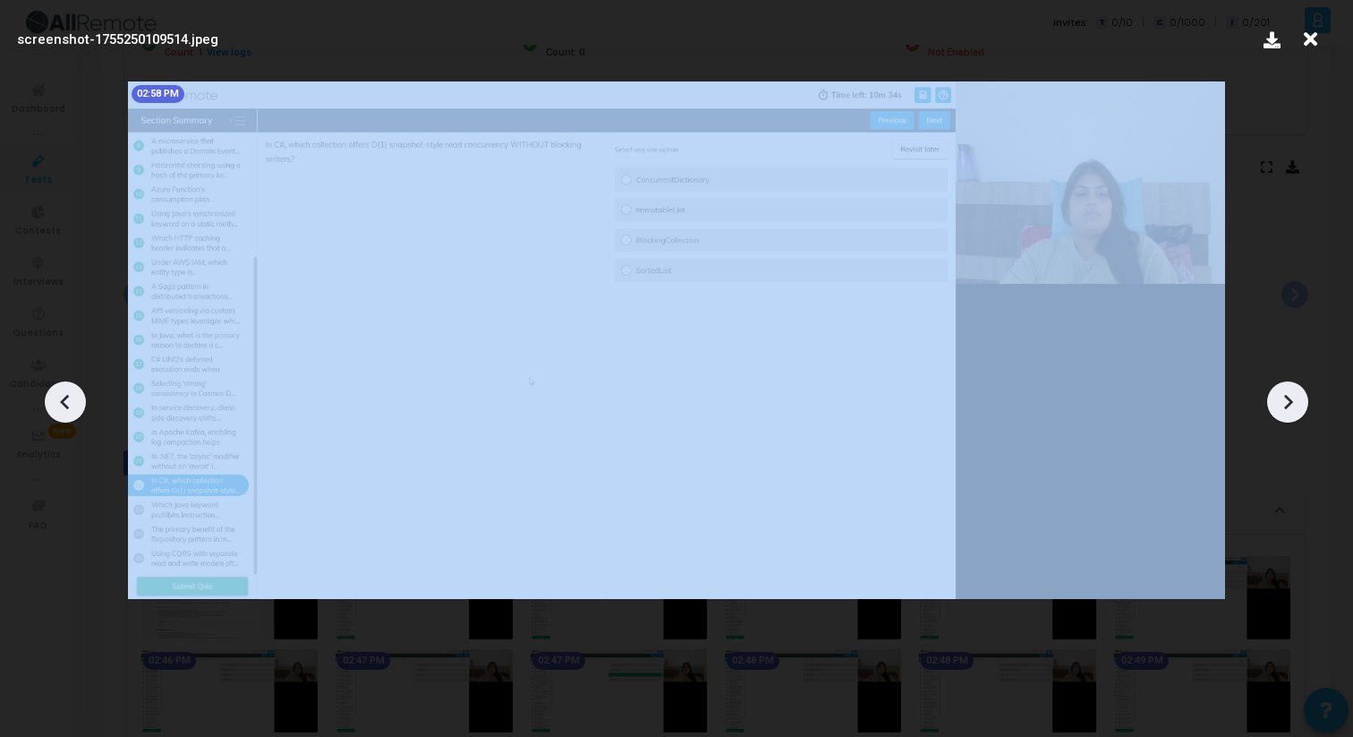
click at [1293, 413] on icon at bounding box center [1287, 401] width 27 height 27
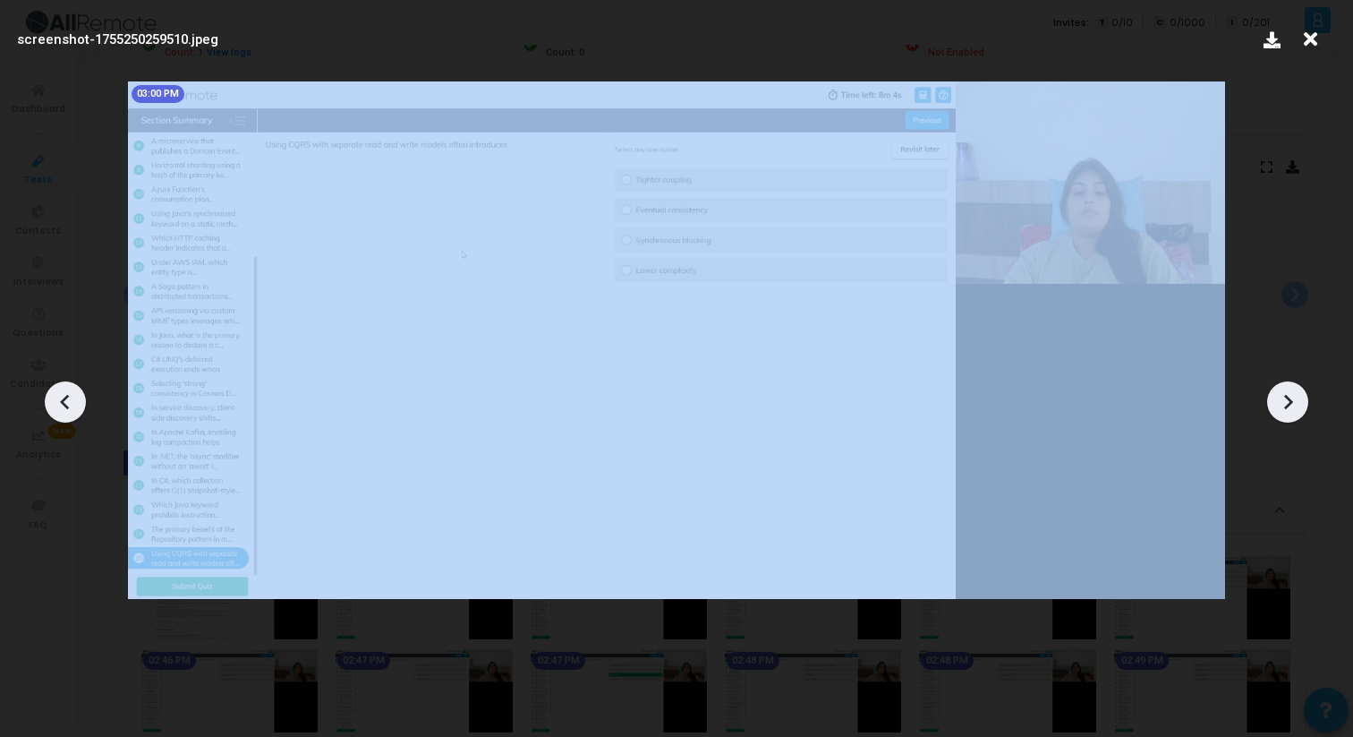
click at [1293, 413] on icon at bounding box center [1287, 401] width 27 height 27
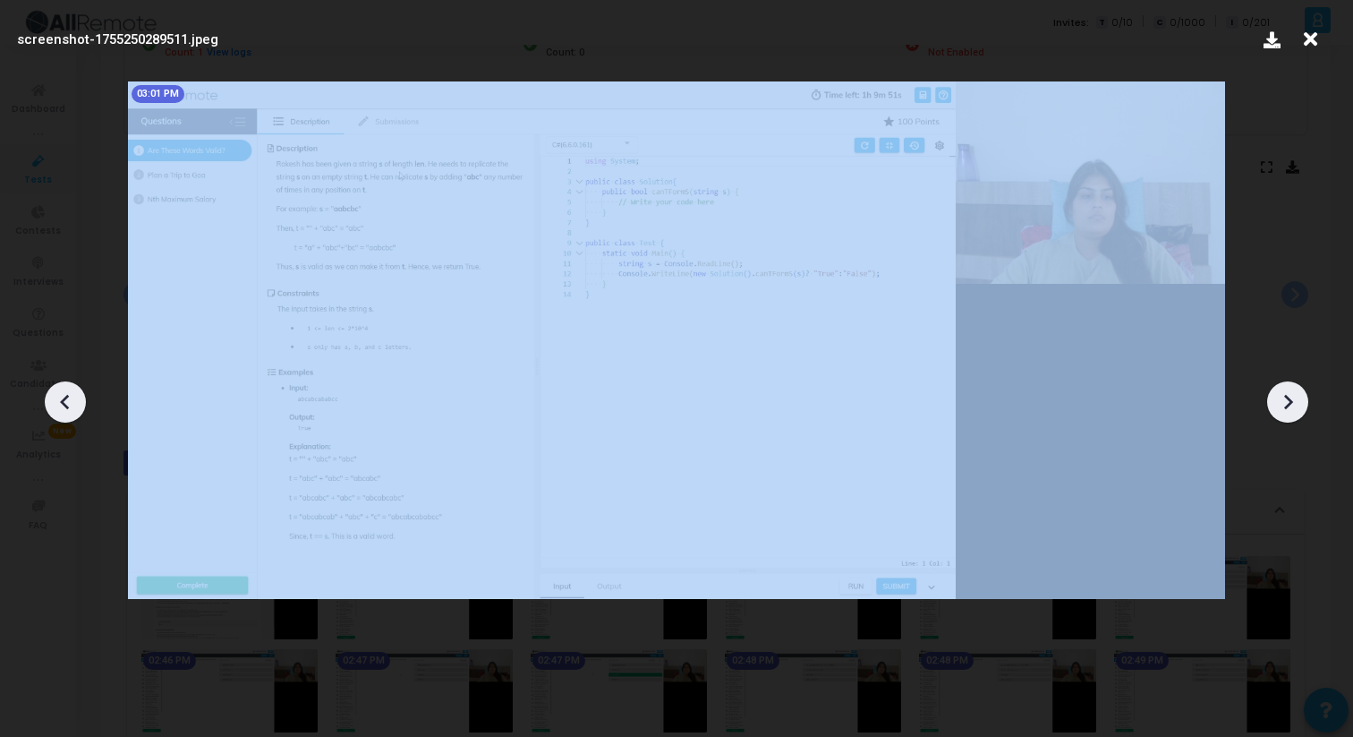
click at [1293, 413] on icon at bounding box center [1287, 401] width 27 height 27
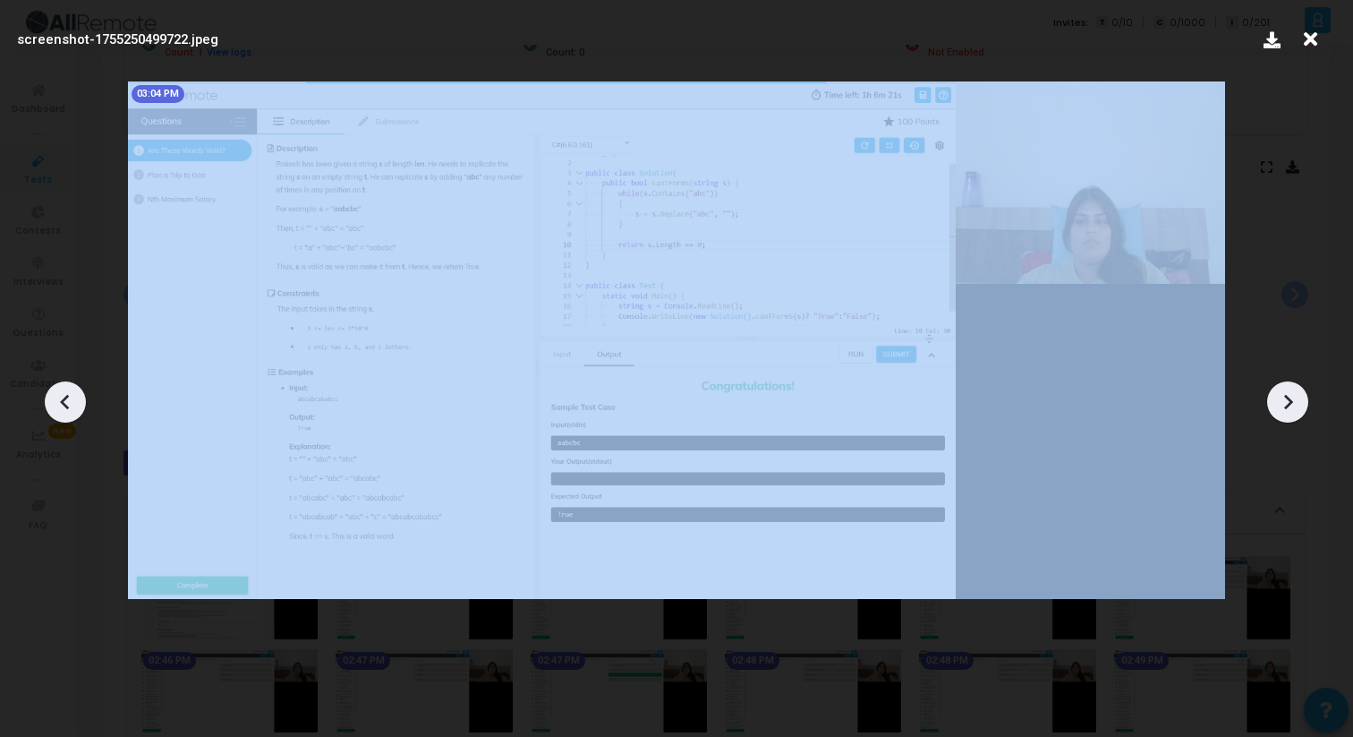
click at [1293, 413] on icon at bounding box center [1287, 401] width 27 height 27
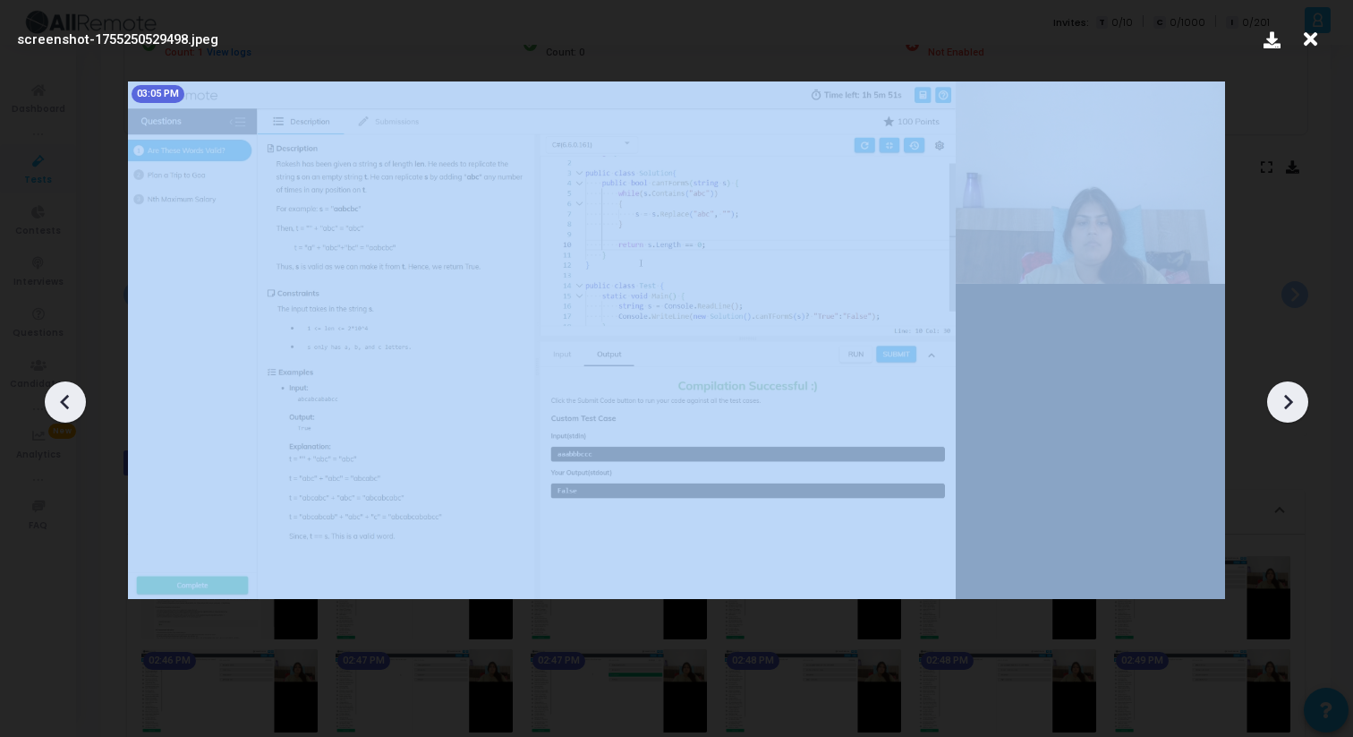
click at [1293, 413] on icon at bounding box center [1287, 401] width 27 height 27
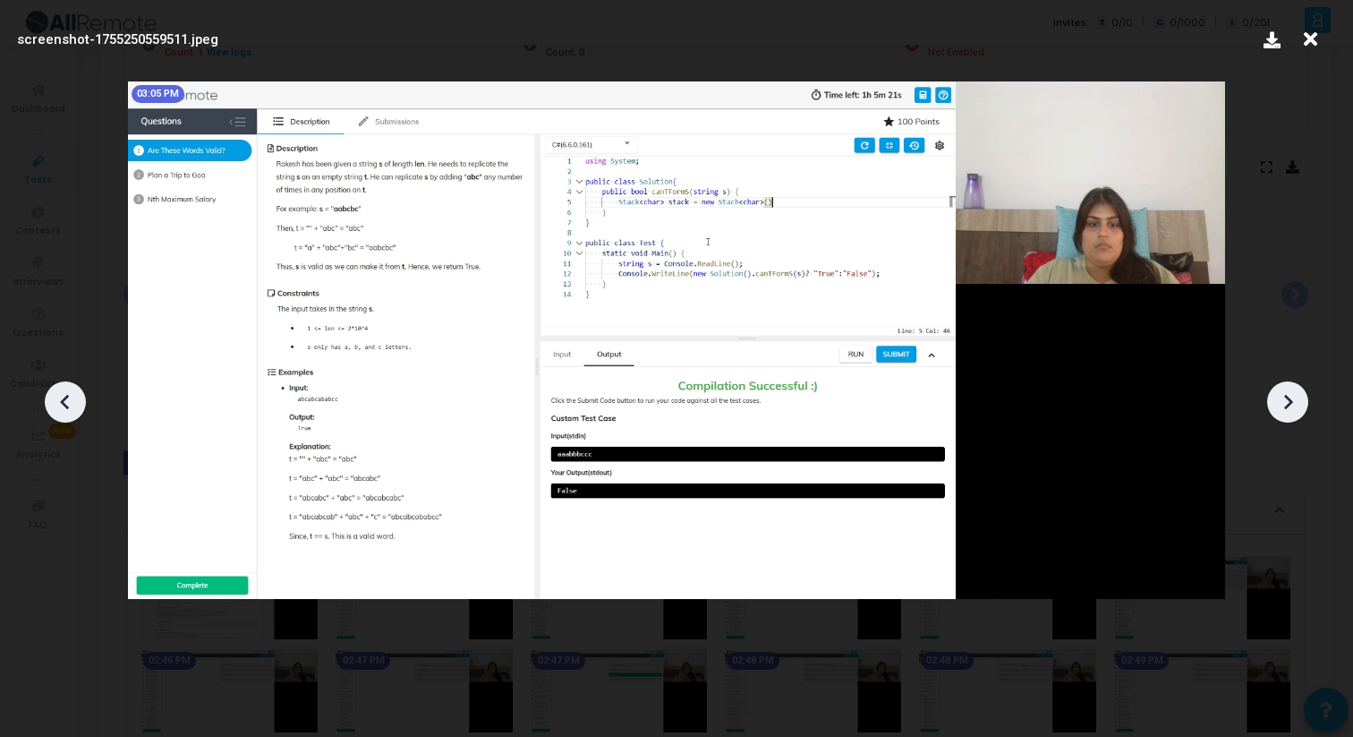
drag, startPoint x: 1293, startPoint y: 413, endPoint x: 664, endPoint y: 413, distance: 629.2
click at [686, 413] on div "screenshot-1755250559511.jpeg 03:05 PM" at bounding box center [676, 368] width 1353 height 737
click at [62, 413] on icon at bounding box center [65, 401] width 27 height 27
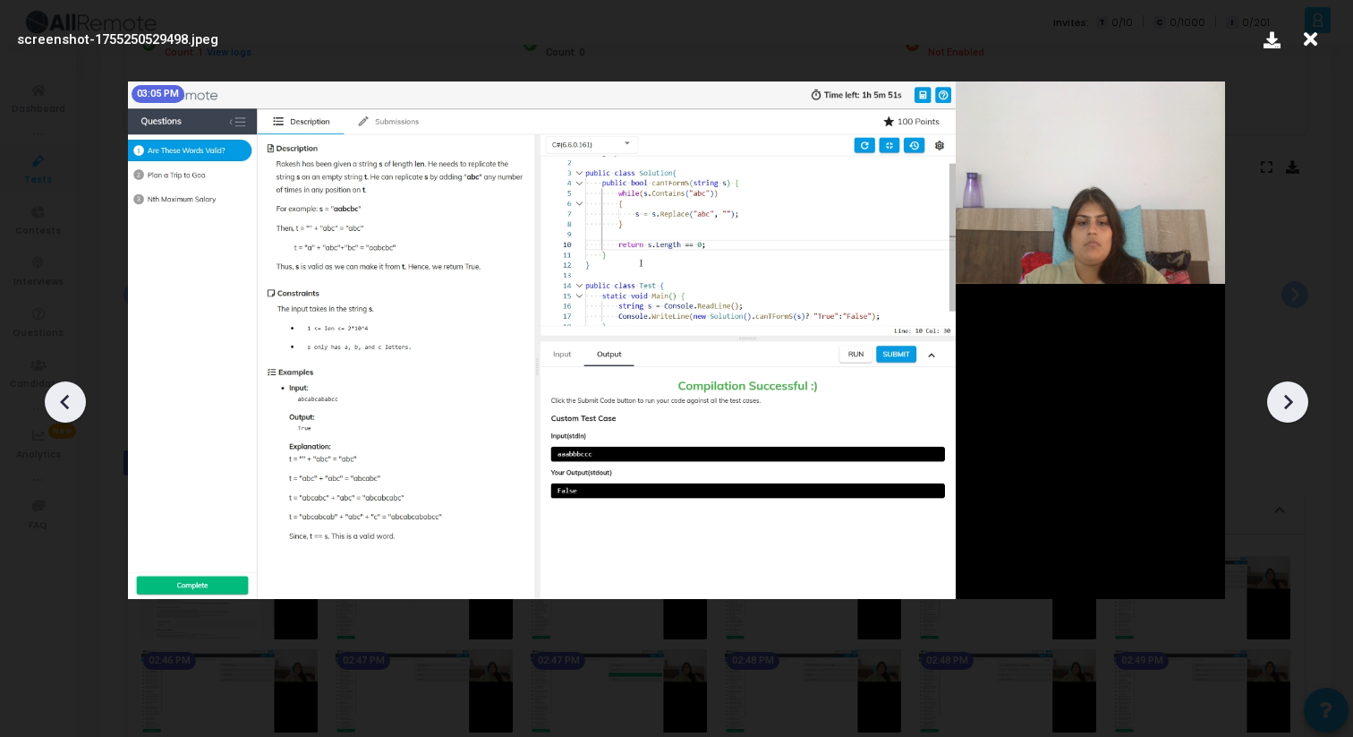
click at [62, 413] on icon at bounding box center [65, 401] width 27 height 27
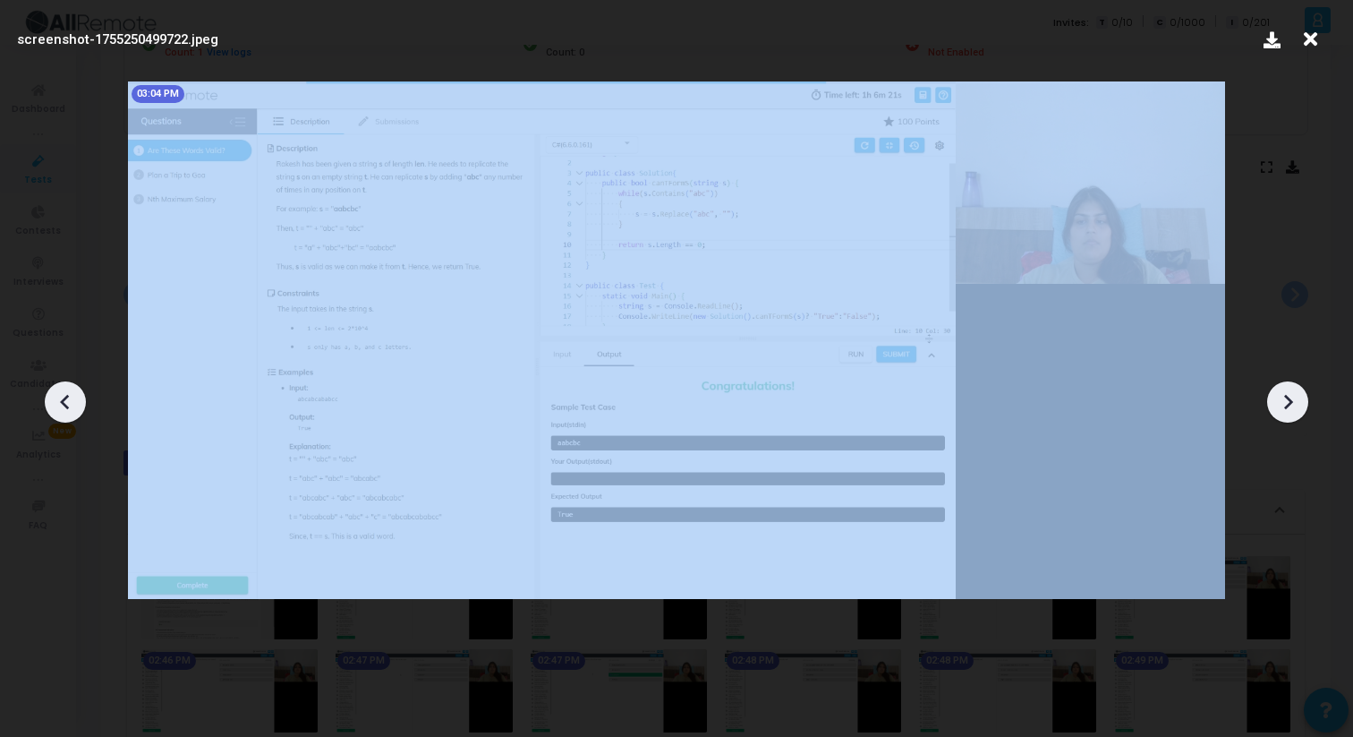
click at [62, 413] on icon at bounding box center [65, 401] width 27 height 27
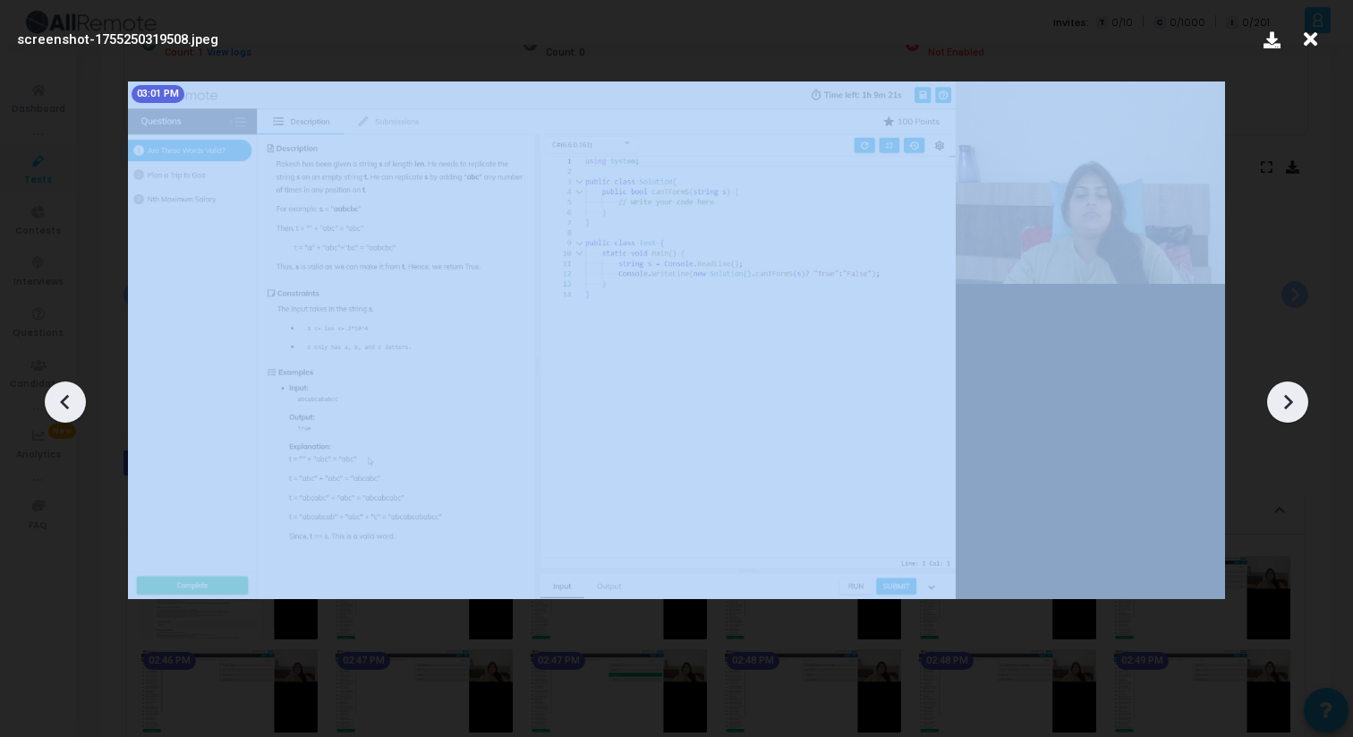
click at [62, 413] on icon at bounding box center [65, 401] width 27 height 27
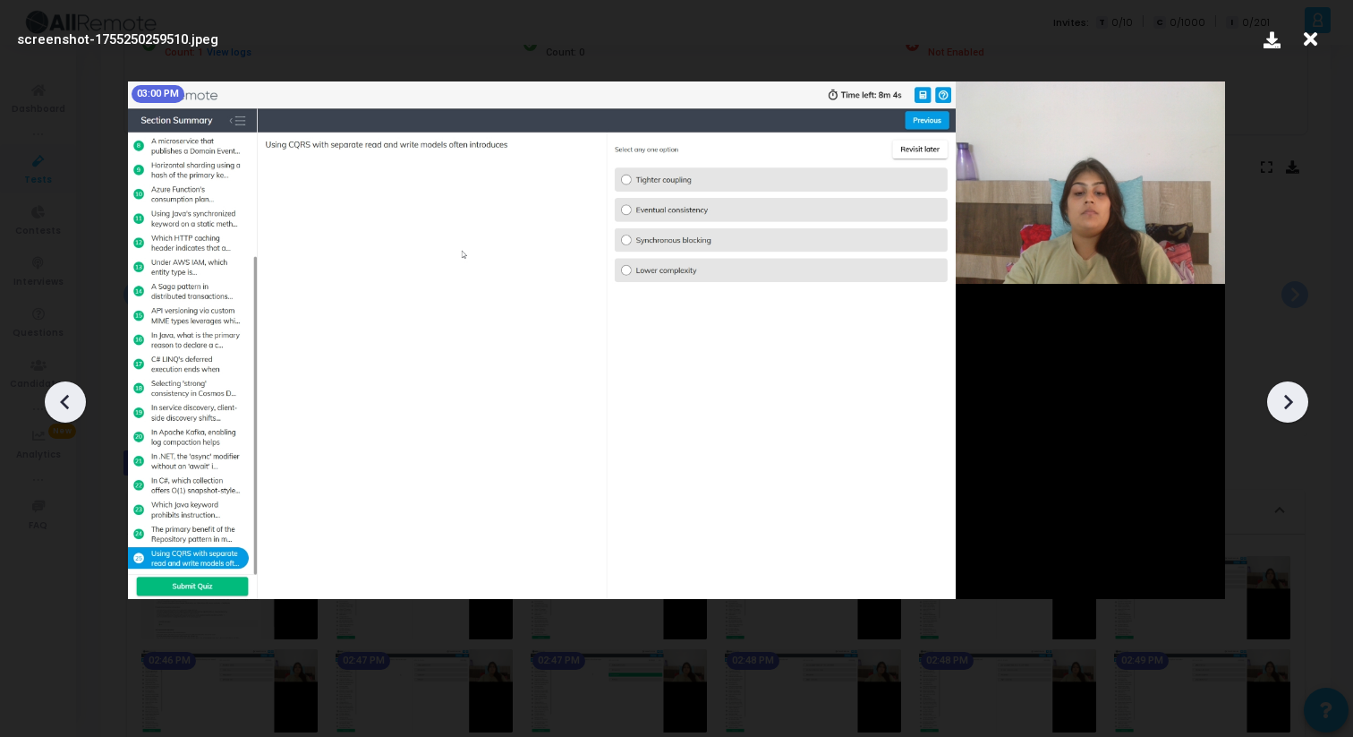
click at [1286, 397] on icon at bounding box center [1288, 401] width 9 height 15
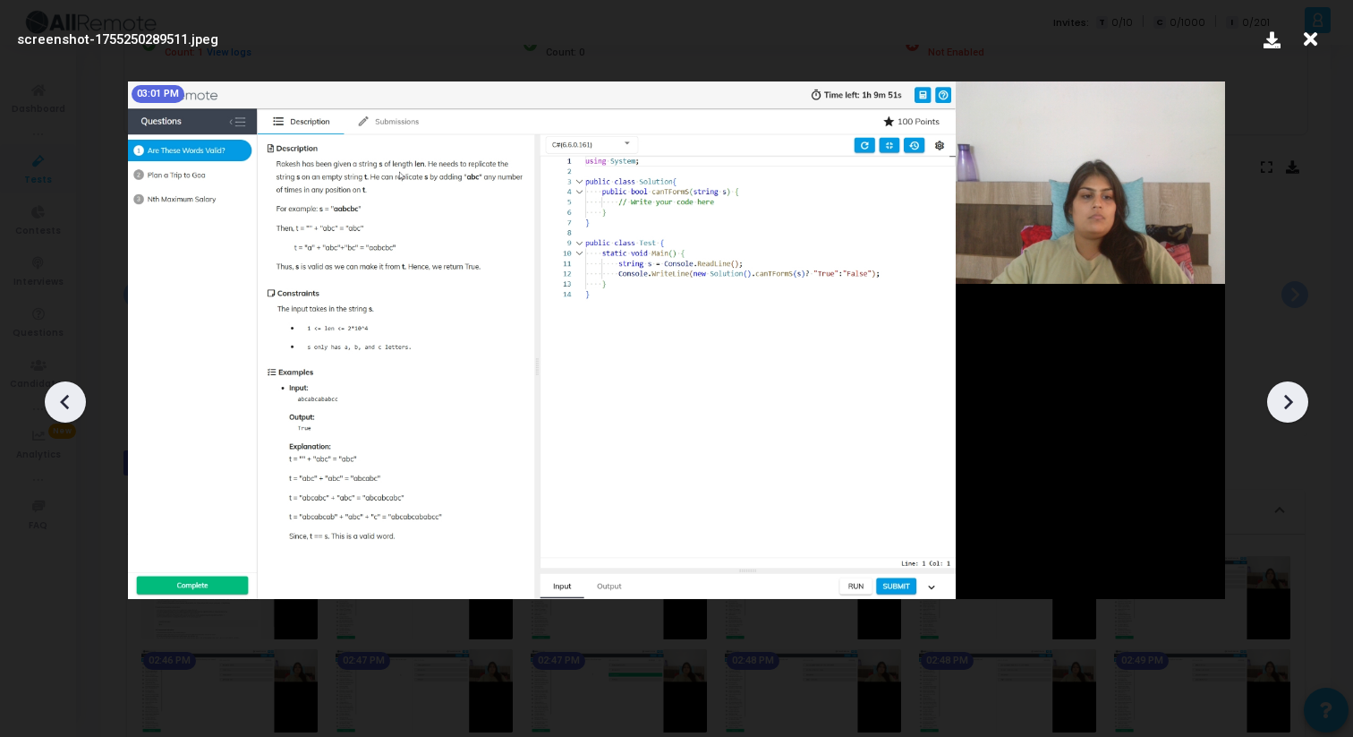
click at [1286, 397] on icon at bounding box center [1288, 401] width 9 height 15
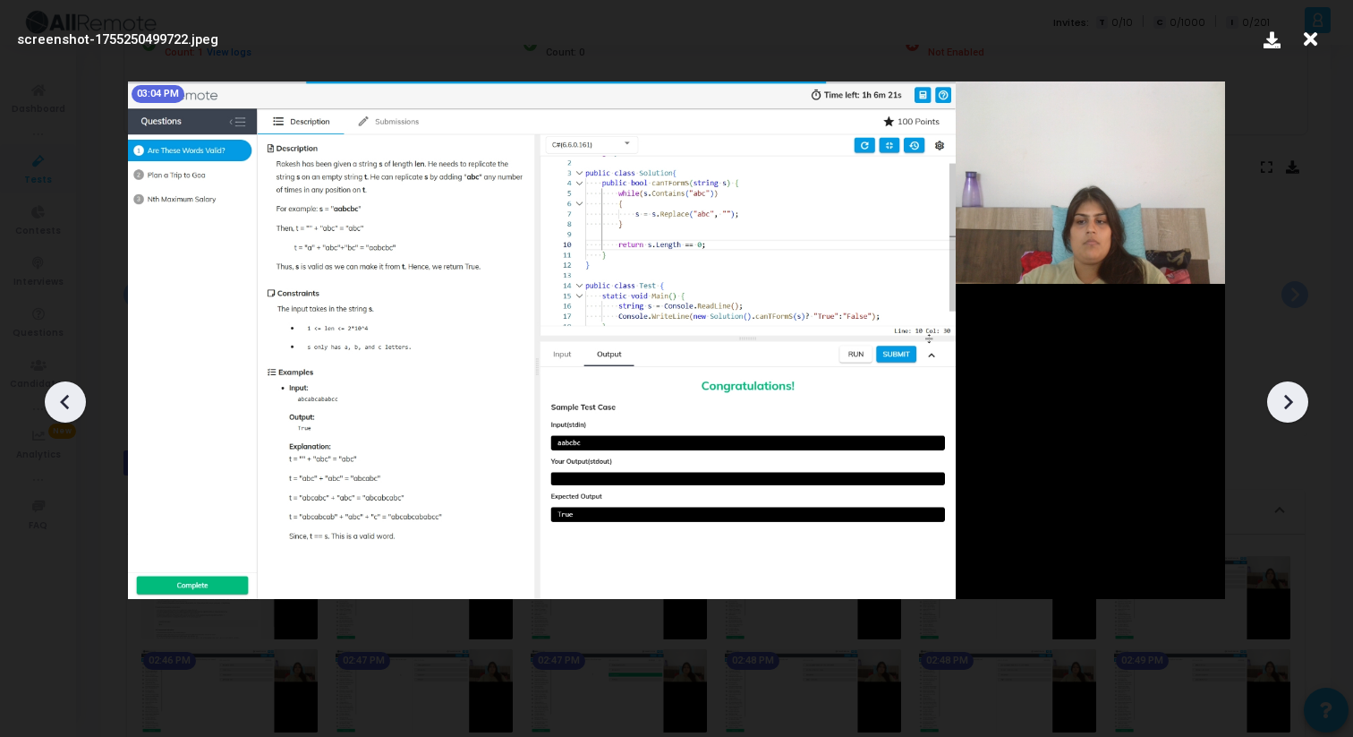
click at [1286, 397] on icon at bounding box center [1288, 401] width 9 height 15
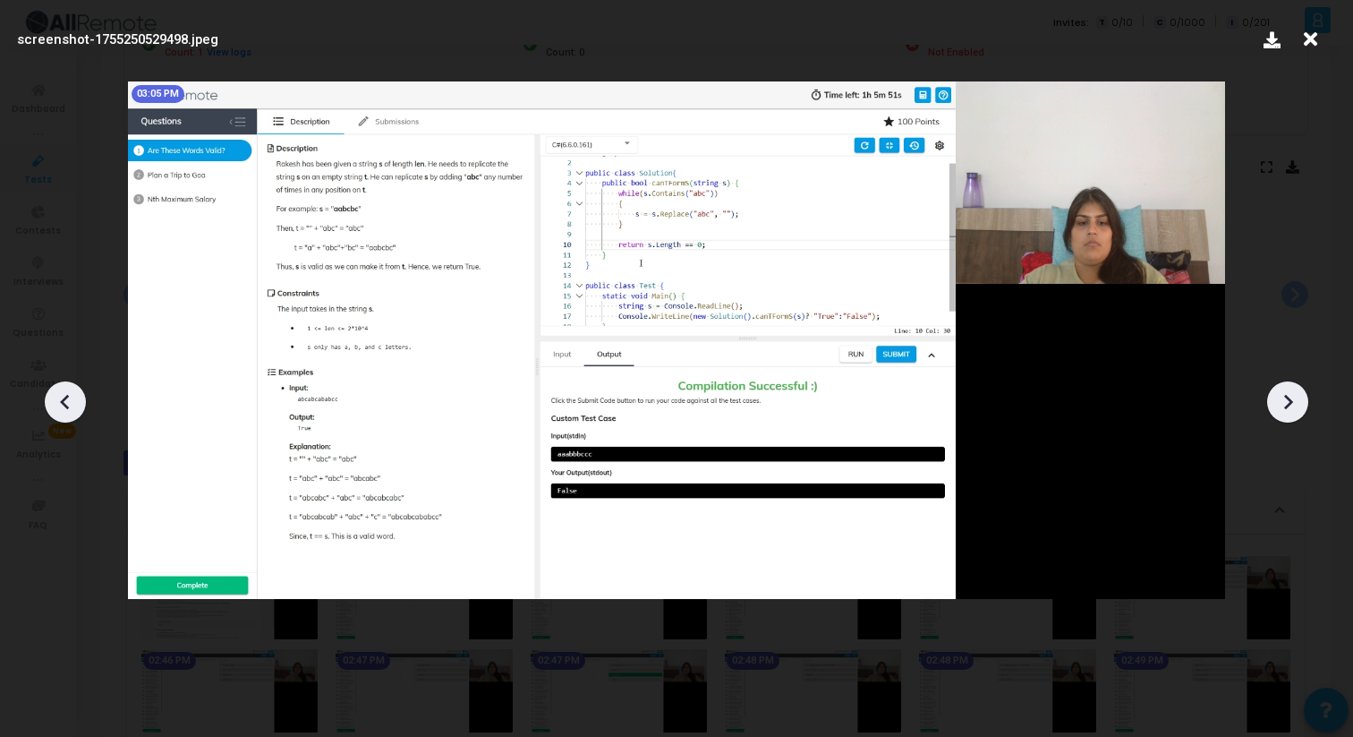
click at [1286, 397] on icon at bounding box center [1288, 401] width 9 height 15
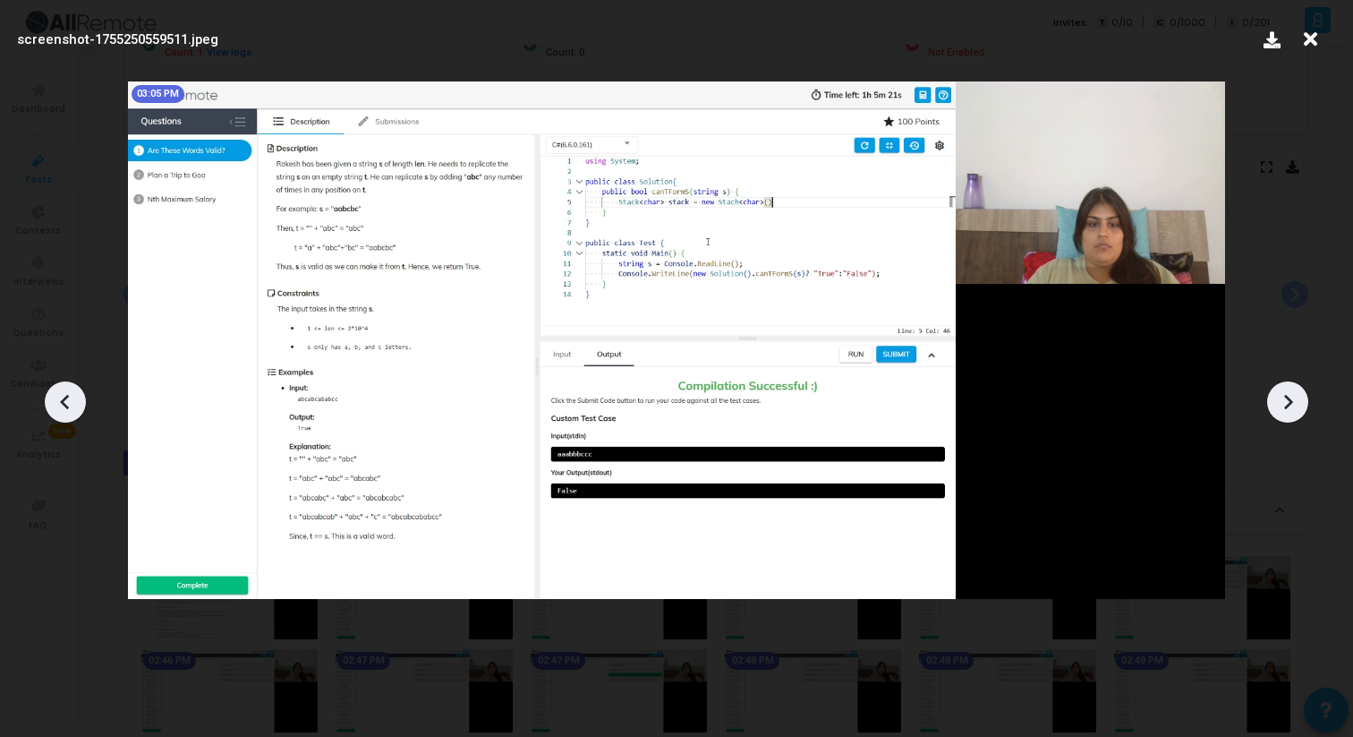
click at [62, 409] on icon at bounding box center [65, 401] width 27 height 27
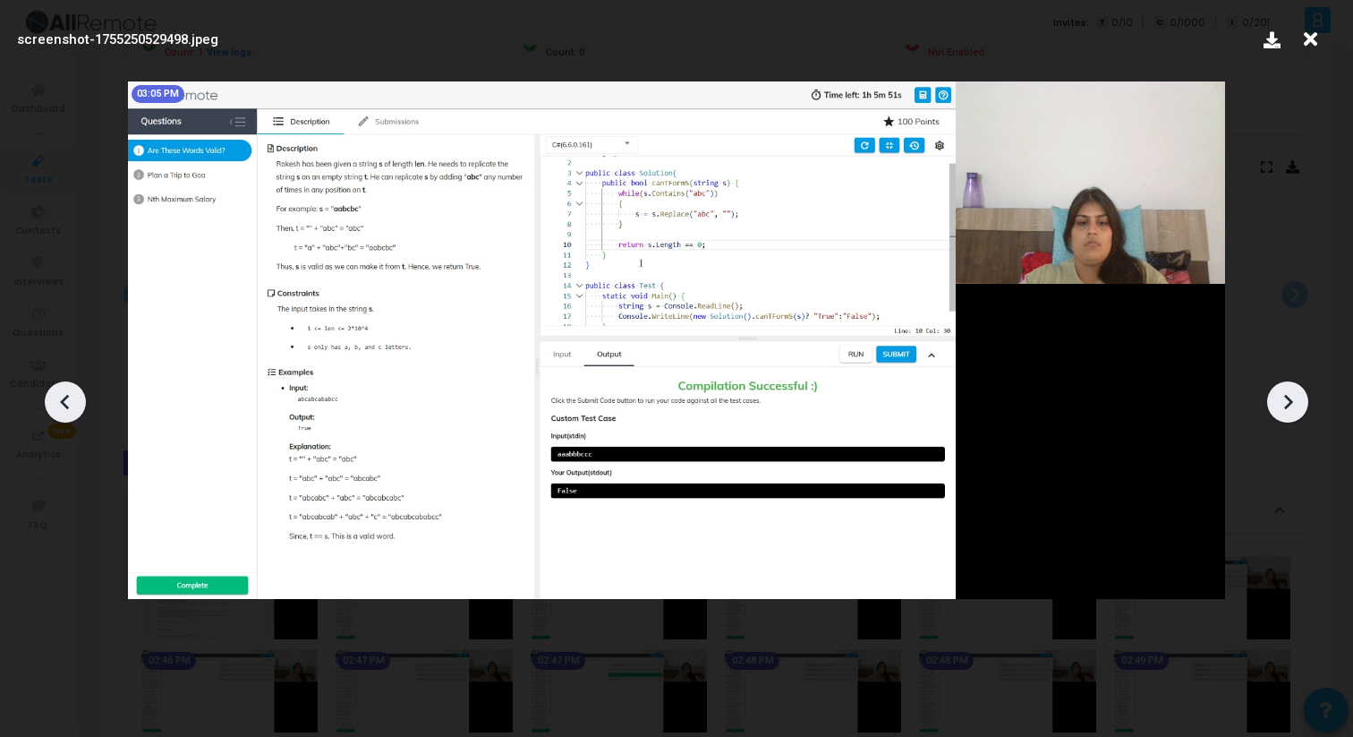
click at [62, 409] on icon at bounding box center [65, 401] width 27 height 27
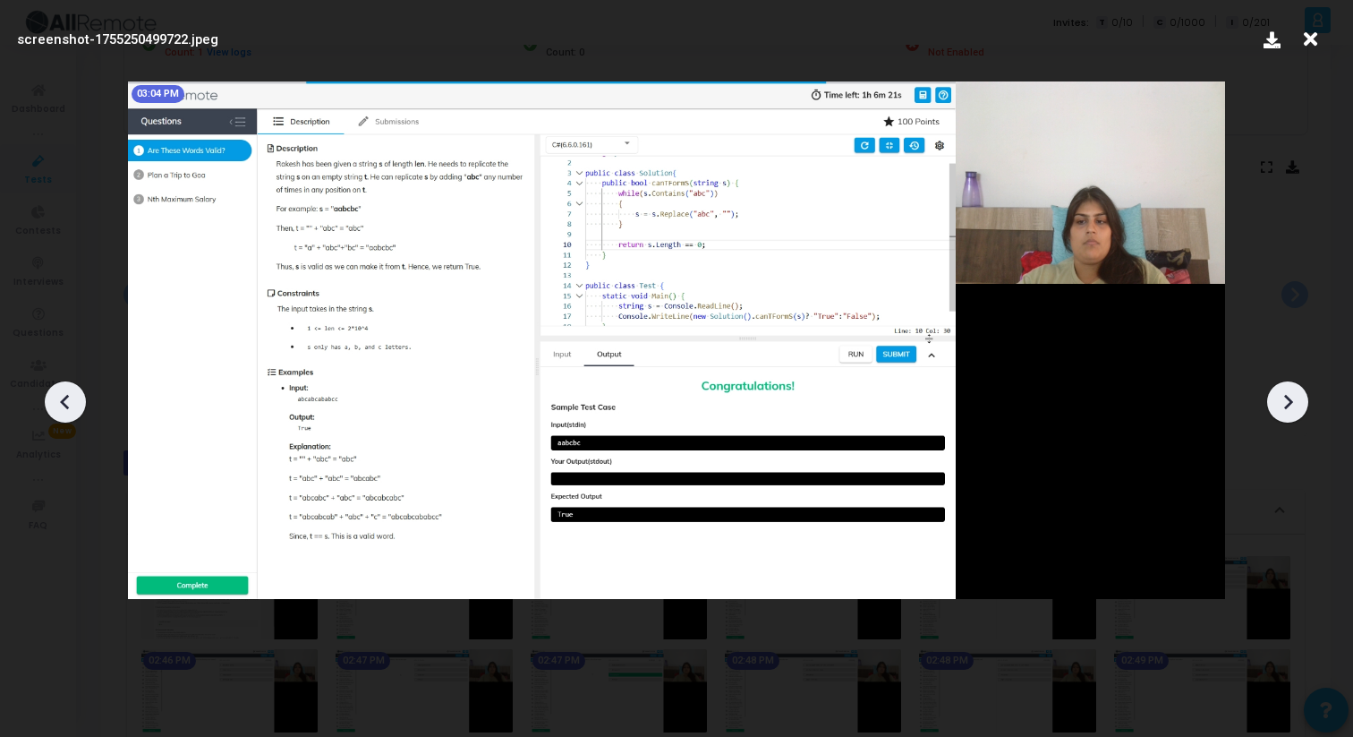
click at [65, 403] on icon at bounding box center [65, 401] width 27 height 27
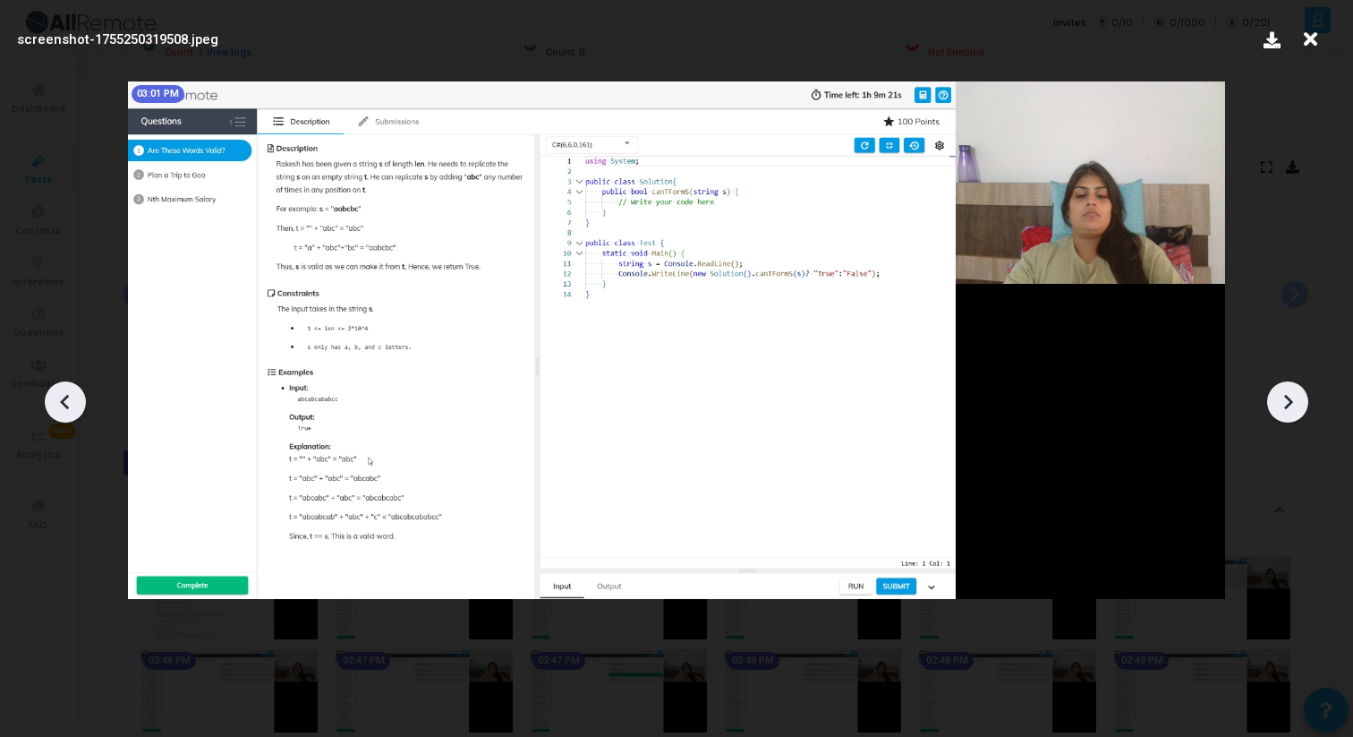
click at [1279, 386] on div at bounding box center [1287, 401] width 41 height 41
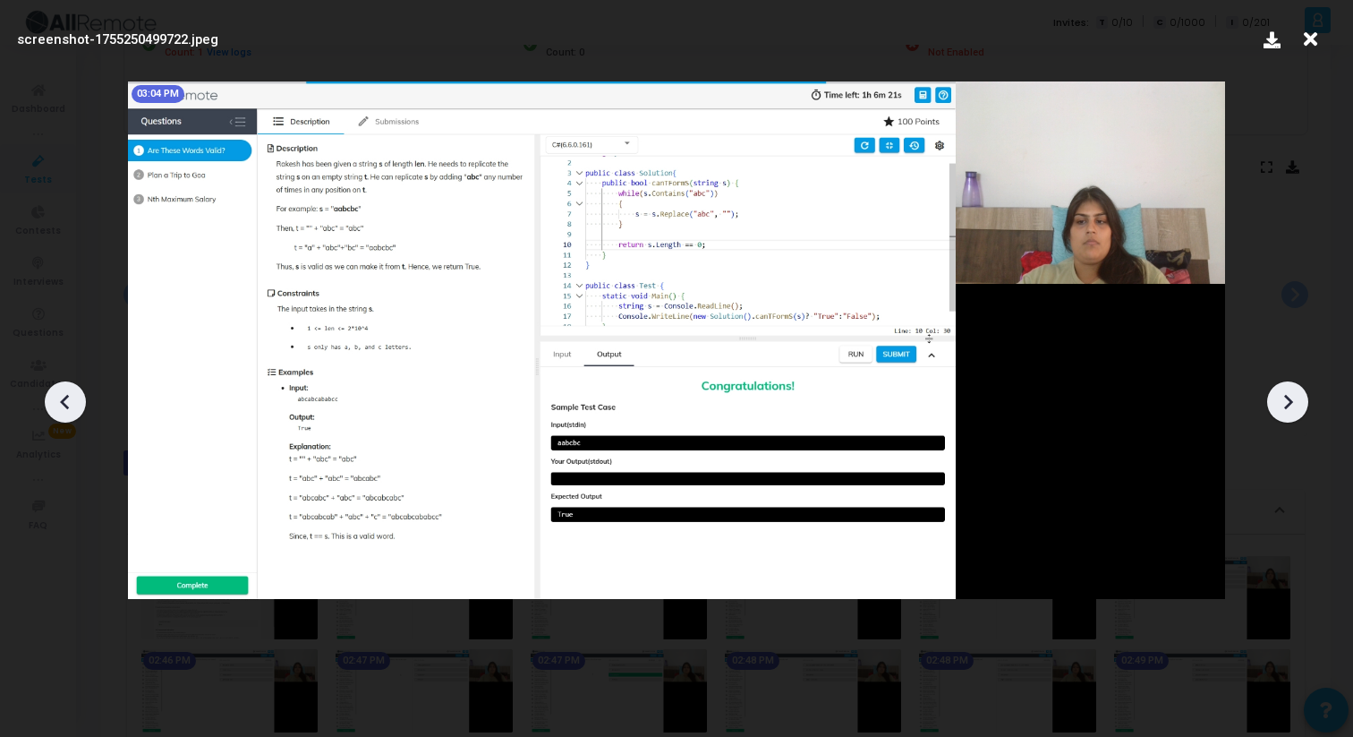
click at [1279, 387] on div at bounding box center [1287, 401] width 41 height 41
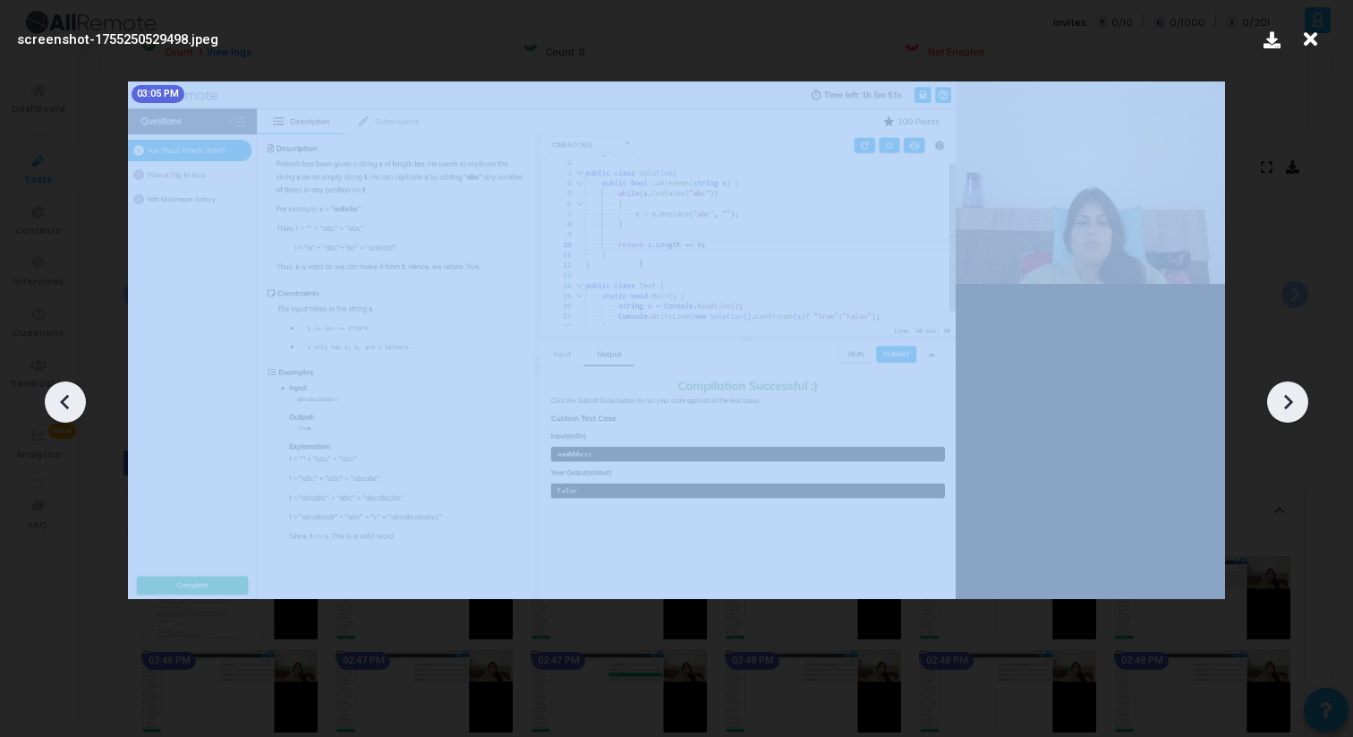
click at [1279, 387] on div at bounding box center [1287, 401] width 41 height 41
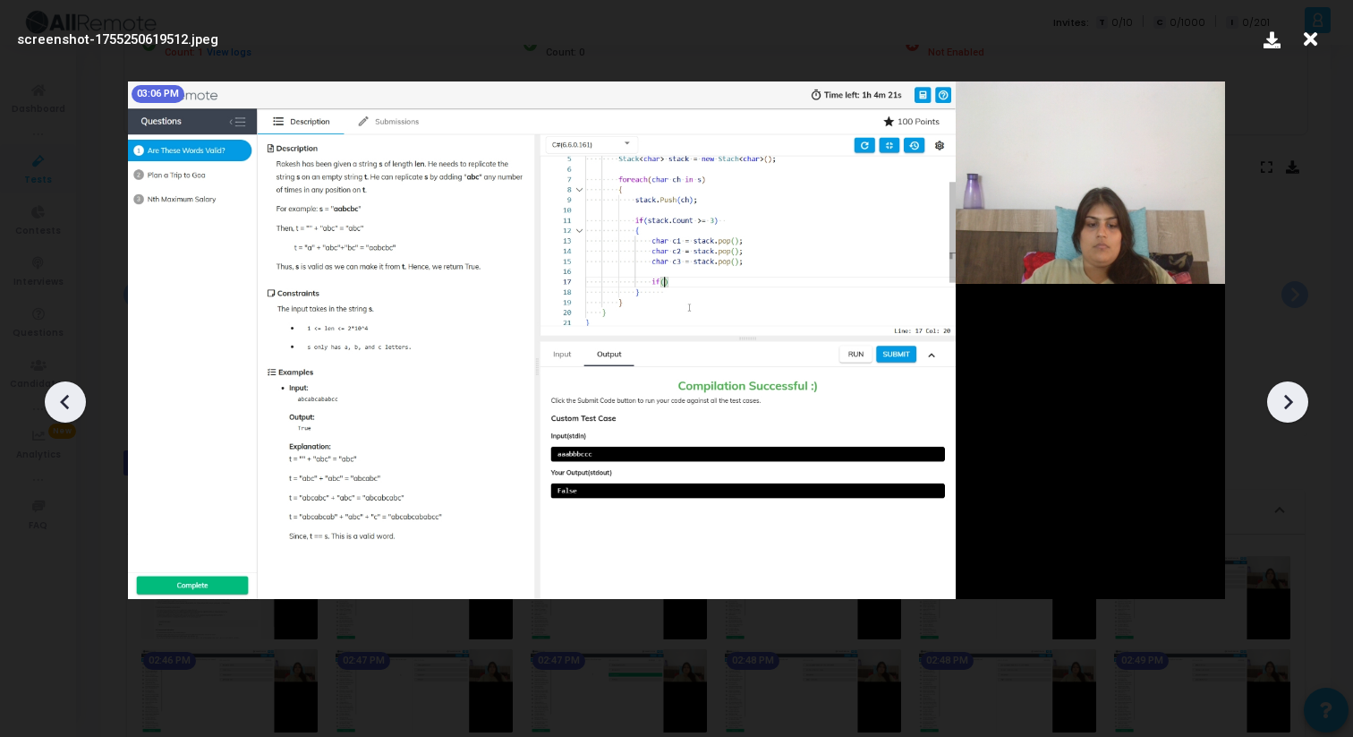
click at [1309, 47] on icon at bounding box center [1311, 39] width 28 height 34
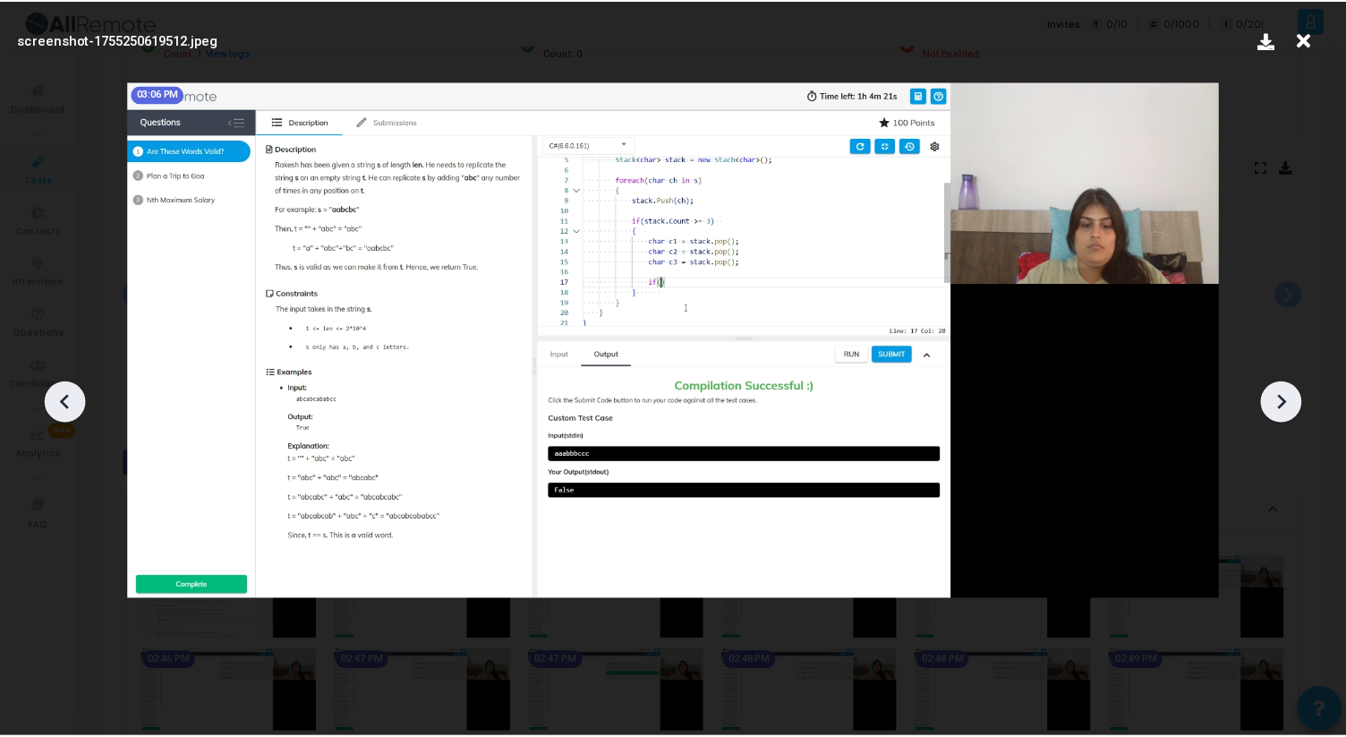
scroll to position [258, 0]
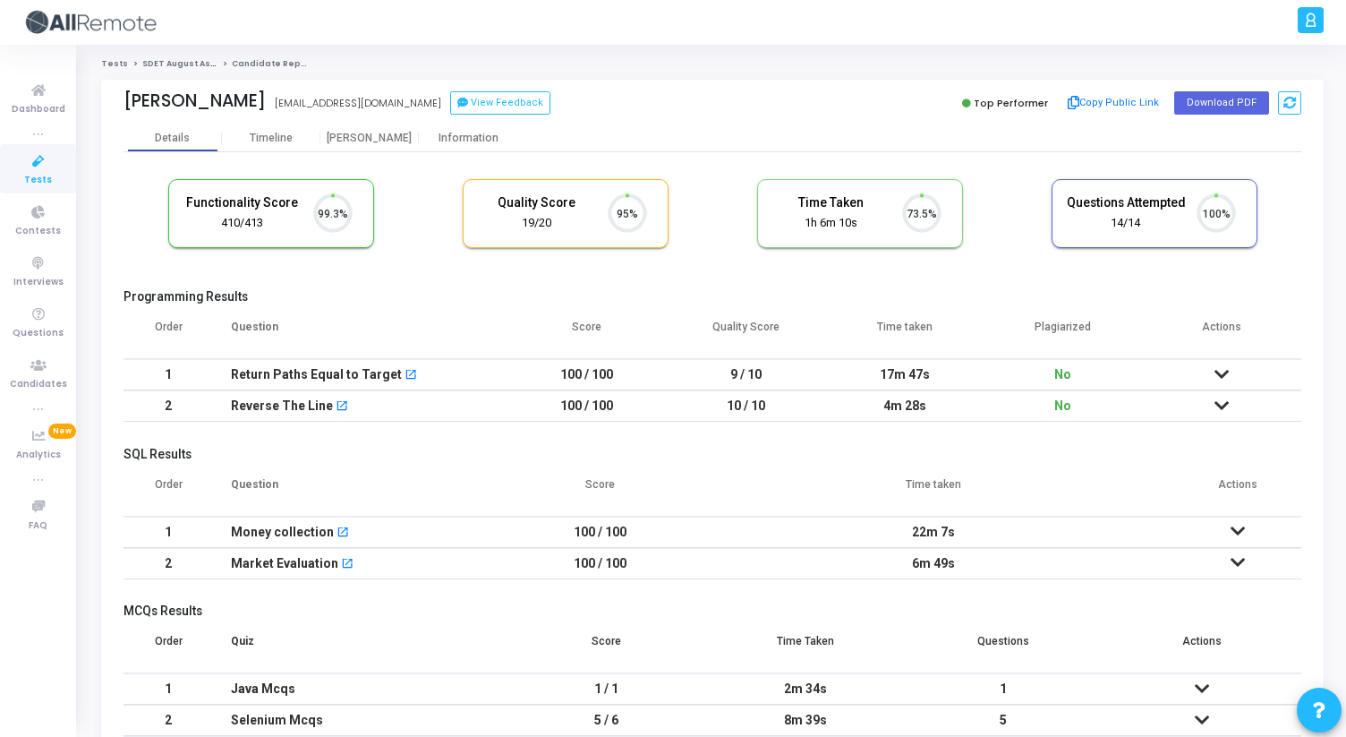
scroll to position [38, 46]
click at [369, 141] on div "[PERSON_NAME]" at bounding box center [369, 138] width 98 height 13
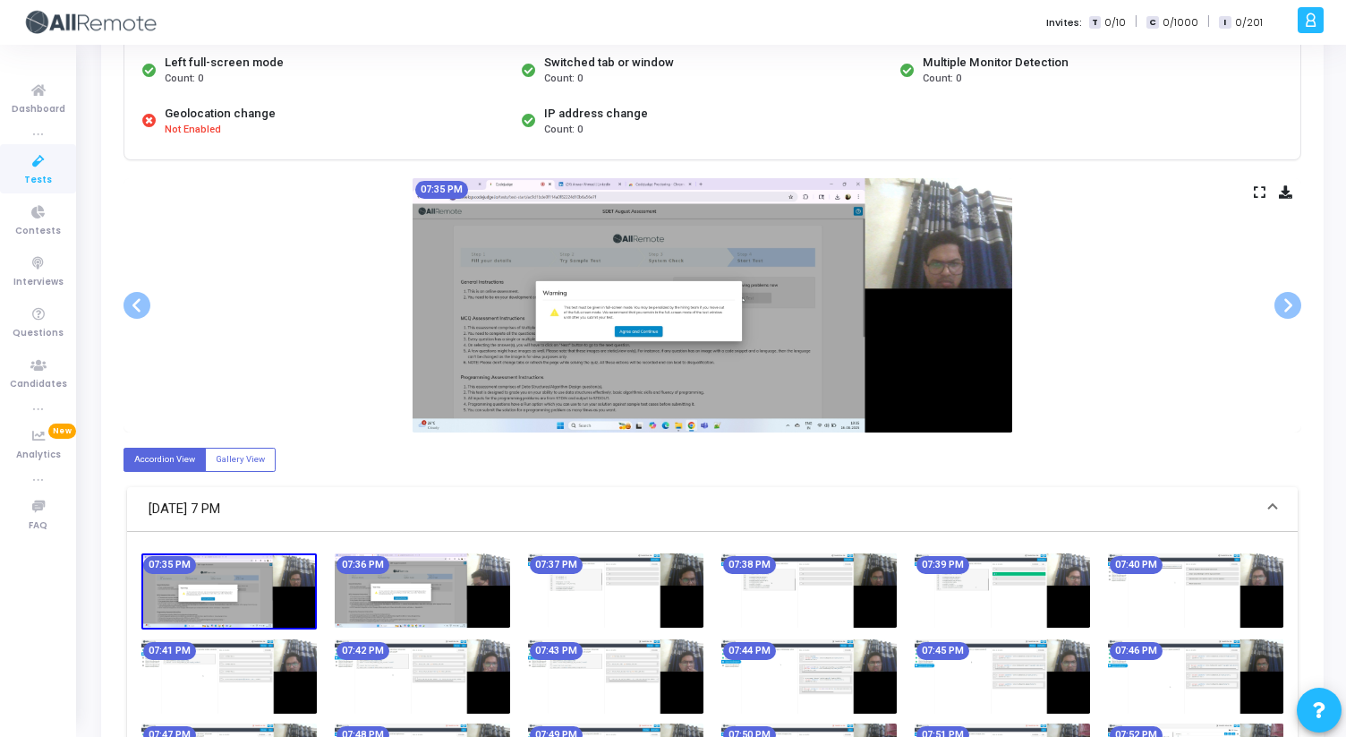
scroll to position [223, 0]
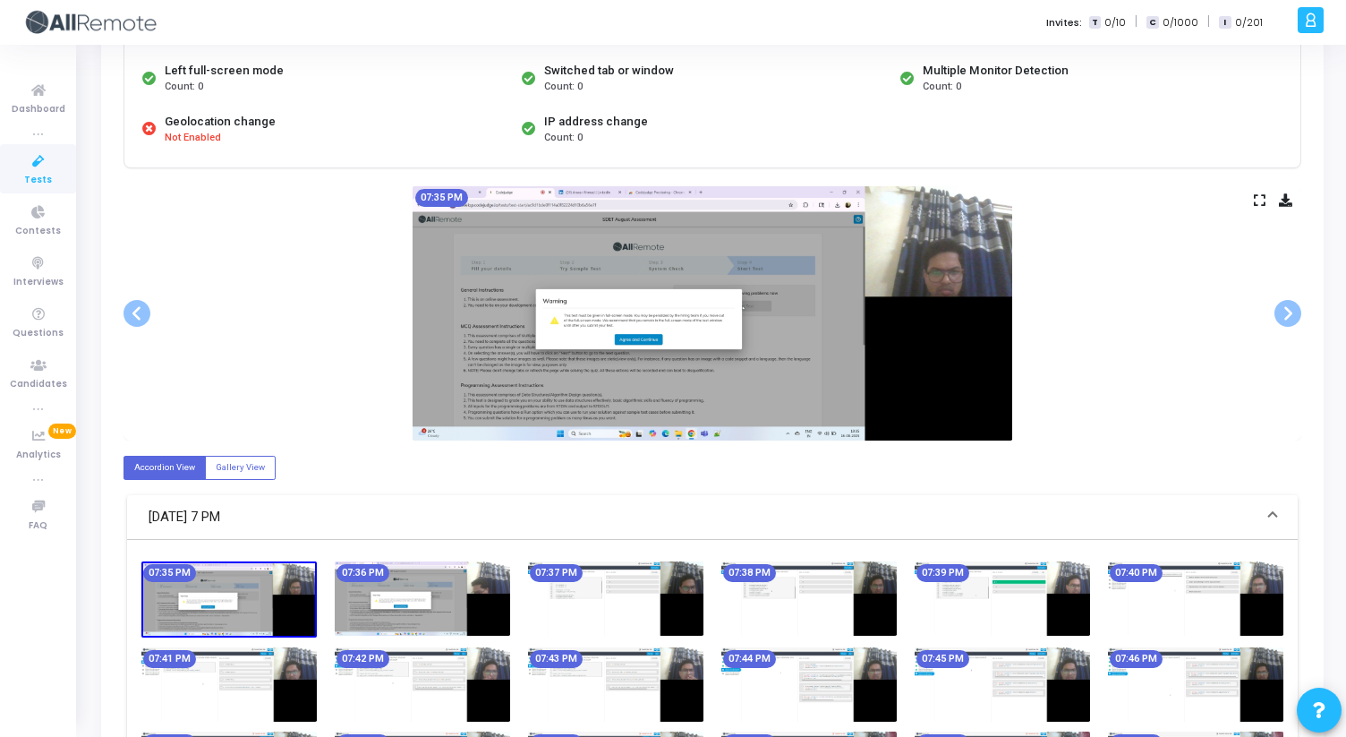
click at [1258, 196] on icon at bounding box center [1260, 200] width 12 height 10
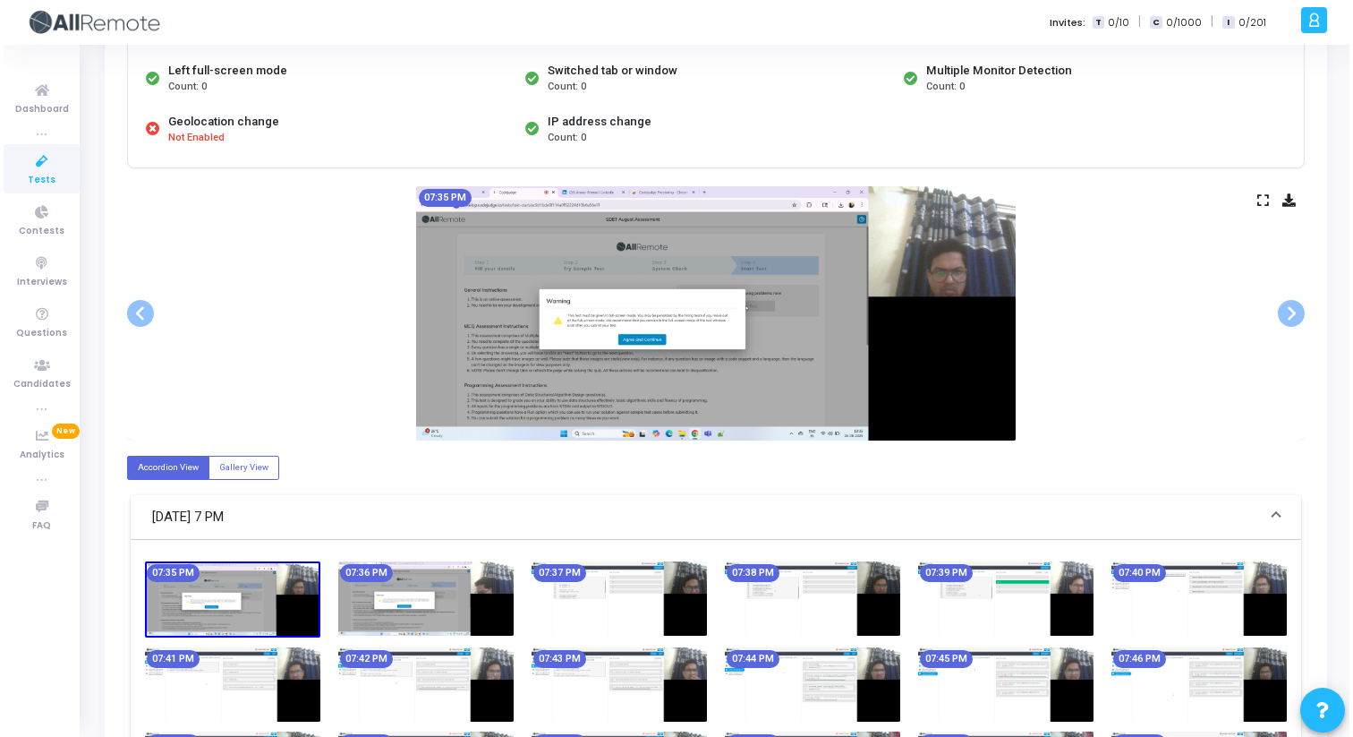
scroll to position [0, 0]
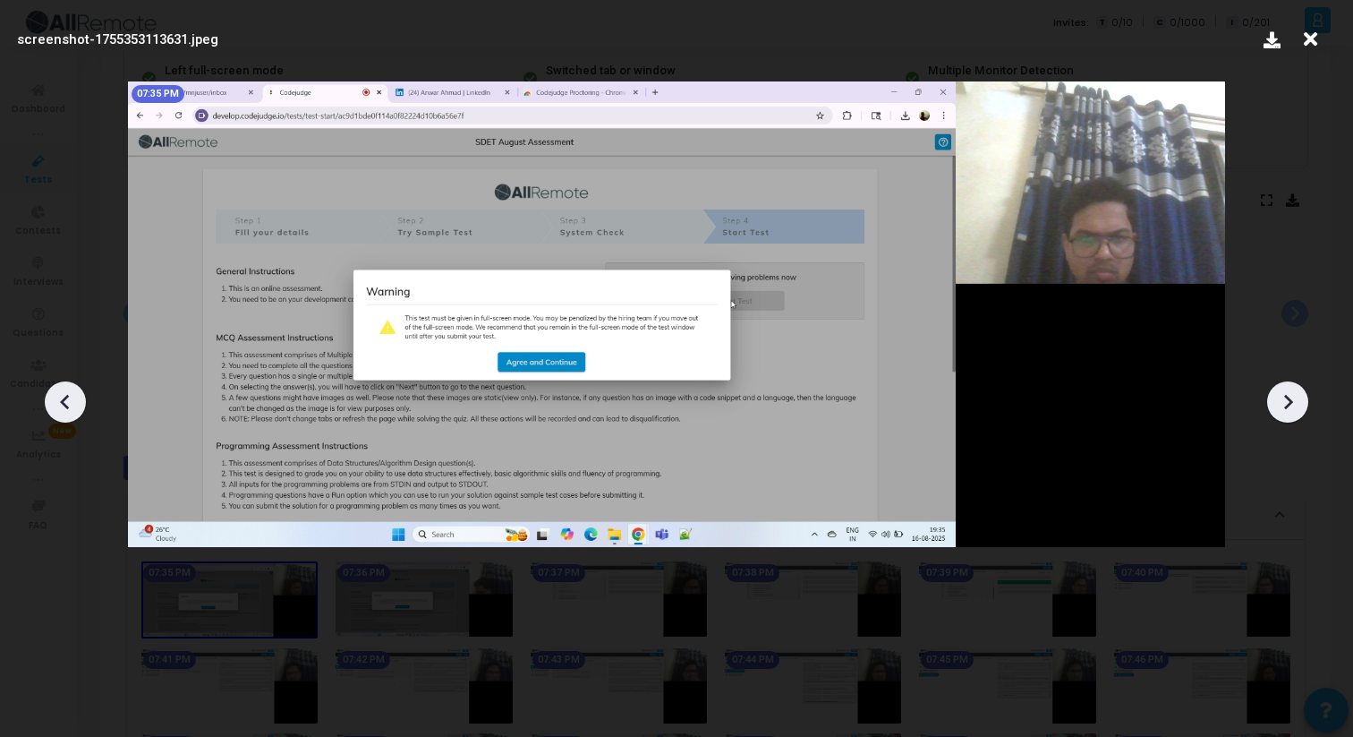
click at [1289, 402] on icon at bounding box center [1288, 401] width 9 height 15
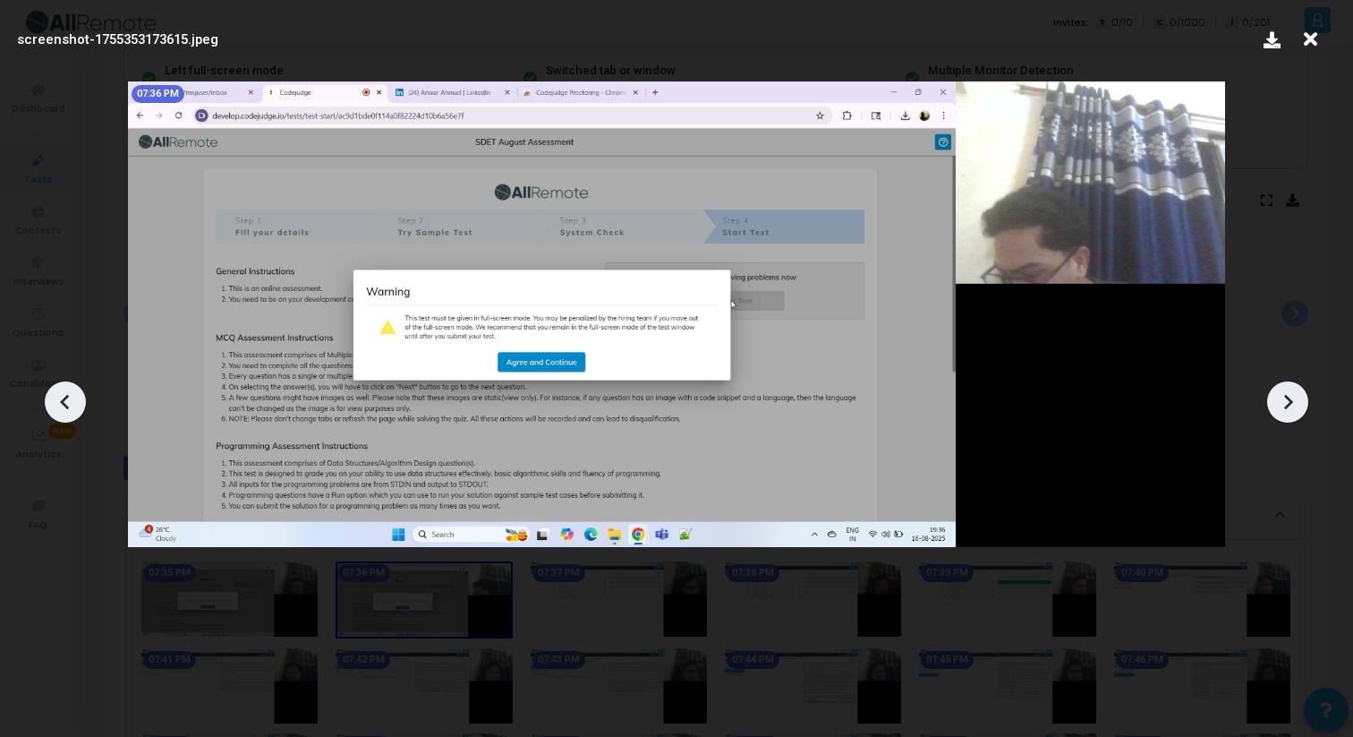
click at [1289, 402] on icon at bounding box center [1288, 401] width 9 height 15
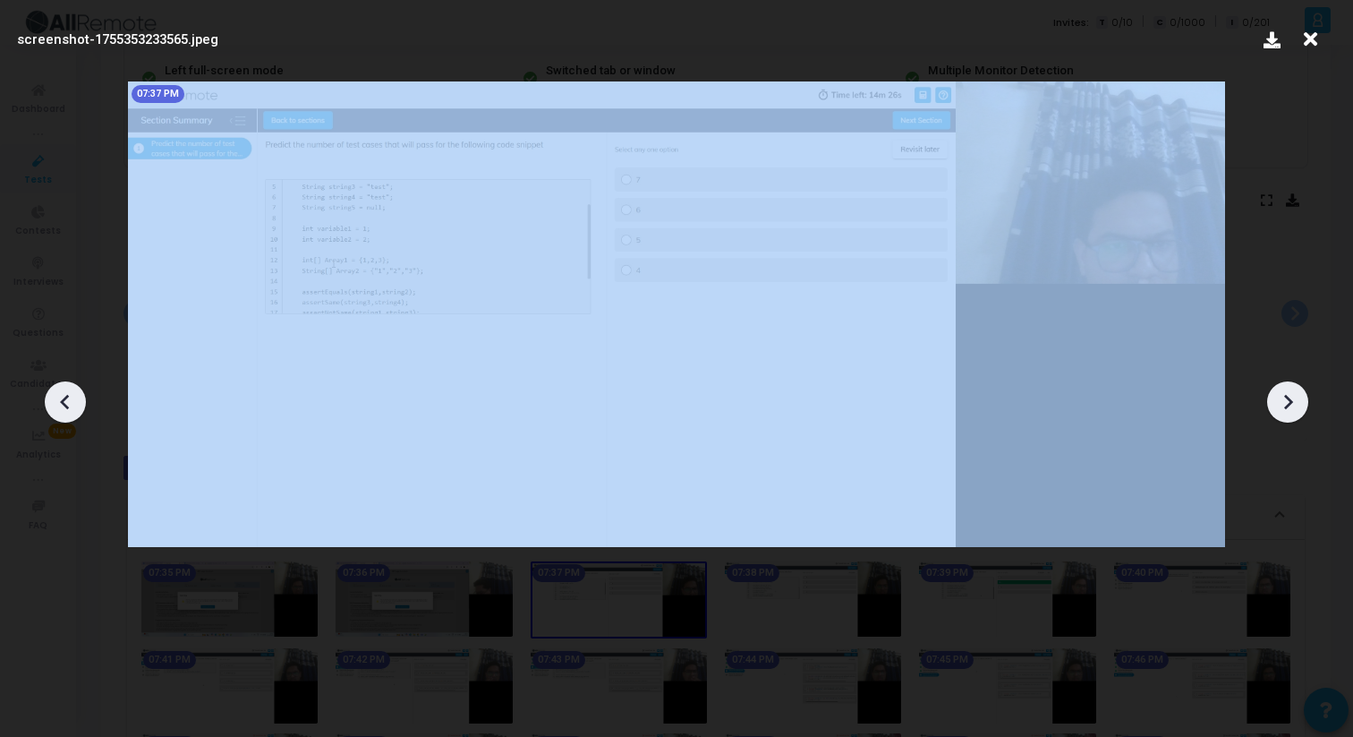
click at [1289, 402] on icon at bounding box center [1288, 401] width 9 height 15
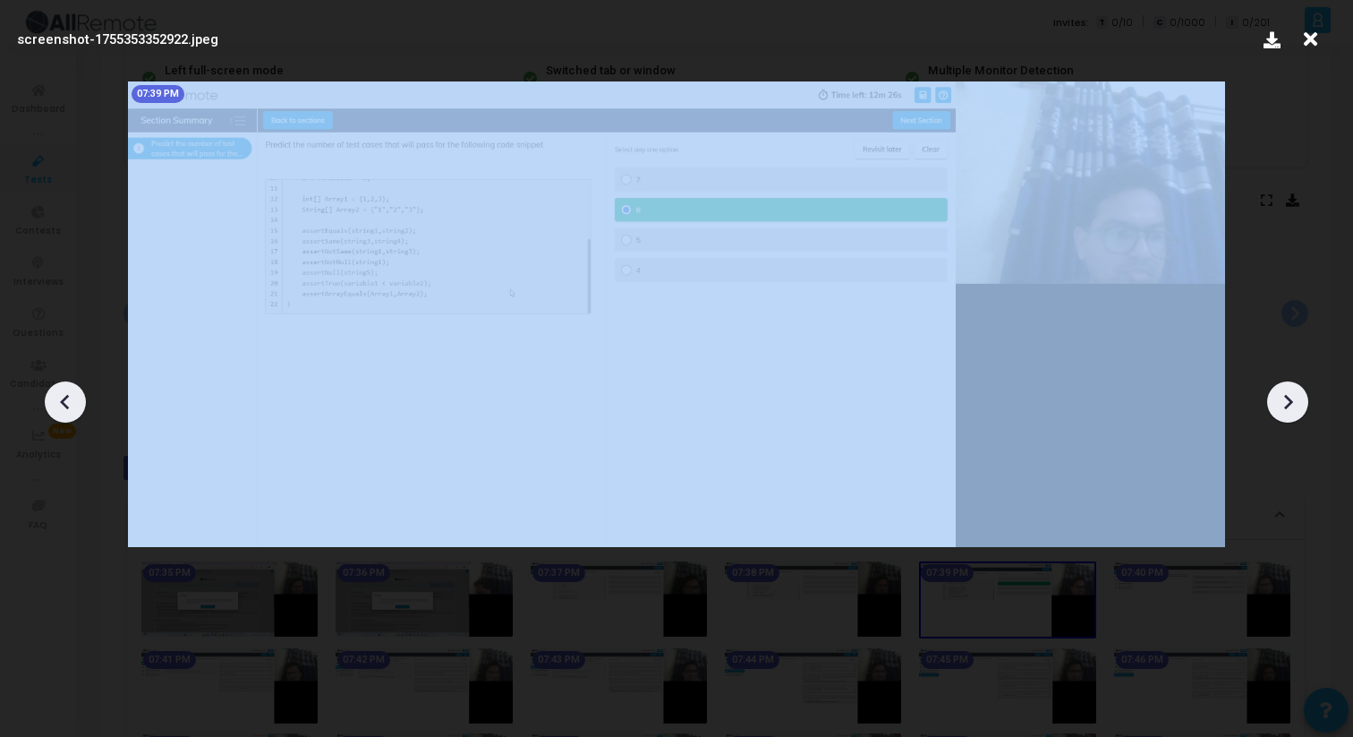
click at [1289, 402] on icon at bounding box center [1288, 401] width 9 height 15
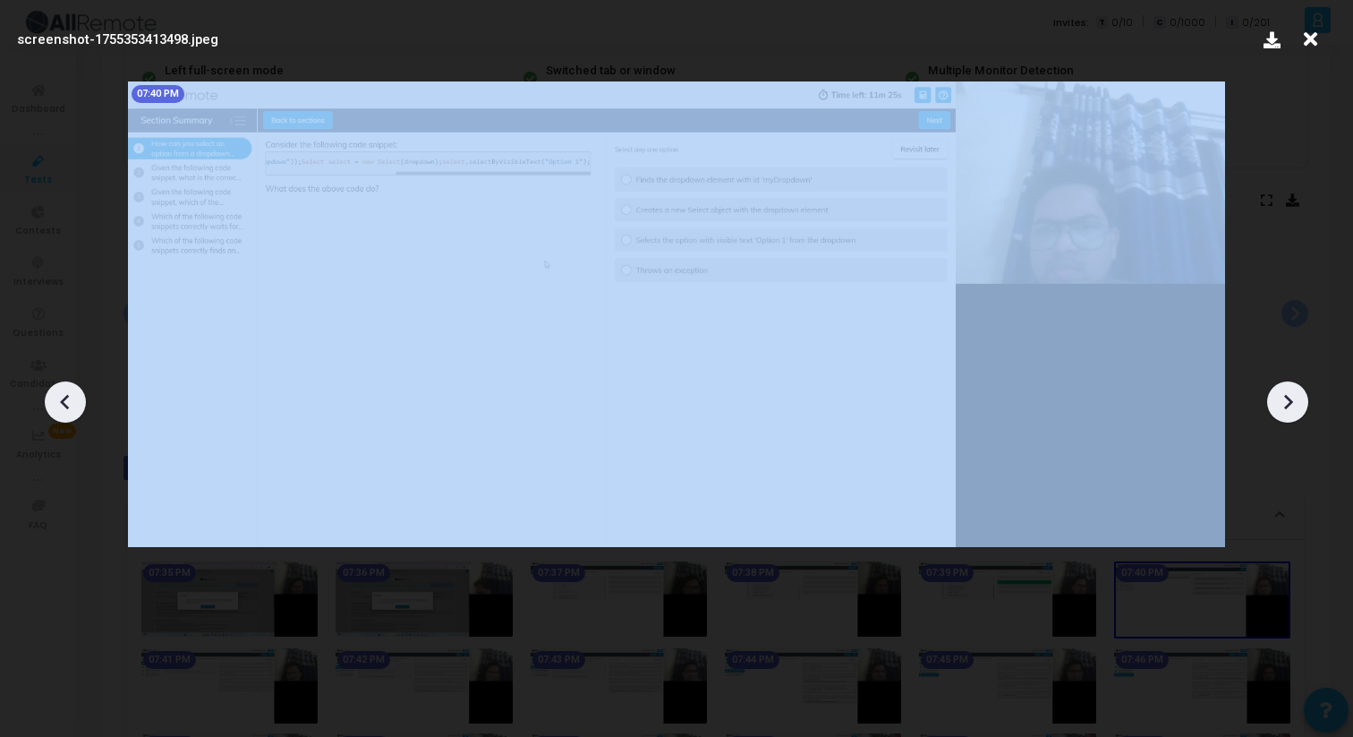
click at [1289, 402] on icon at bounding box center [1288, 401] width 9 height 15
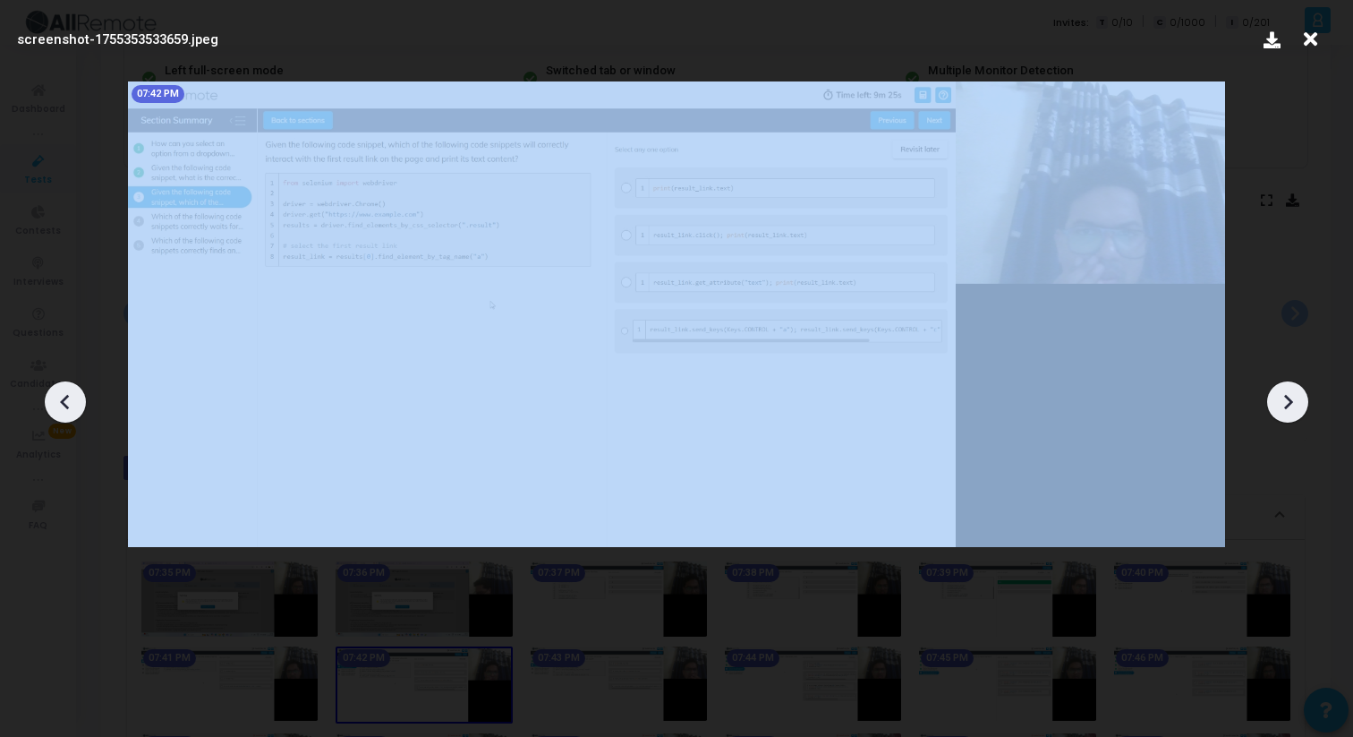
click at [1289, 402] on icon at bounding box center [1288, 401] width 9 height 15
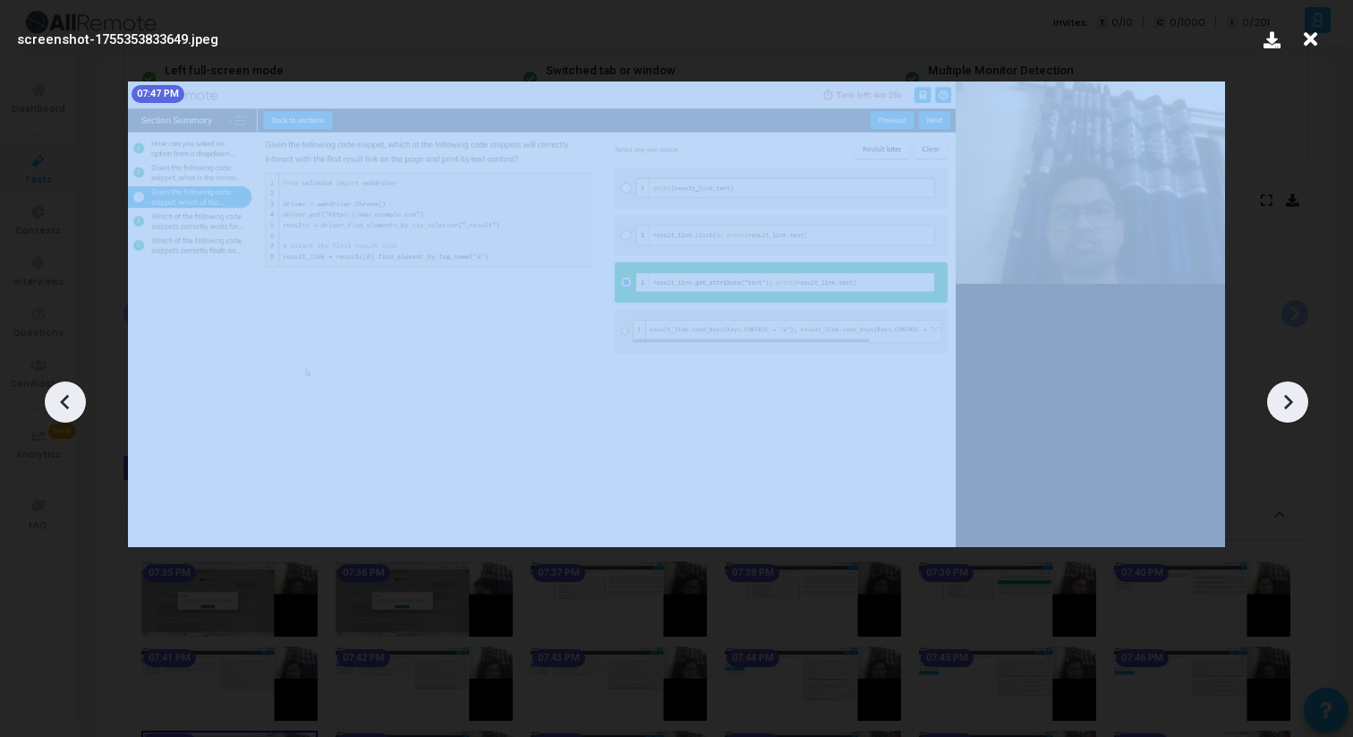
click at [1289, 402] on icon at bounding box center [1288, 401] width 9 height 15
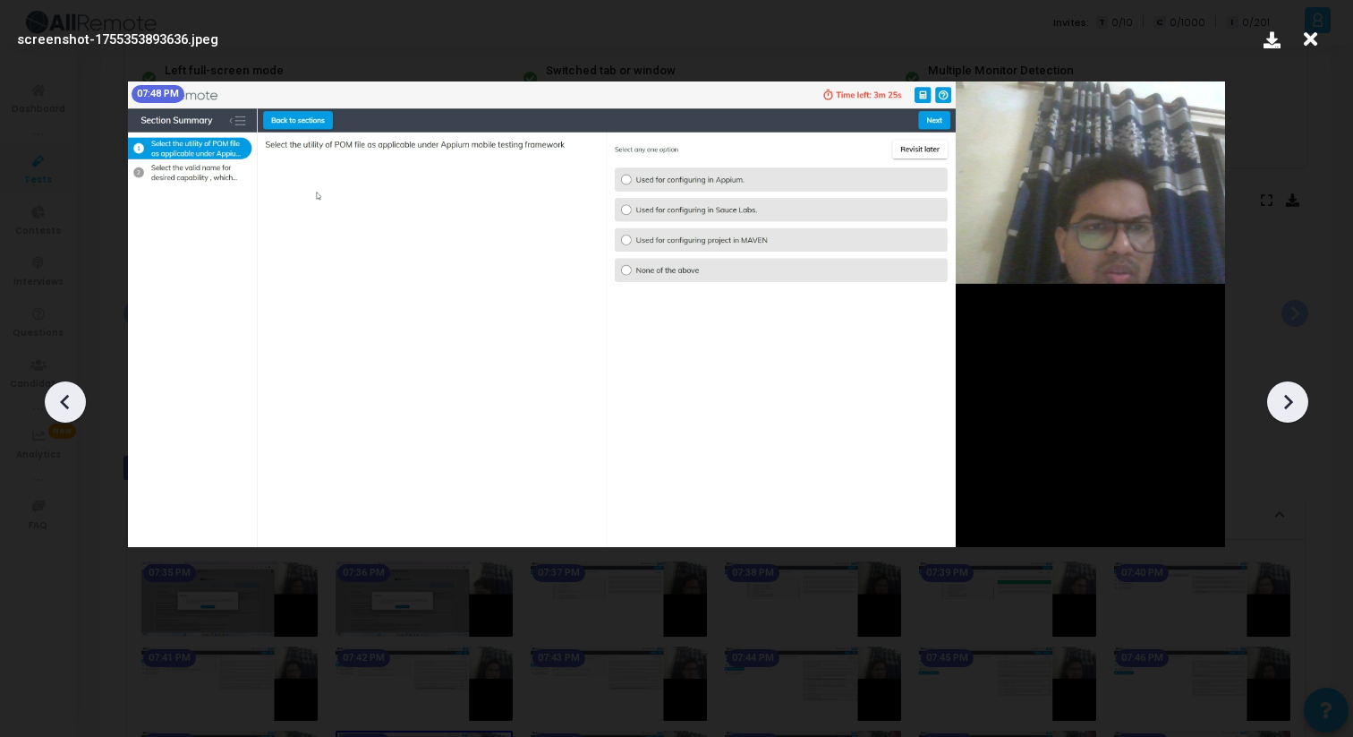
click at [1289, 402] on icon at bounding box center [1288, 401] width 9 height 15
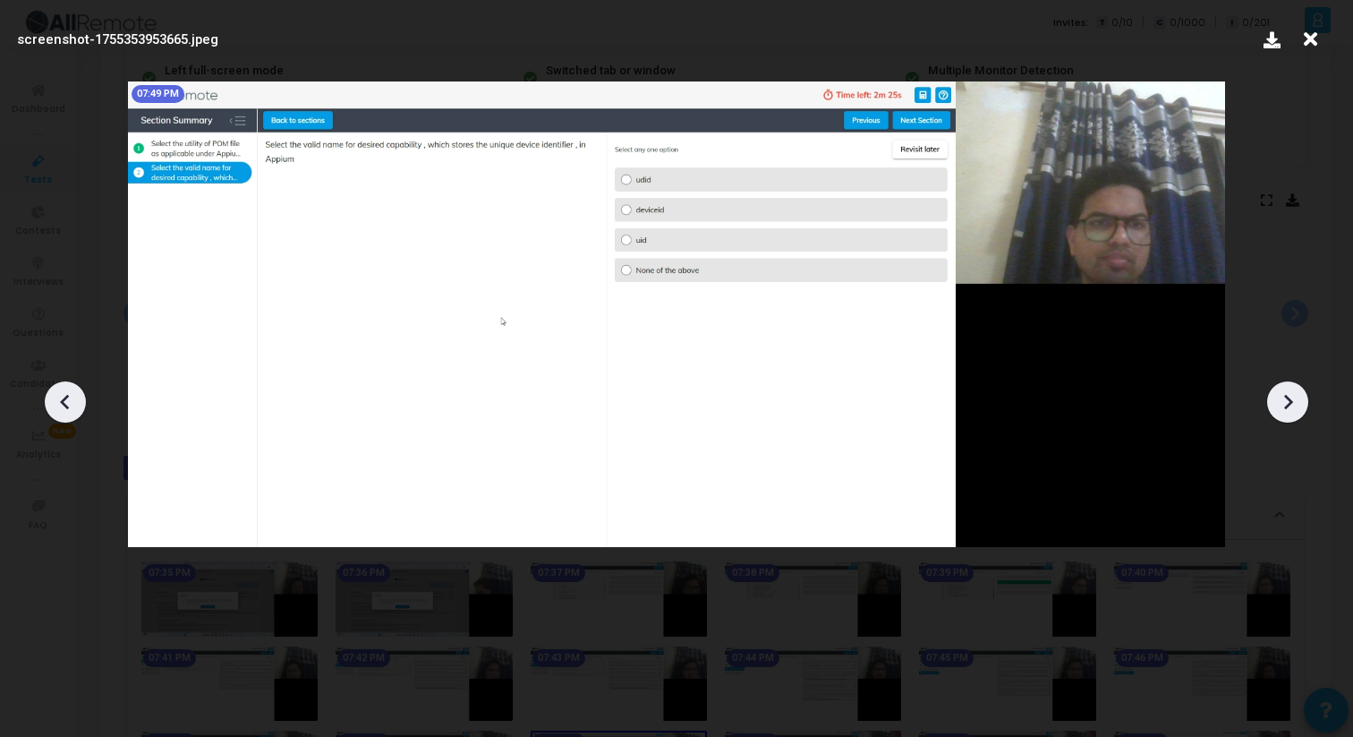
click at [1289, 402] on icon at bounding box center [1288, 401] width 9 height 15
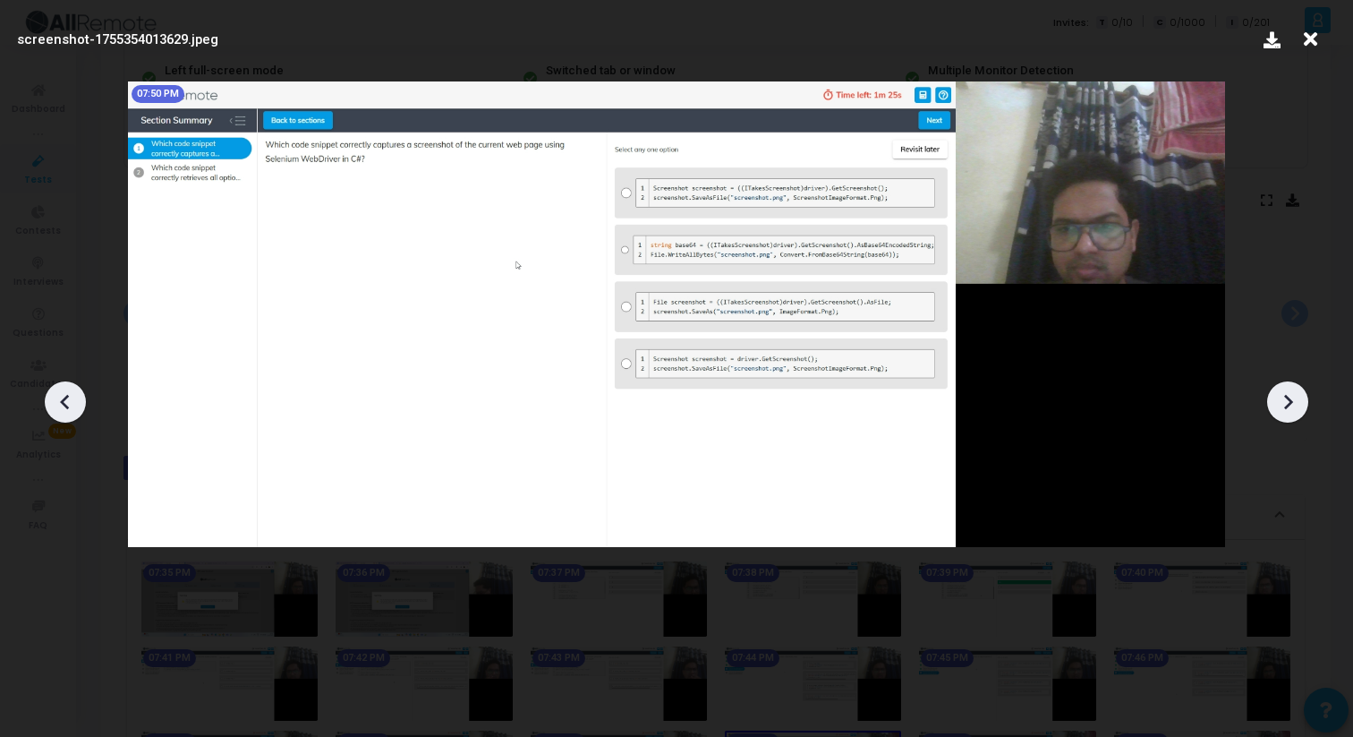
click at [1289, 402] on icon at bounding box center [1288, 401] width 9 height 15
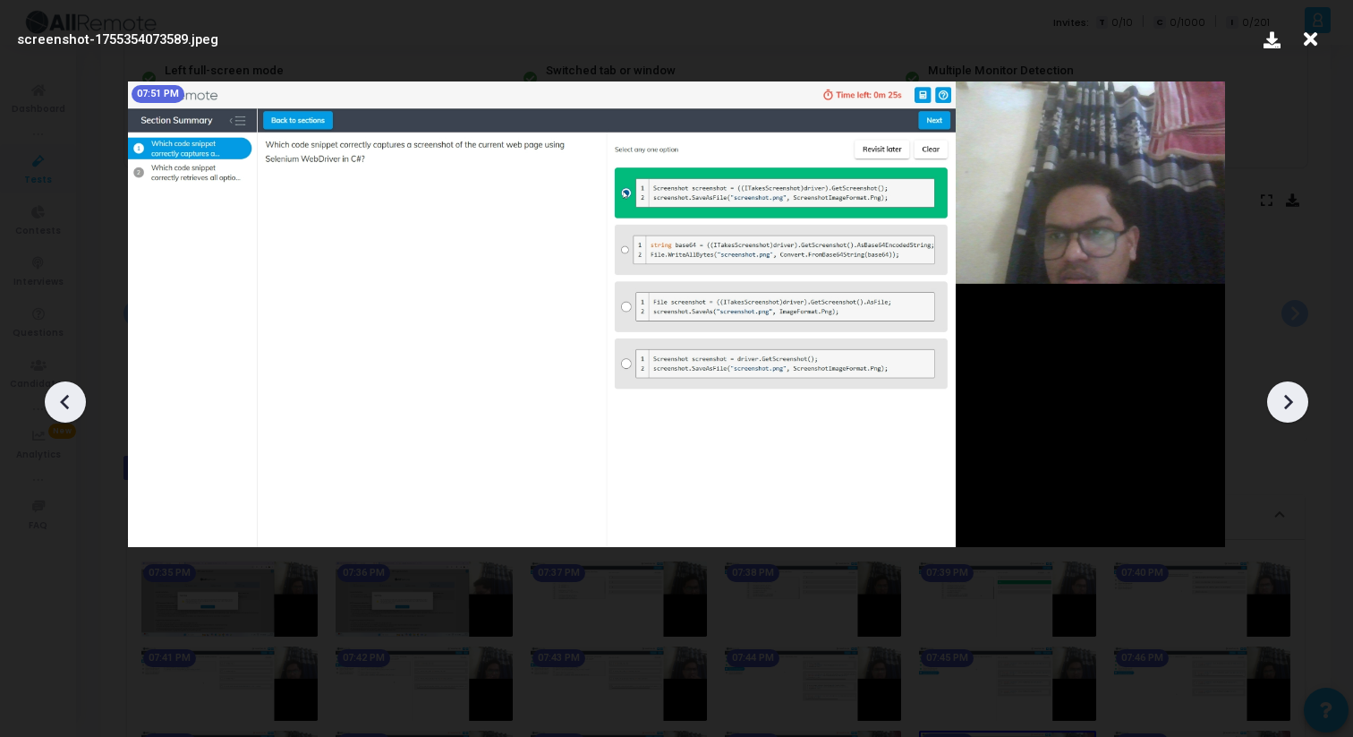
click at [1289, 402] on icon at bounding box center [1288, 401] width 9 height 15
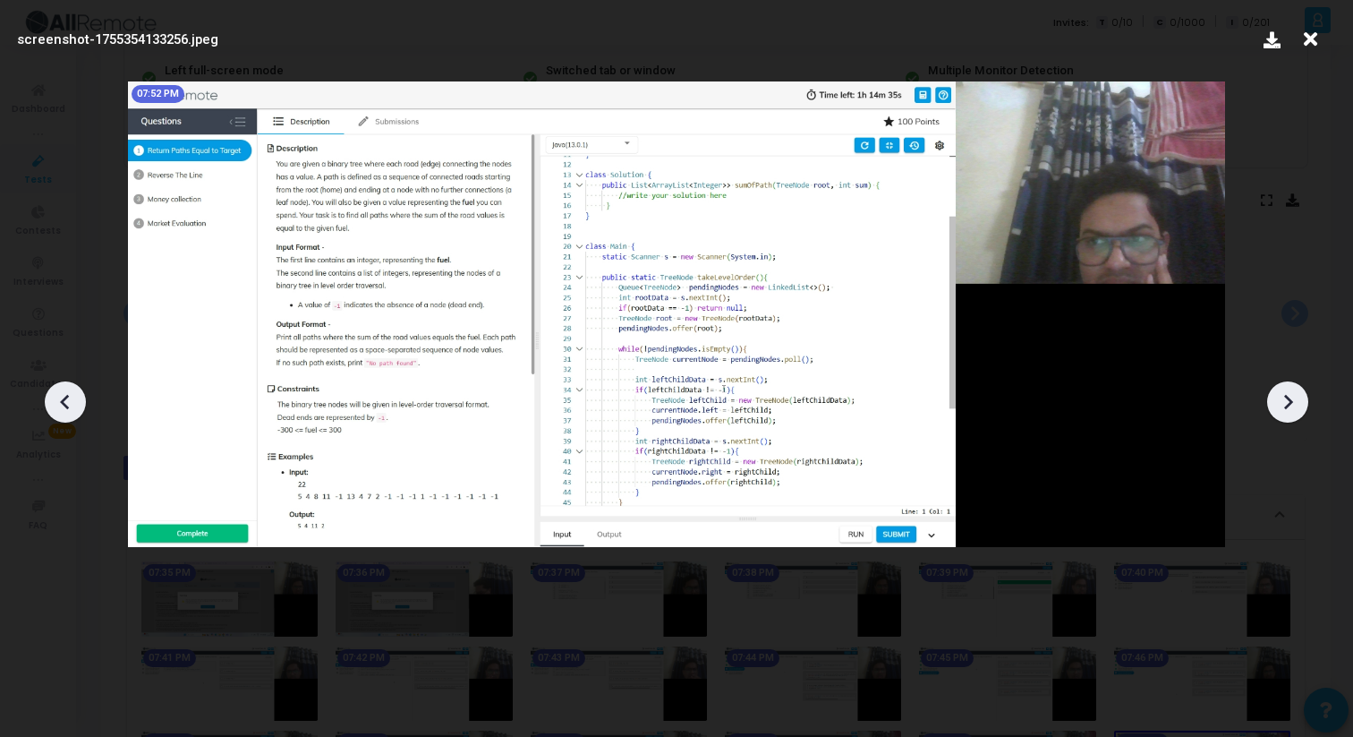
click at [1289, 402] on icon at bounding box center [1288, 401] width 9 height 15
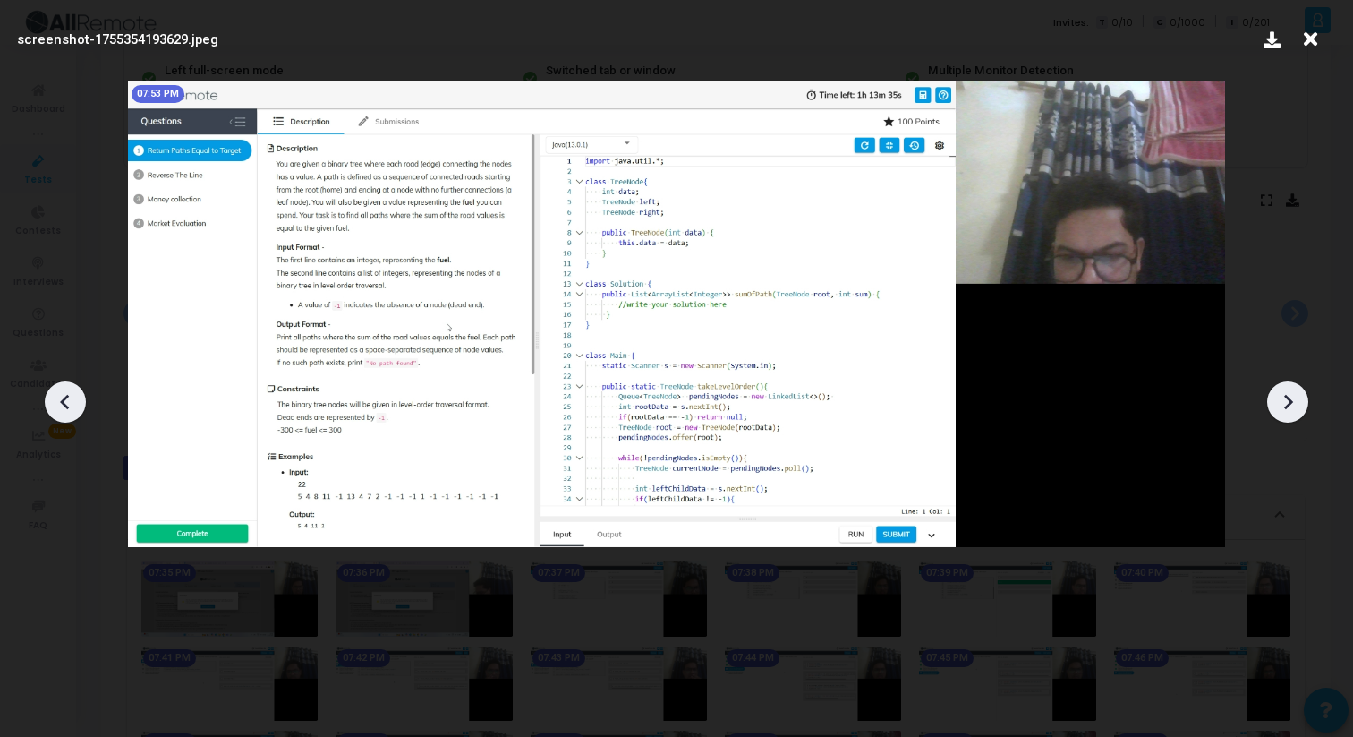
click at [1289, 402] on icon at bounding box center [1288, 401] width 9 height 15
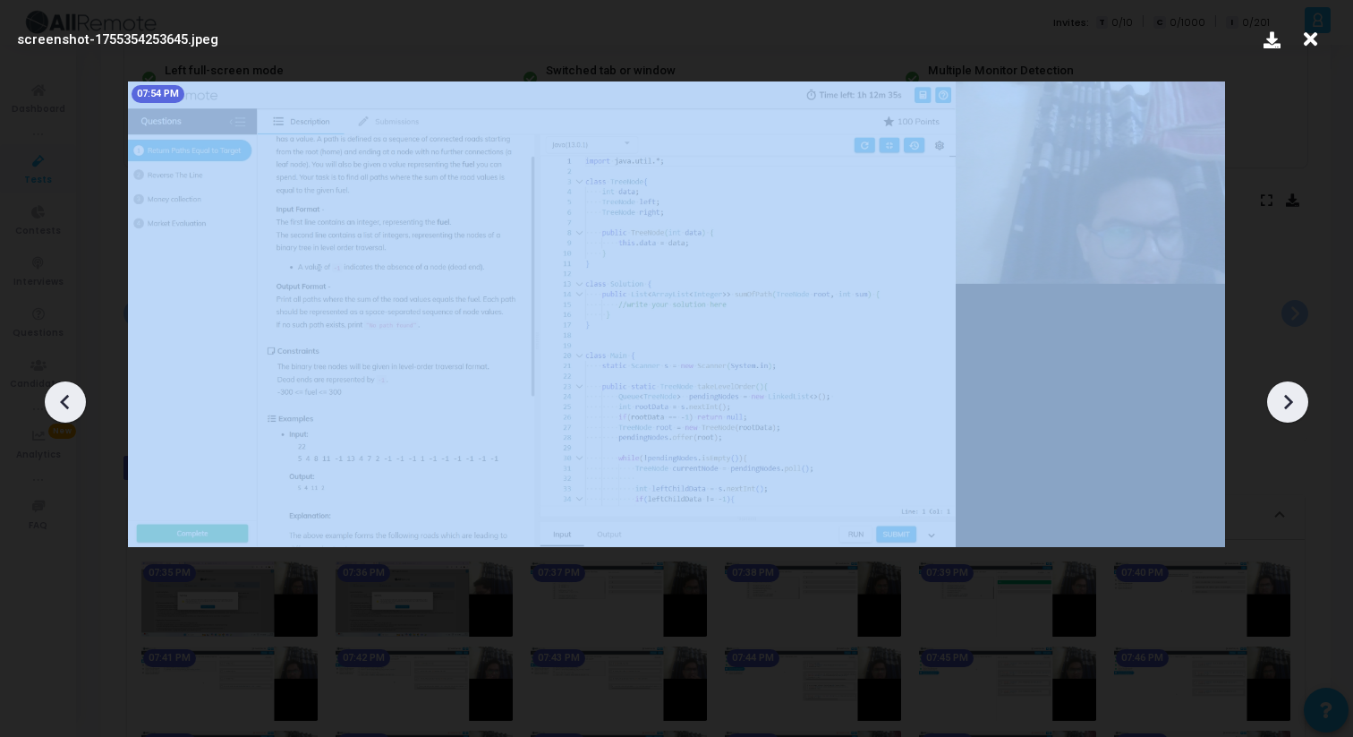
click at [1289, 402] on icon at bounding box center [1288, 401] width 9 height 15
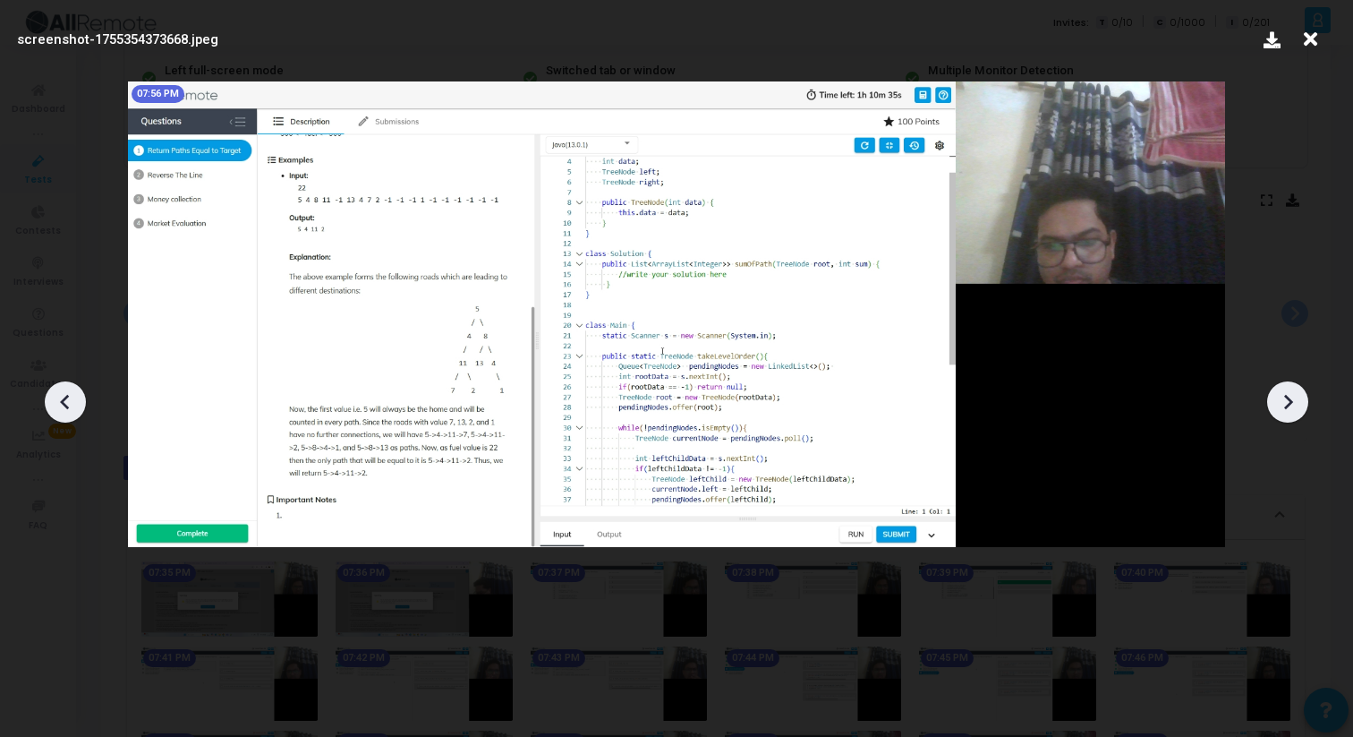
click at [1289, 402] on icon at bounding box center [1288, 401] width 9 height 15
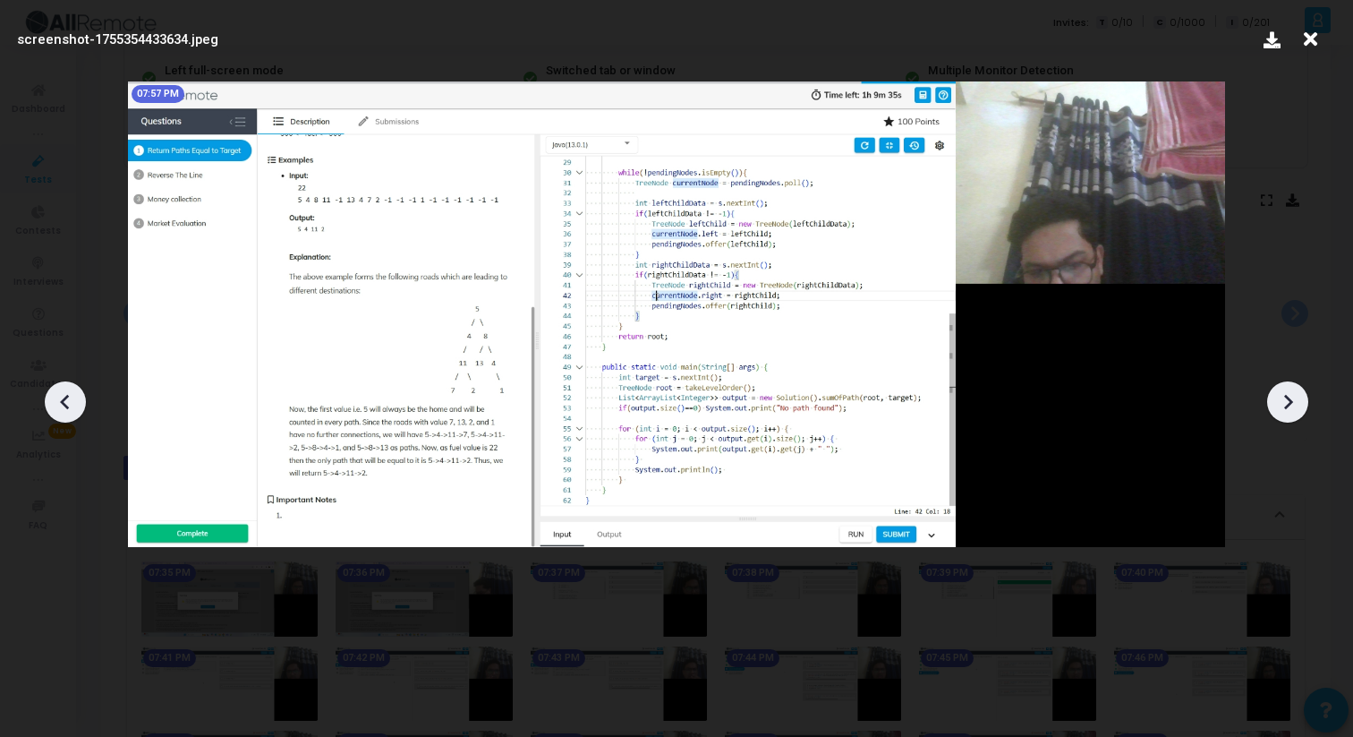
click at [1289, 402] on icon at bounding box center [1288, 401] width 9 height 15
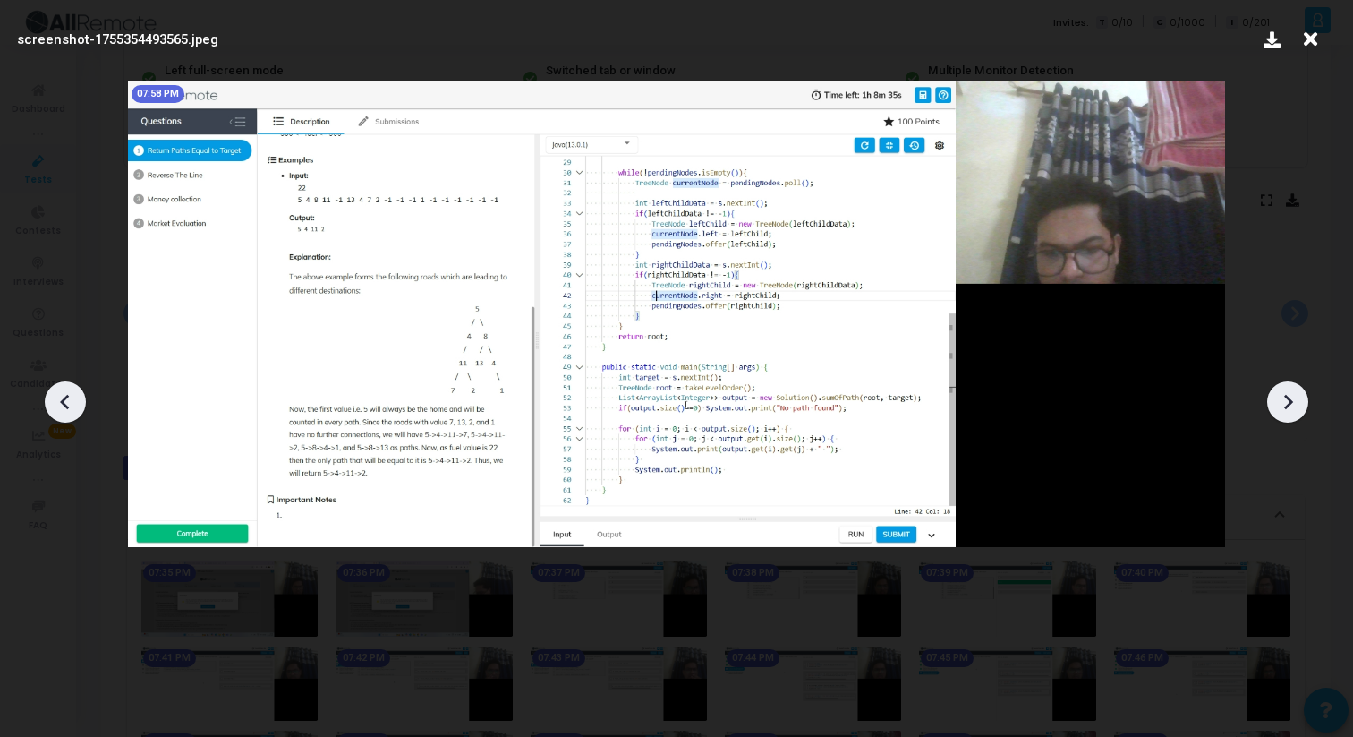
click at [1289, 402] on icon at bounding box center [1288, 401] width 9 height 15
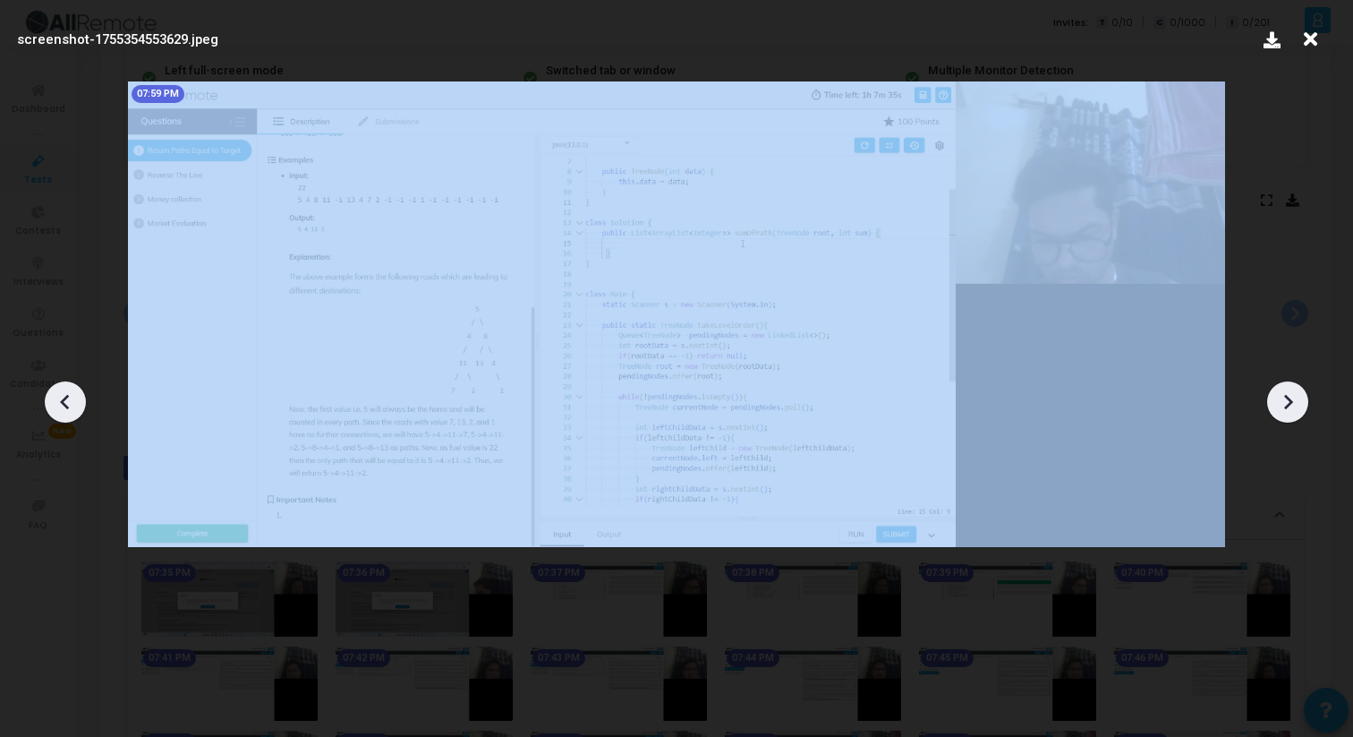
click at [1289, 402] on icon at bounding box center [1288, 401] width 9 height 15
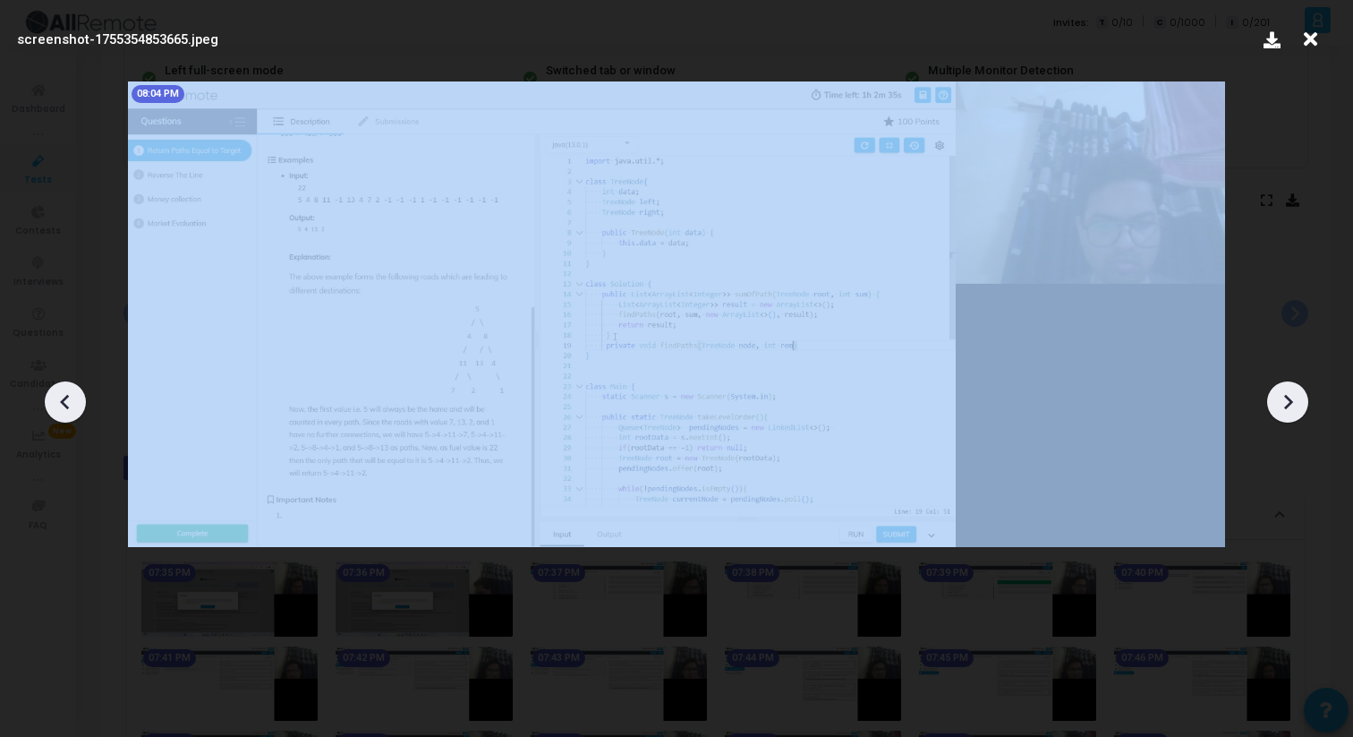
click at [1289, 402] on icon at bounding box center [1288, 401] width 9 height 15
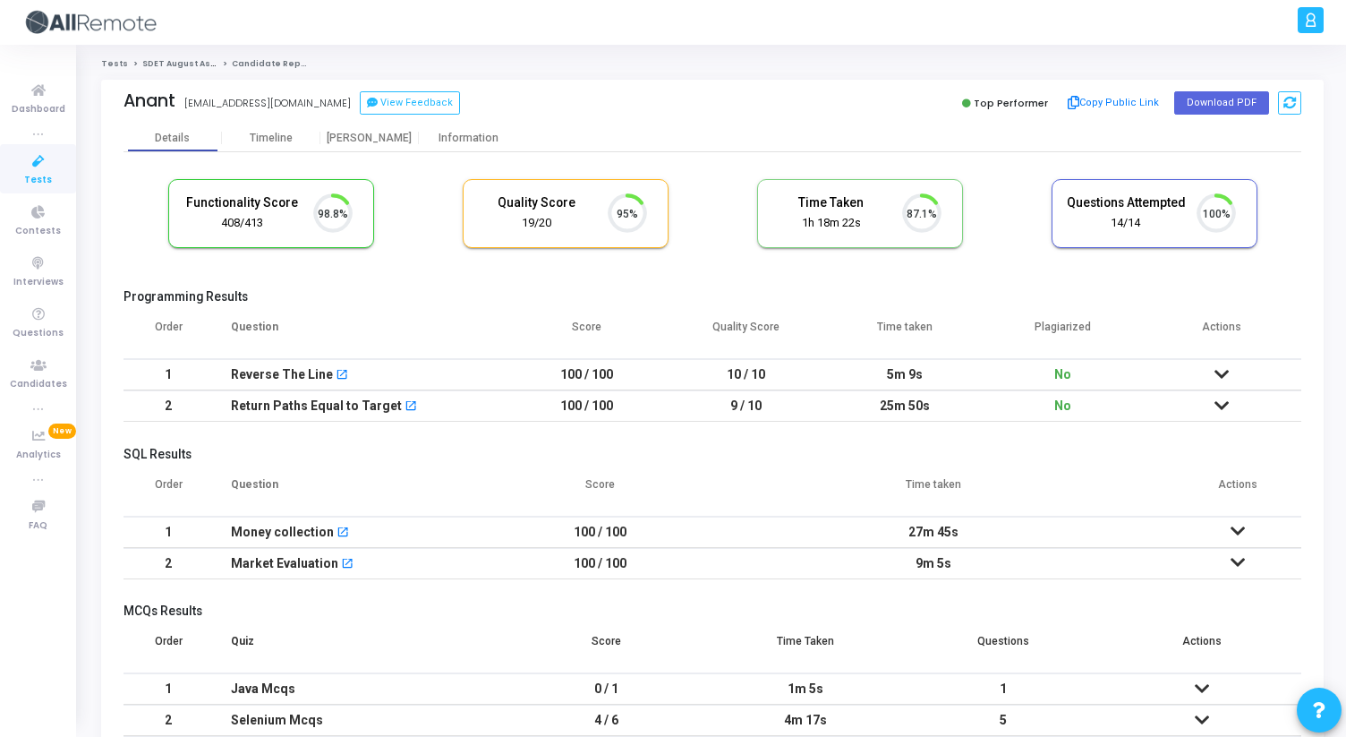
scroll to position [38, 46]
click at [371, 141] on div "[PERSON_NAME]" at bounding box center [369, 138] width 98 height 13
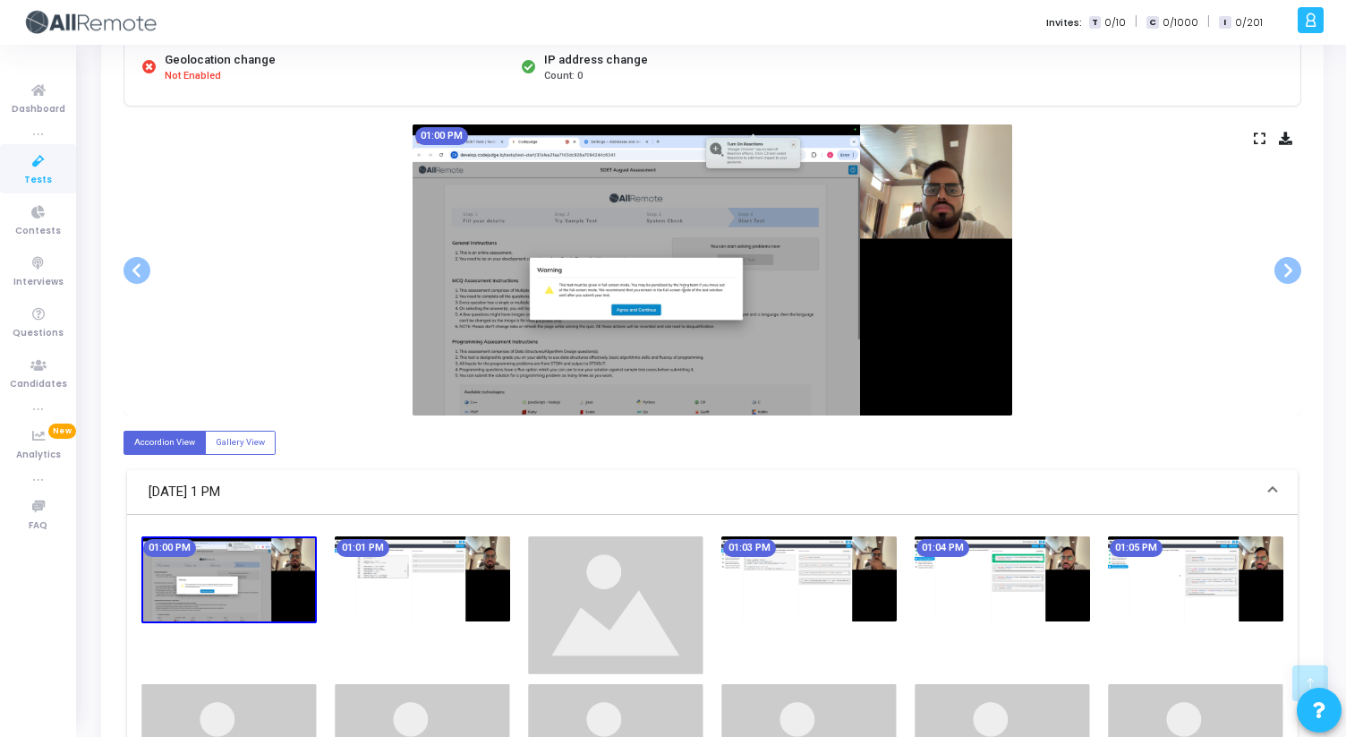
scroll to position [284, 0]
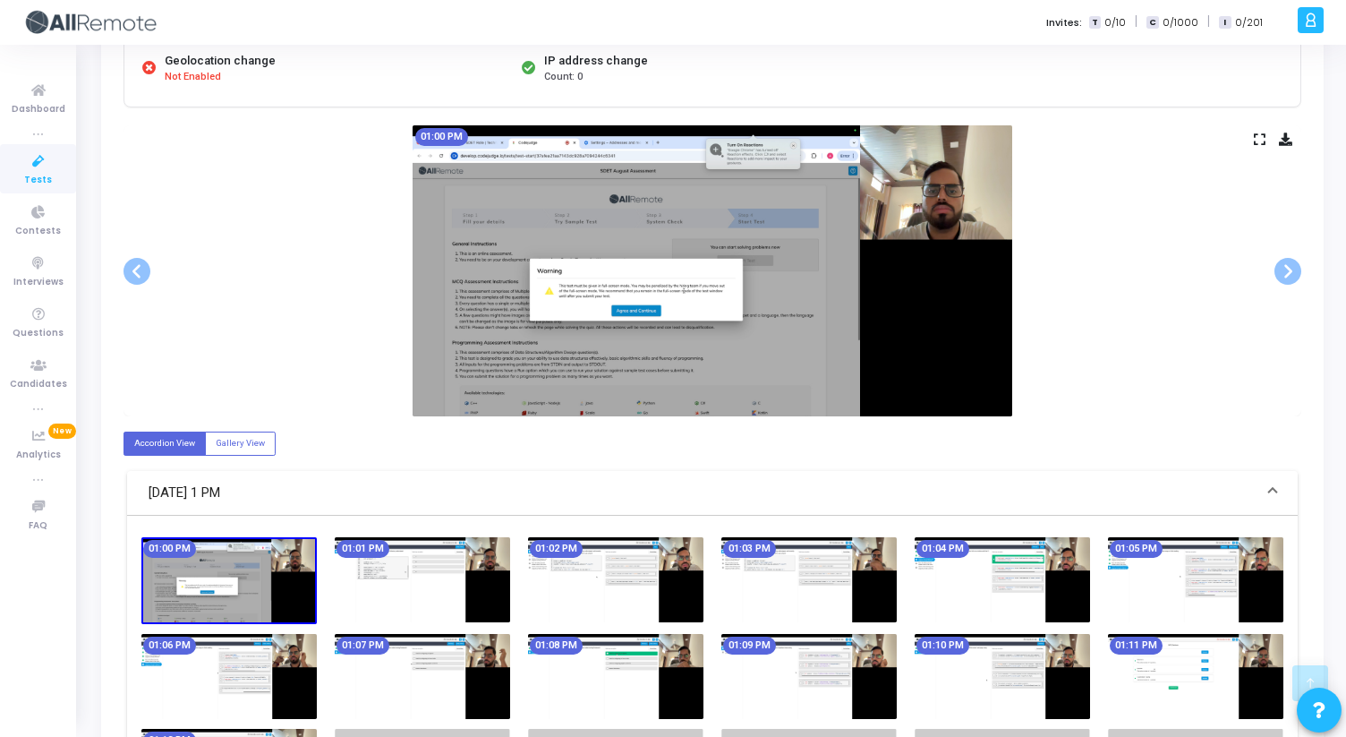
click at [1252, 142] on div "01:00 PM" at bounding box center [713, 270] width 1178 height 291
click at [1263, 136] on icon at bounding box center [1260, 139] width 12 height 10
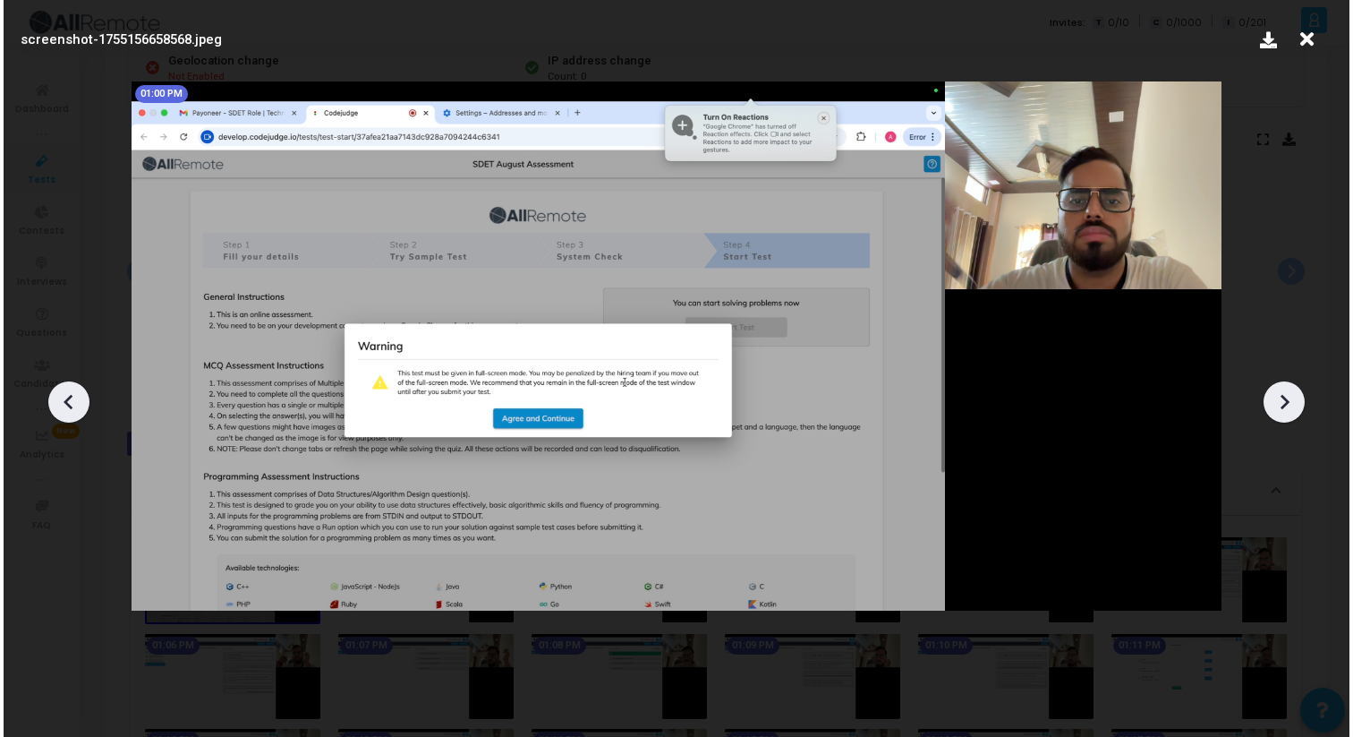
scroll to position [0, 0]
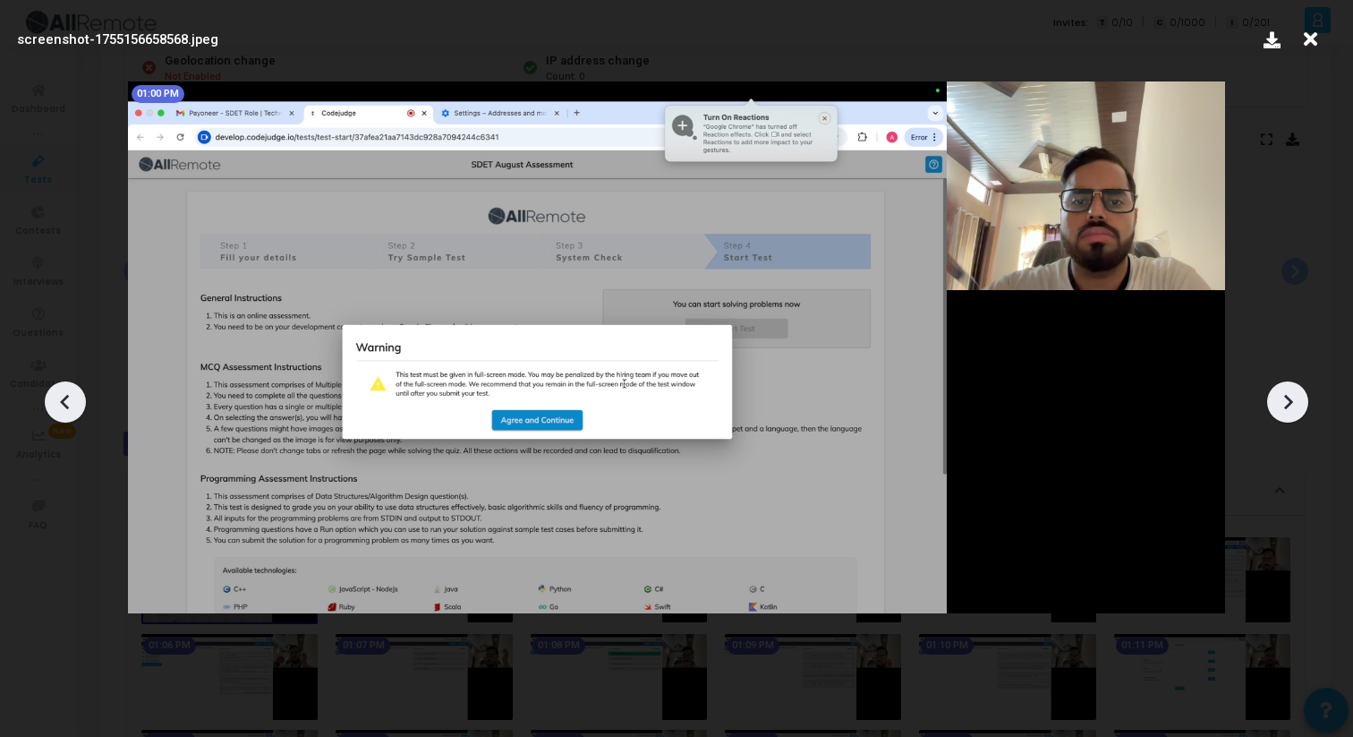
click at [1291, 395] on icon at bounding box center [1287, 401] width 27 height 27
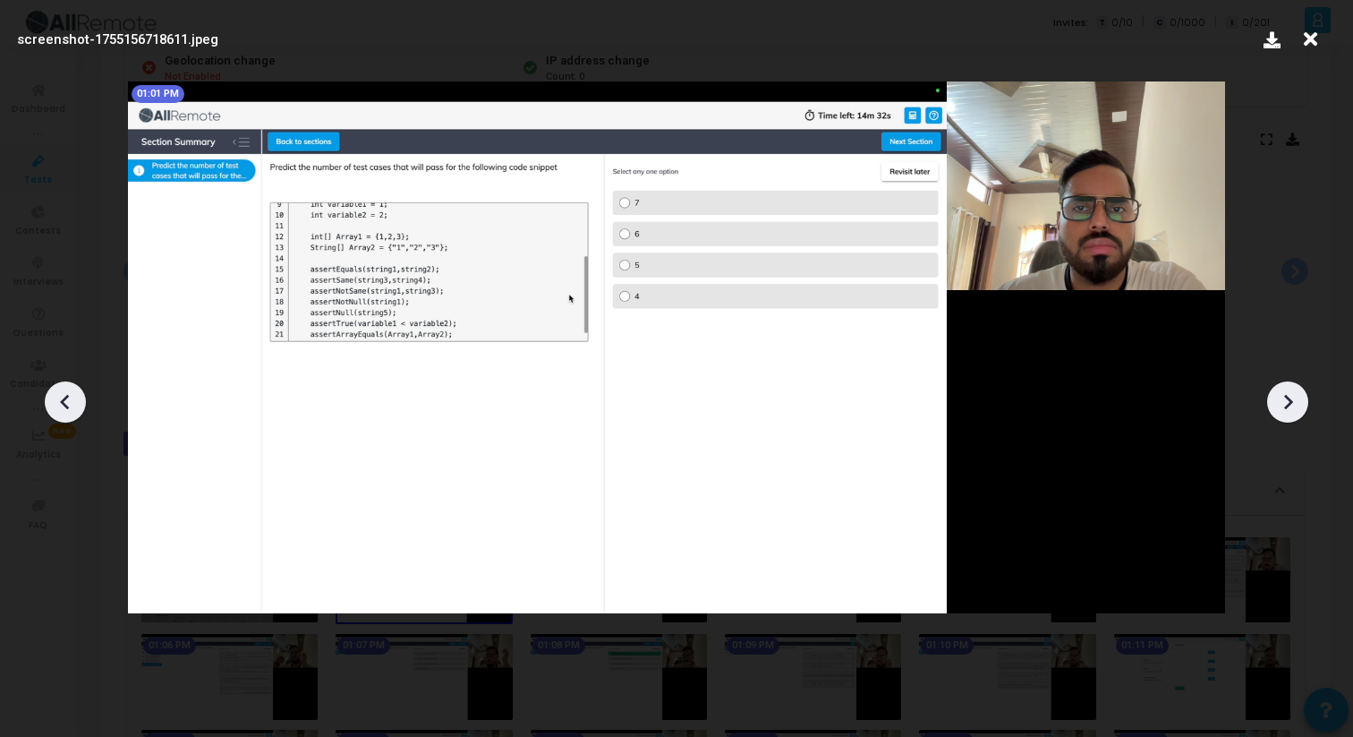
click at [1291, 395] on icon at bounding box center [1287, 401] width 27 height 27
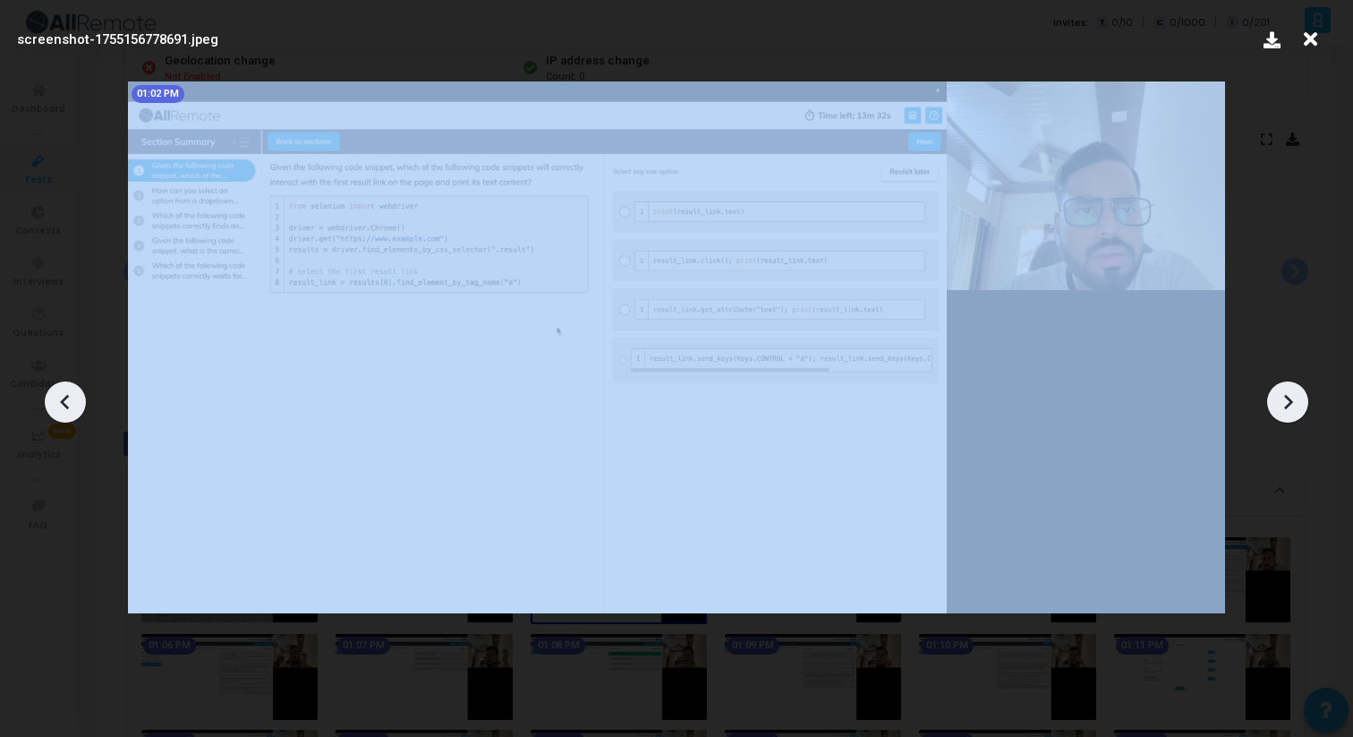
click at [1291, 395] on icon at bounding box center [1287, 401] width 27 height 27
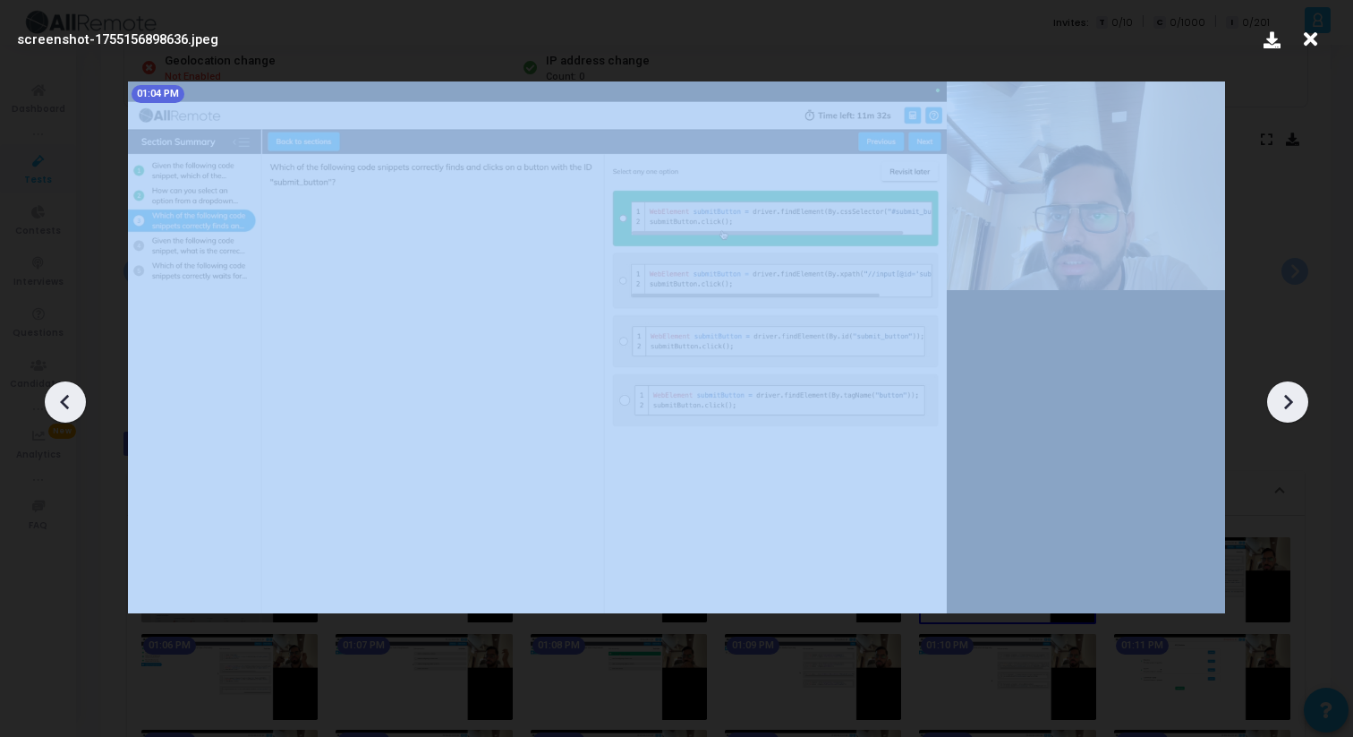
click at [1291, 395] on icon at bounding box center [1287, 401] width 27 height 27
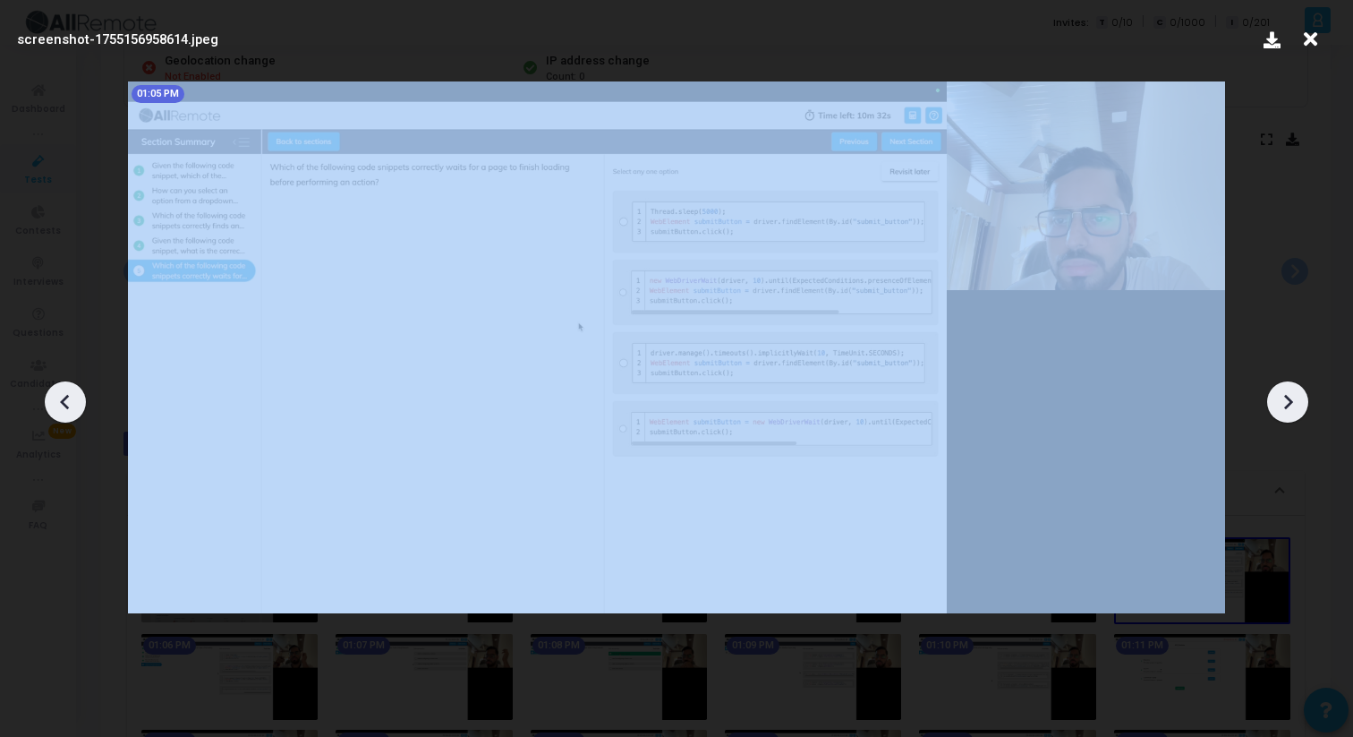
click at [1291, 395] on icon at bounding box center [1287, 401] width 27 height 27
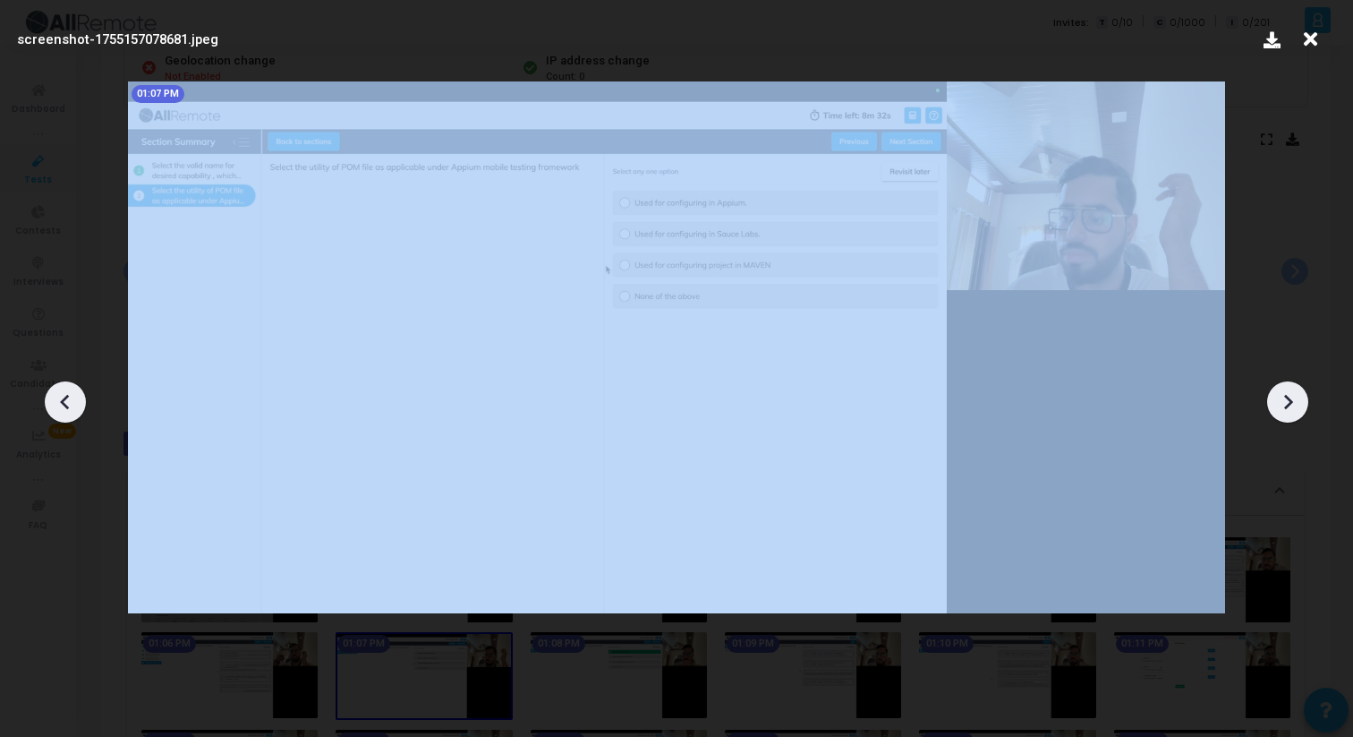
click at [1291, 395] on icon at bounding box center [1287, 401] width 27 height 27
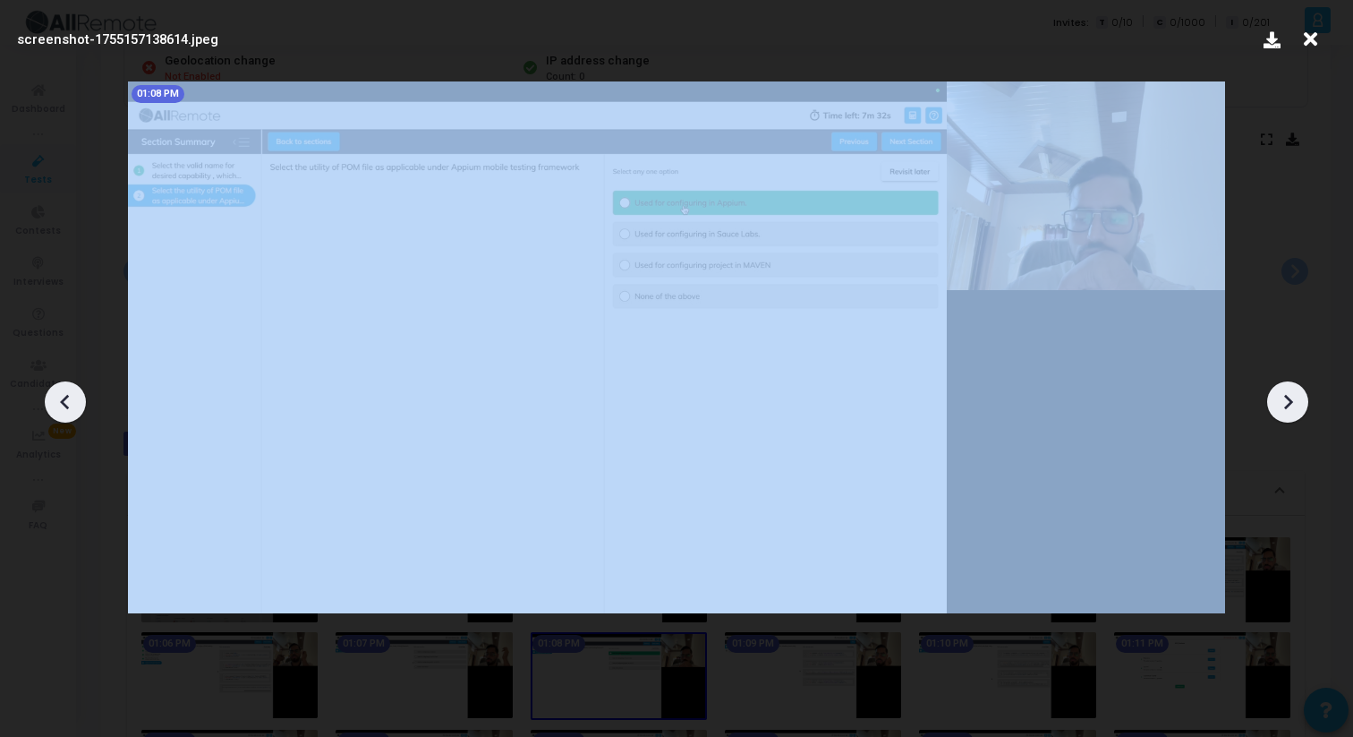
click at [1291, 395] on icon at bounding box center [1287, 401] width 27 height 27
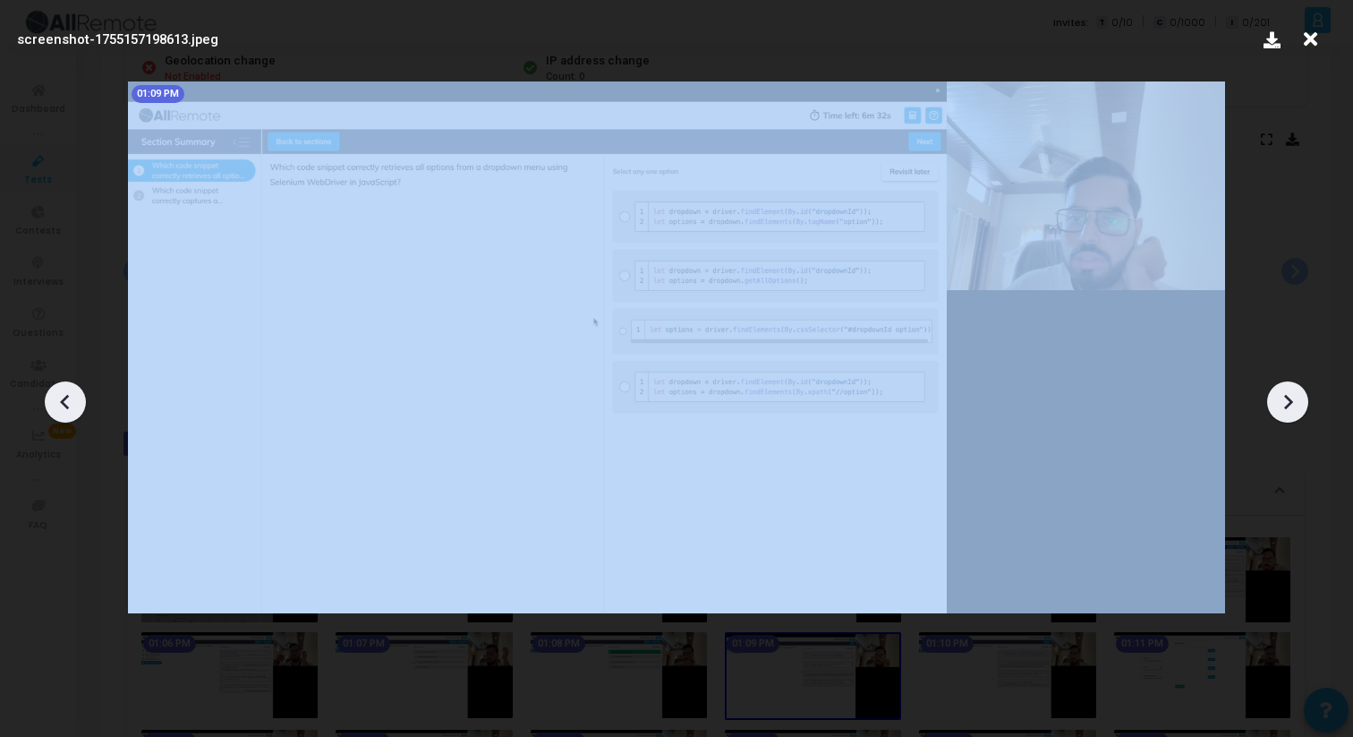
click at [1291, 395] on icon at bounding box center [1287, 401] width 27 height 27
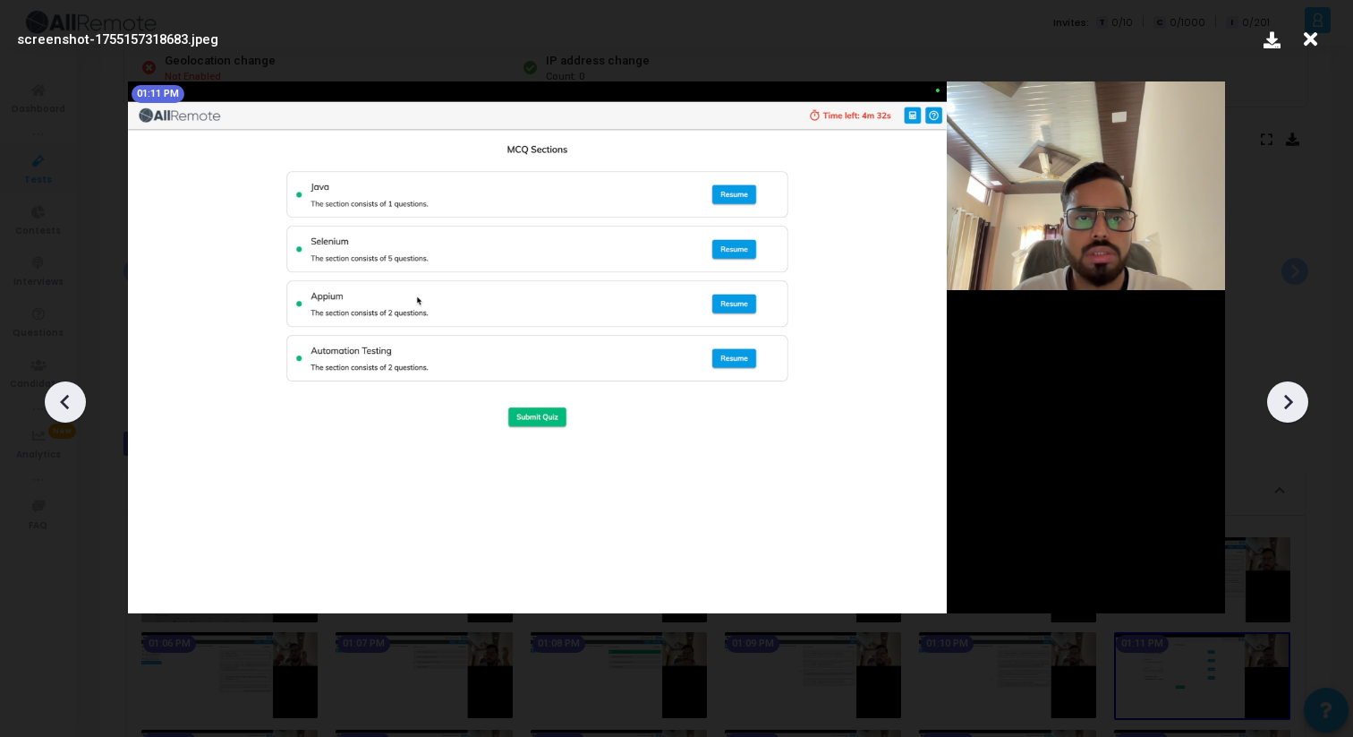
click at [1291, 395] on icon at bounding box center [1287, 401] width 27 height 27
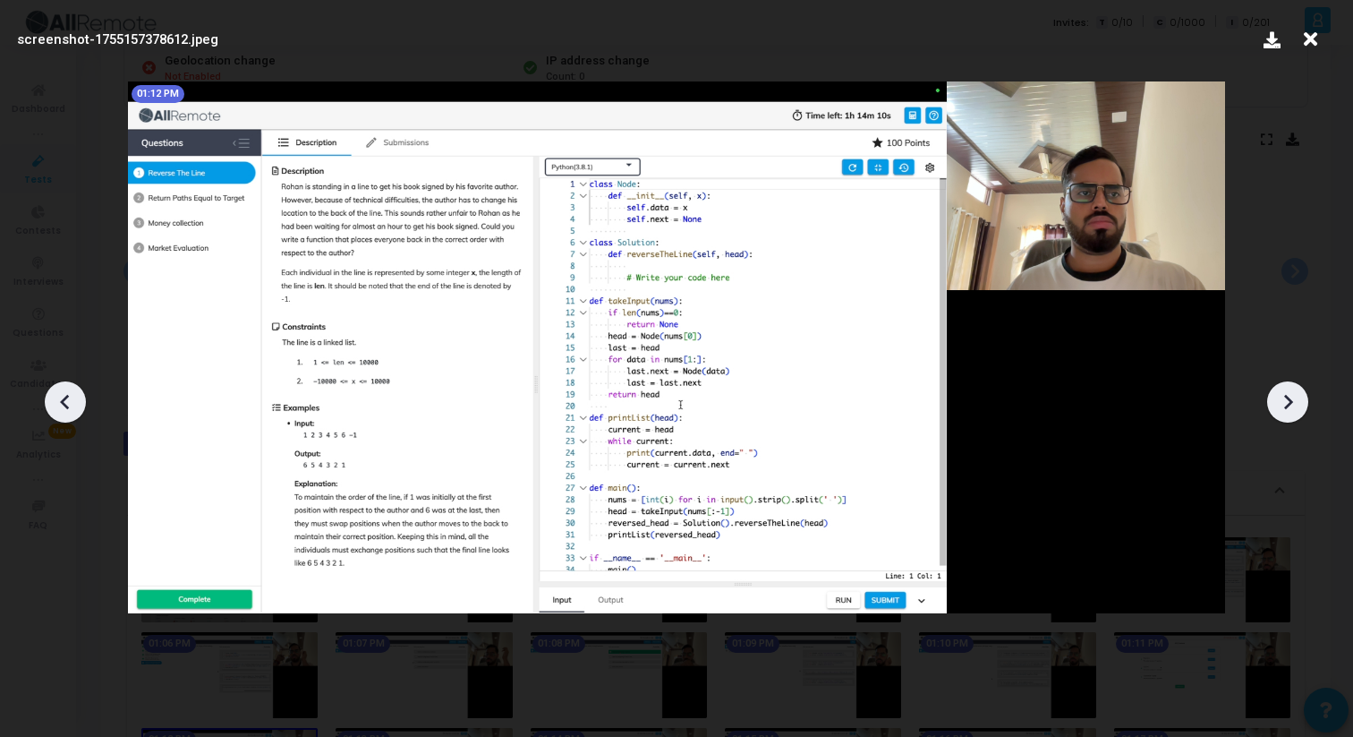
click at [1291, 395] on icon at bounding box center [1287, 401] width 27 height 27
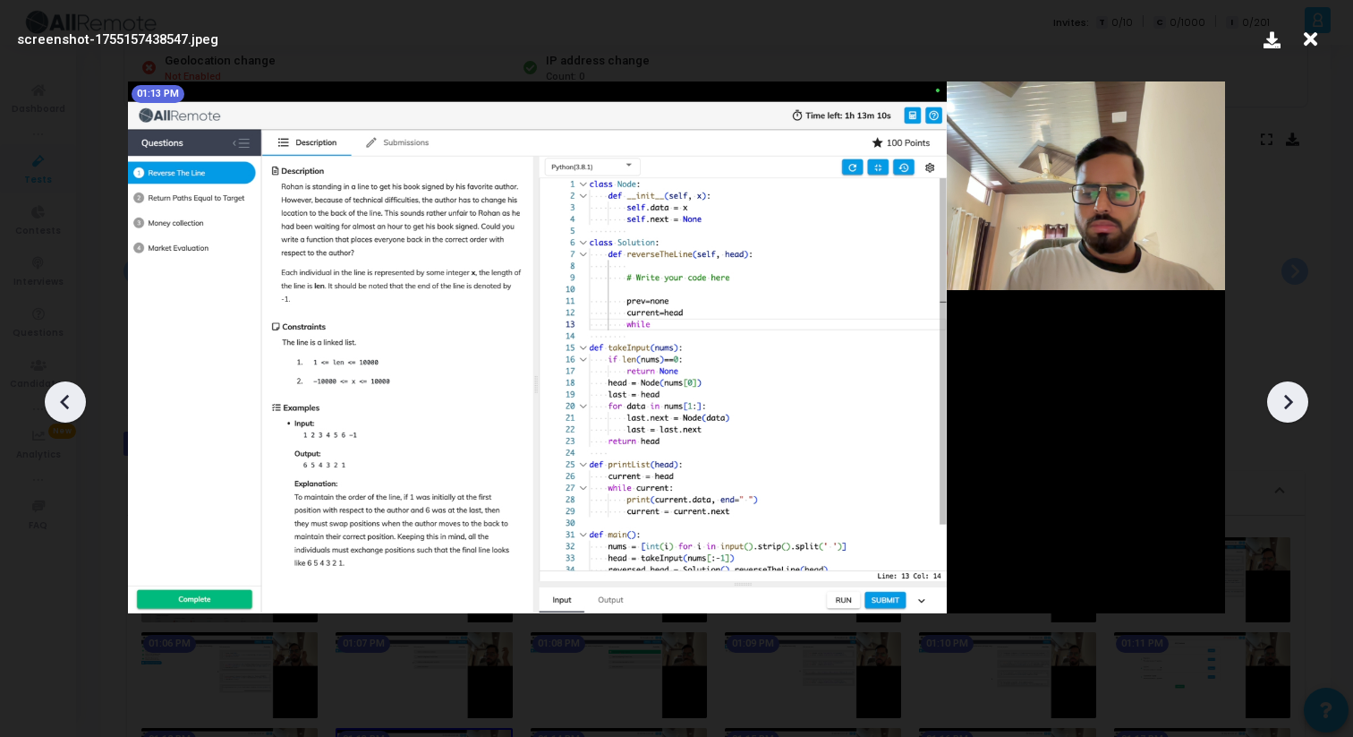
click at [1291, 395] on icon at bounding box center [1287, 401] width 27 height 27
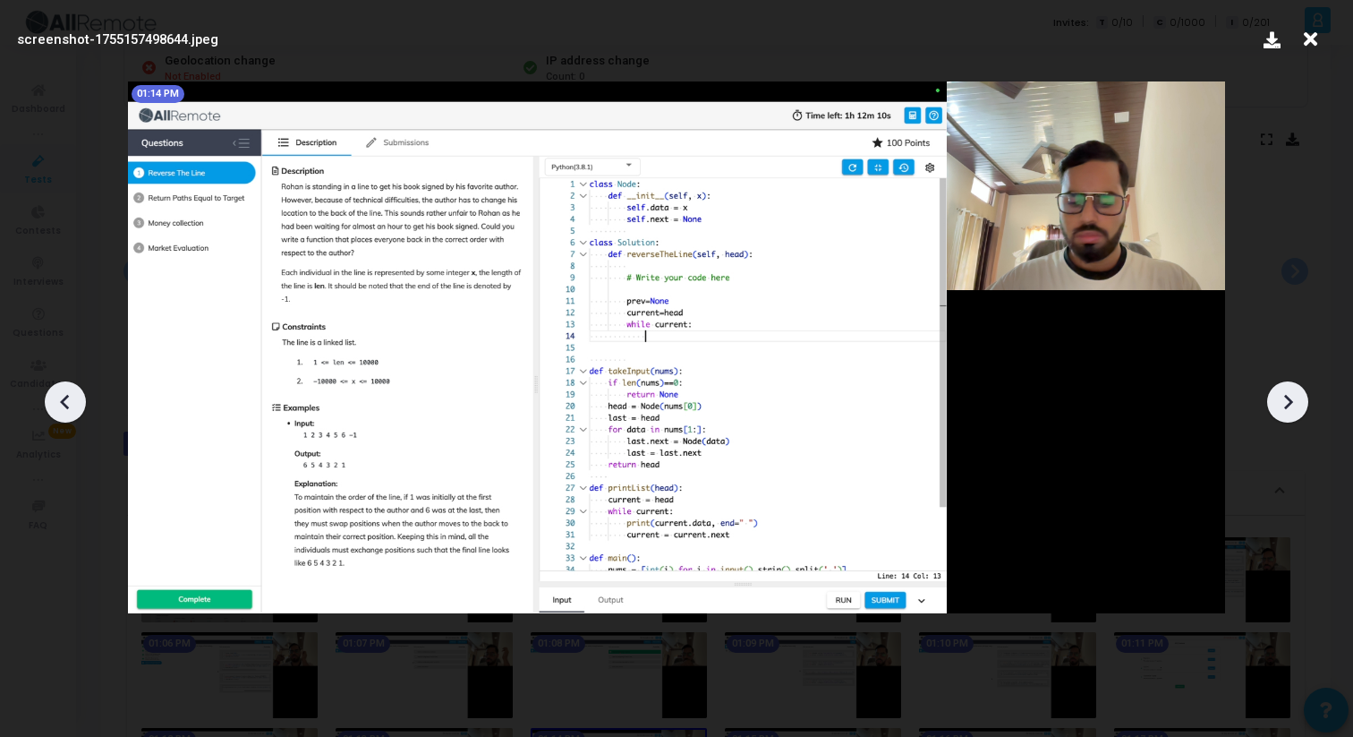
click at [1291, 395] on icon at bounding box center [1287, 401] width 27 height 27
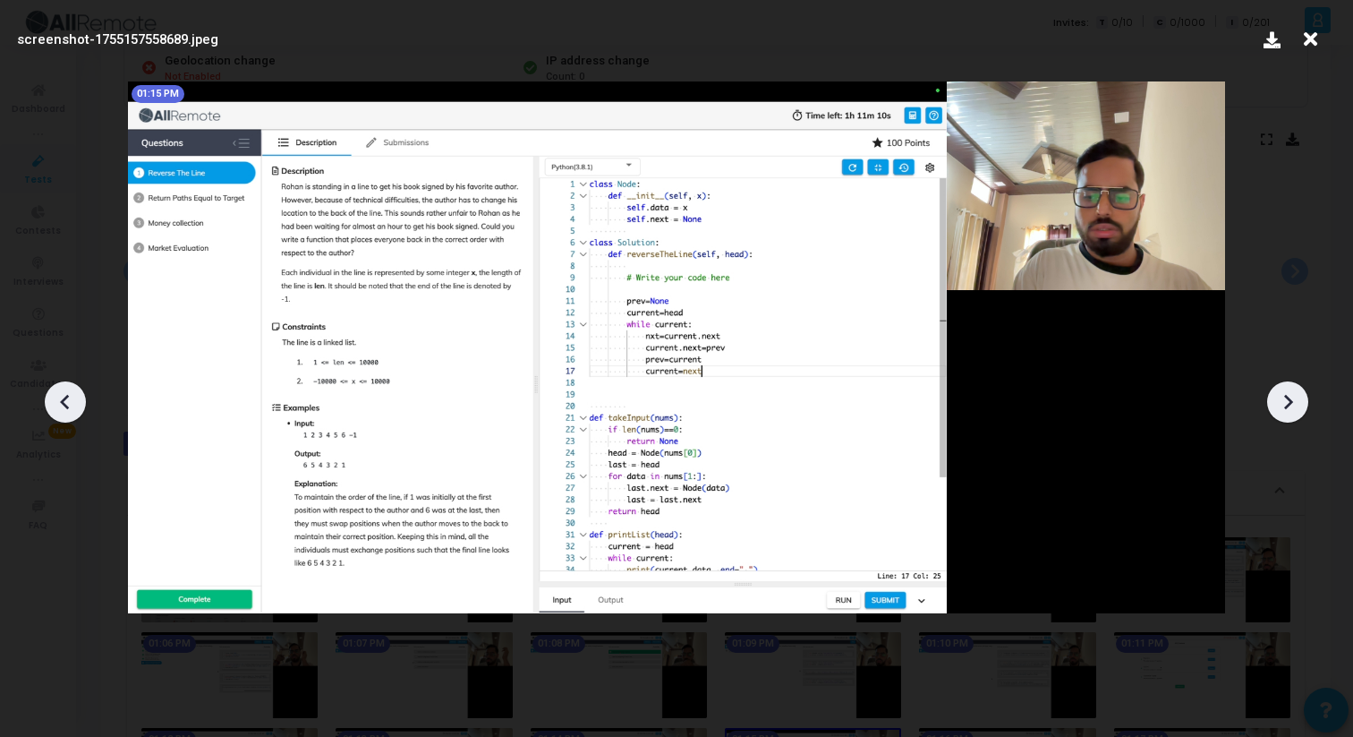
click at [1291, 395] on icon at bounding box center [1287, 401] width 27 height 27
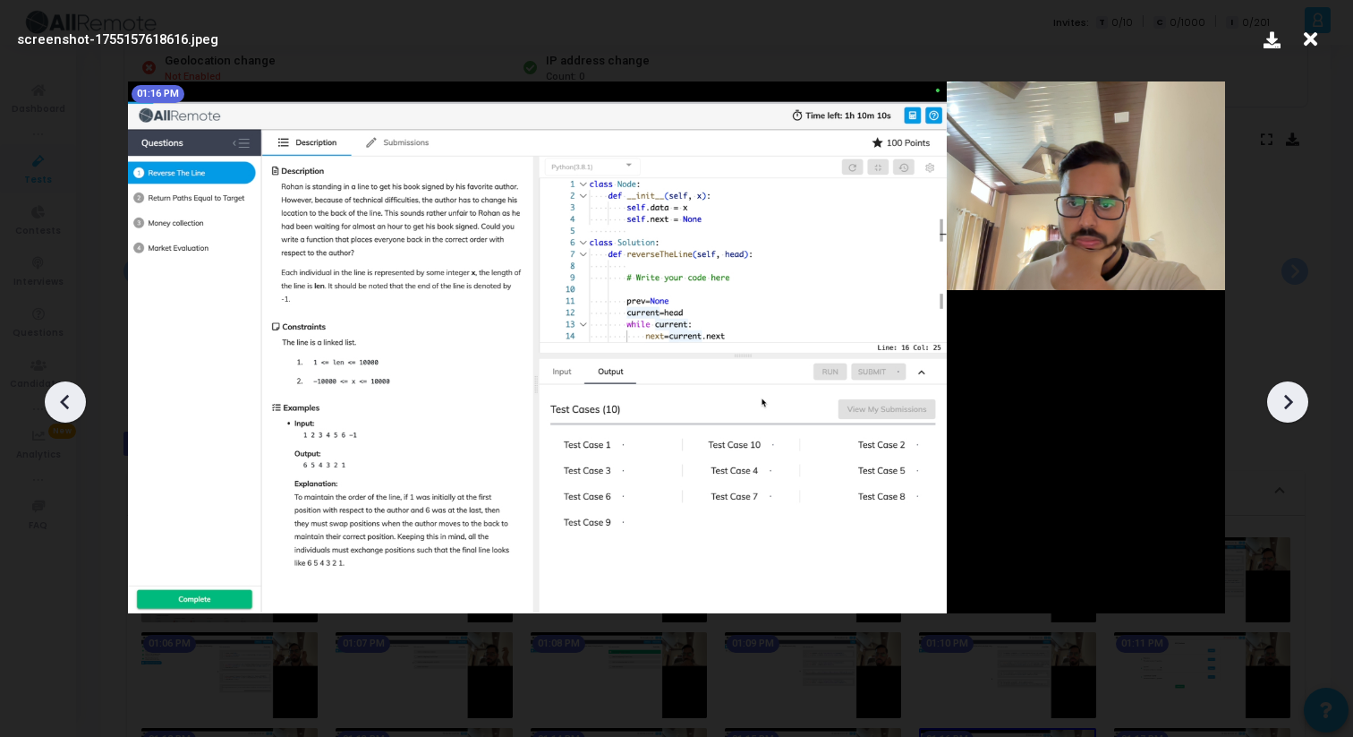
click at [1291, 395] on icon at bounding box center [1287, 401] width 27 height 27
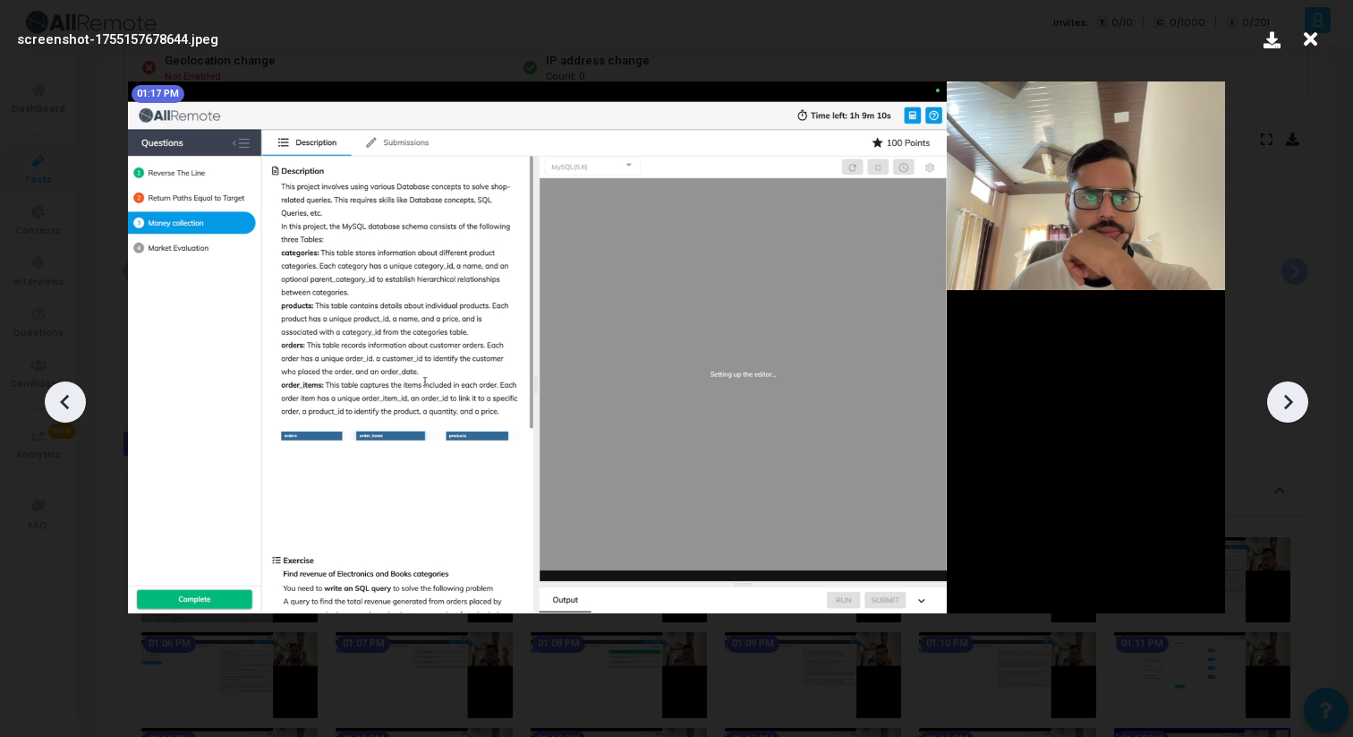
click at [1291, 395] on icon at bounding box center [1287, 401] width 27 height 27
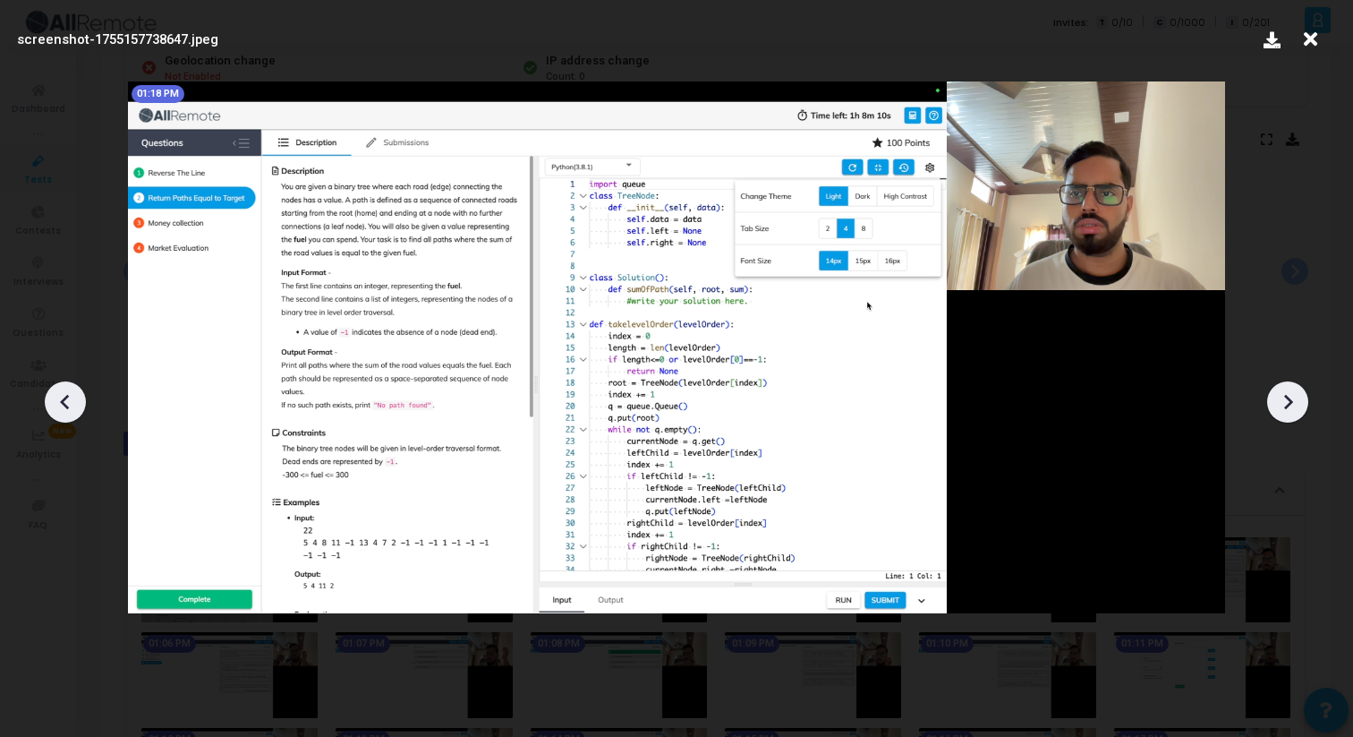
click at [1292, 396] on icon at bounding box center [1287, 401] width 27 height 27
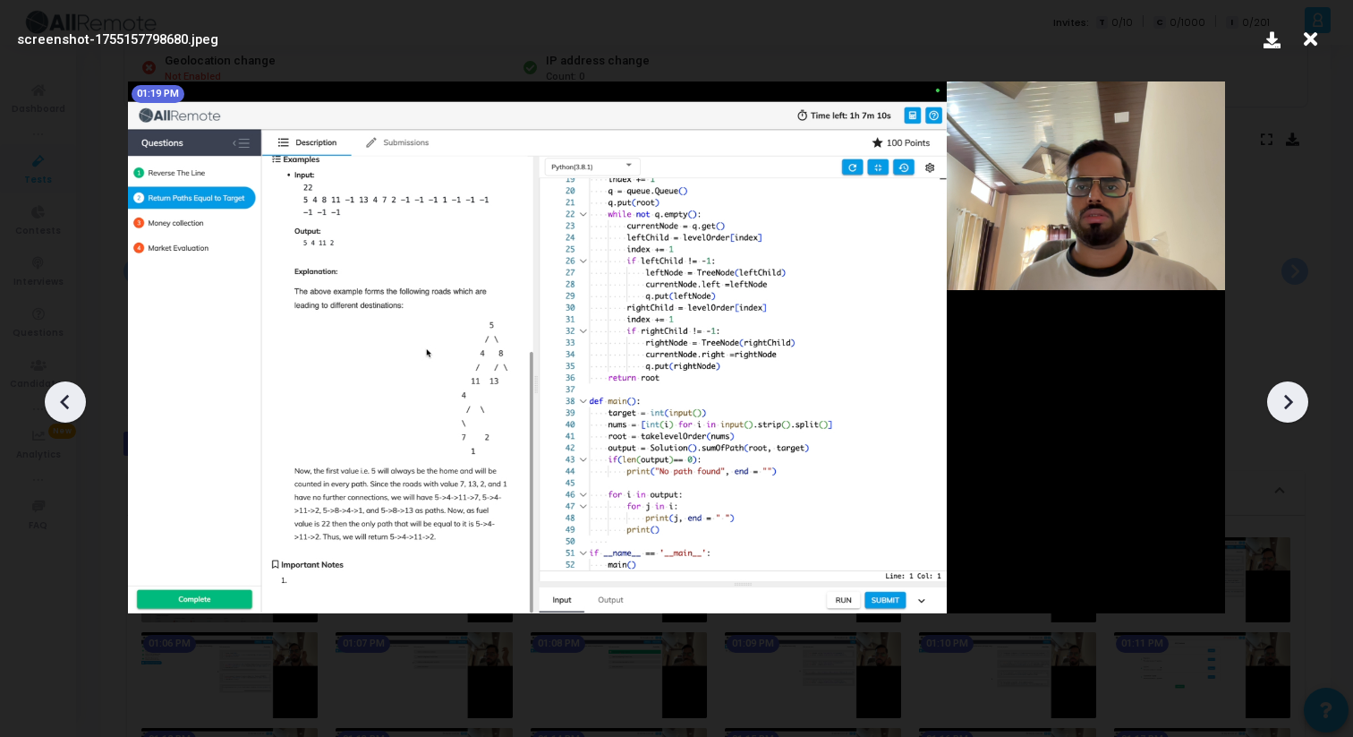
click at [1292, 396] on icon at bounding box center [1287, 401] width 27 height 27
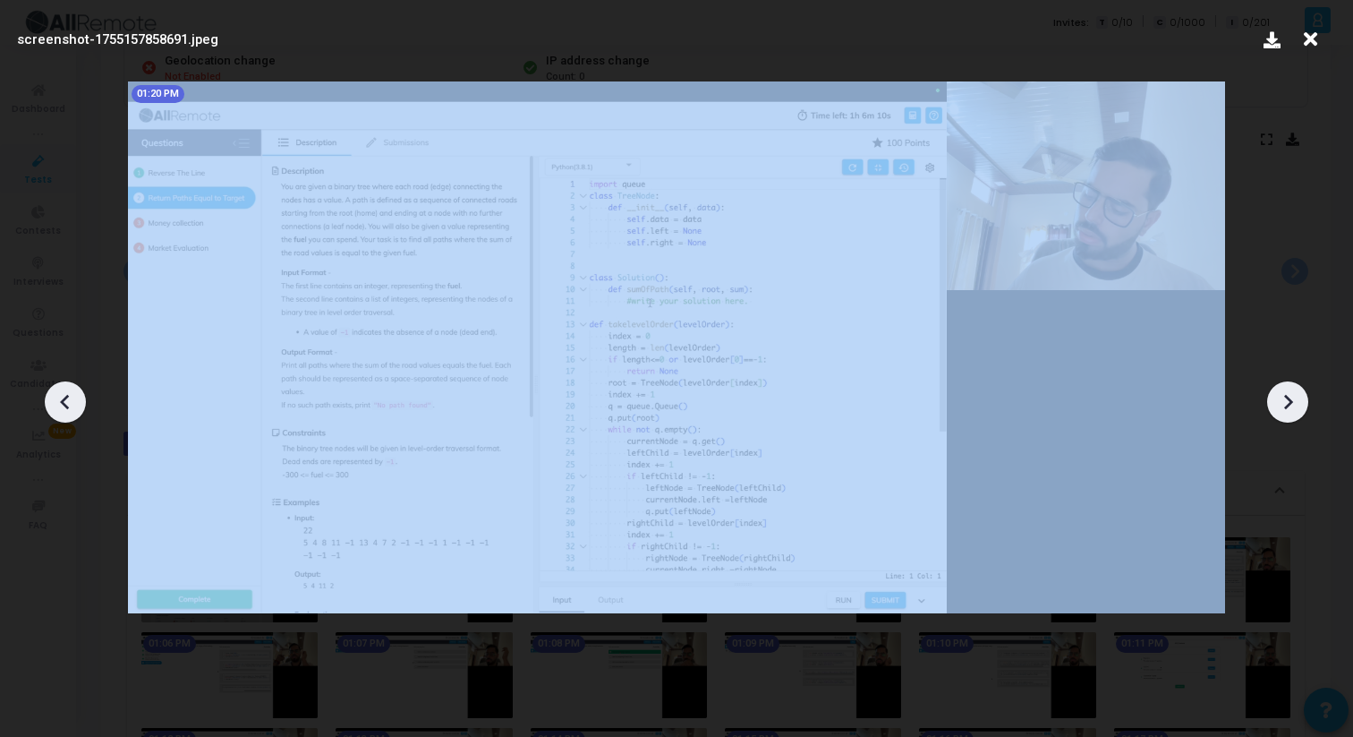
click at [1292, 396] on icon at bounding box center [1287, 401] width 27 height 27
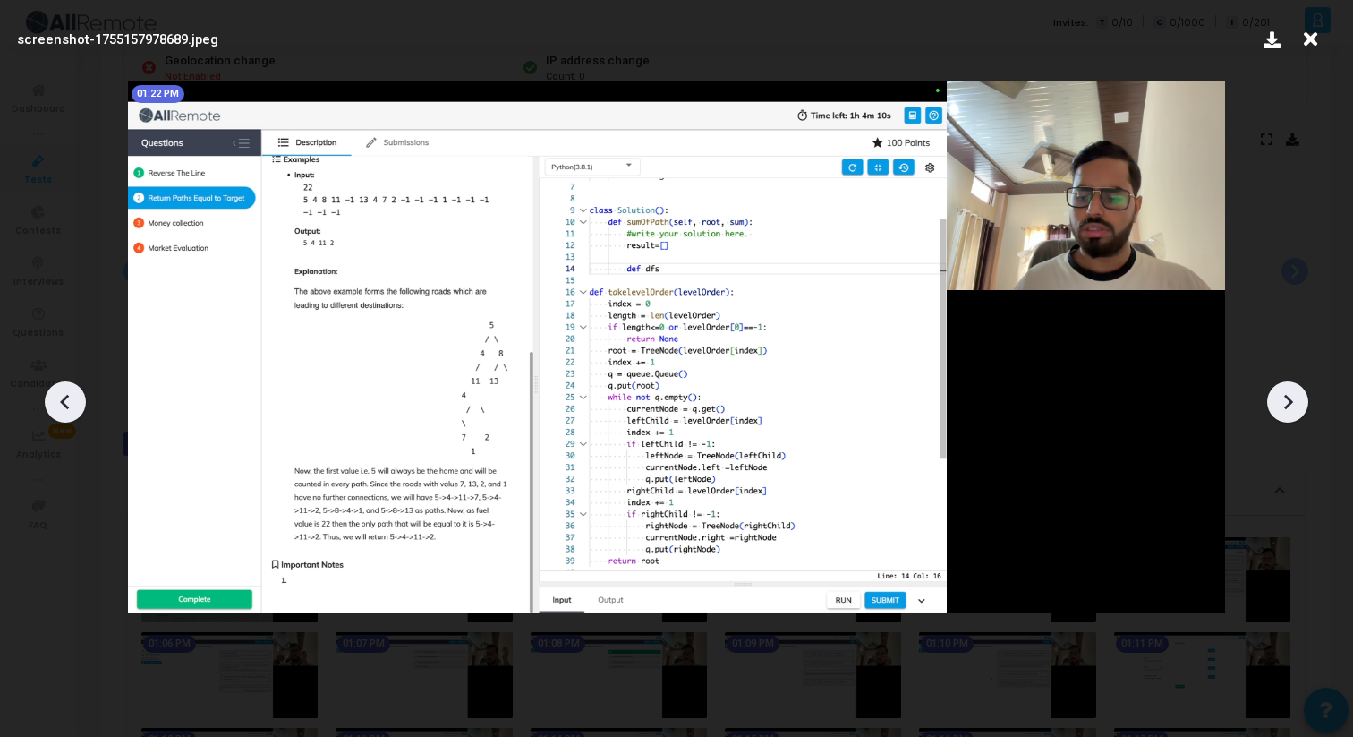
click at [1292, 396] on icon at bounding box center [1287, 401] width 27 height 27
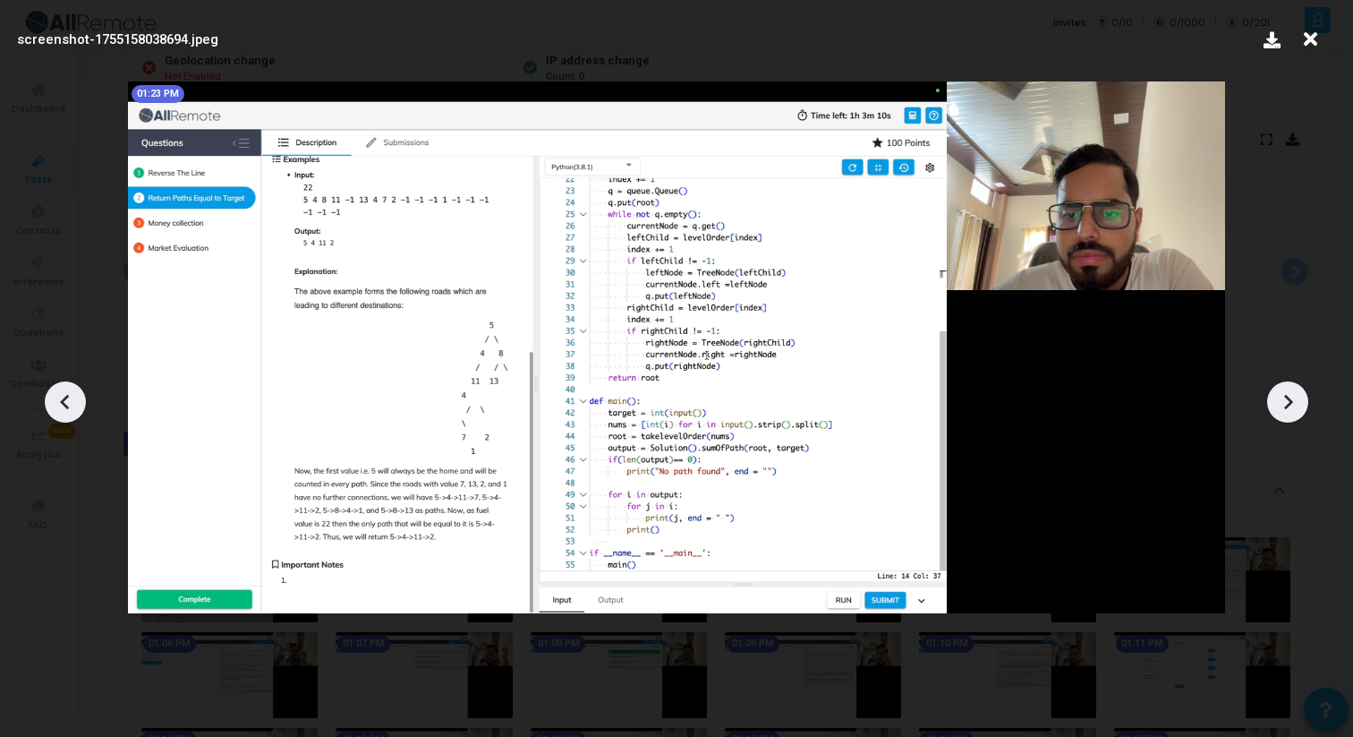
click at [1292, 396] on icon at bounding box center [1287, 401] width 27 height 27
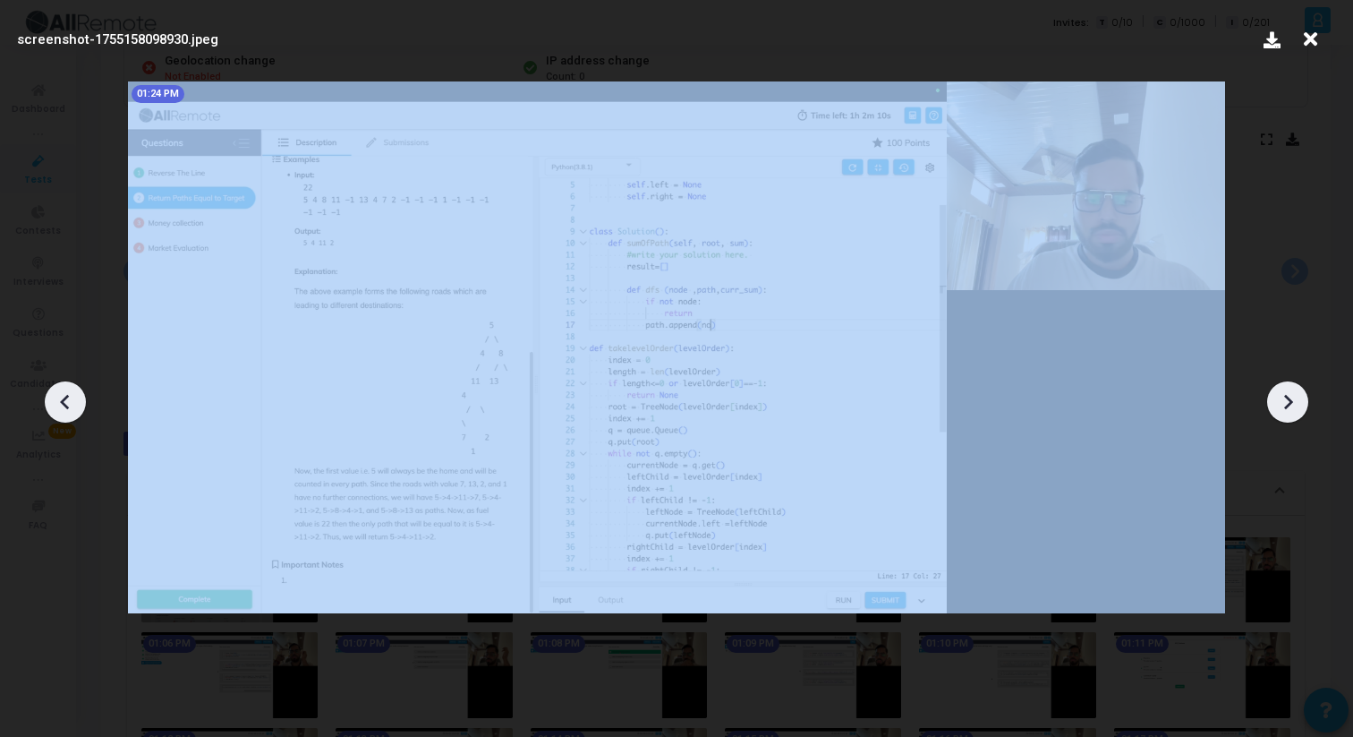
click at [1292, 396] on icon at bounding box center [1287, 401] width 27 height 27
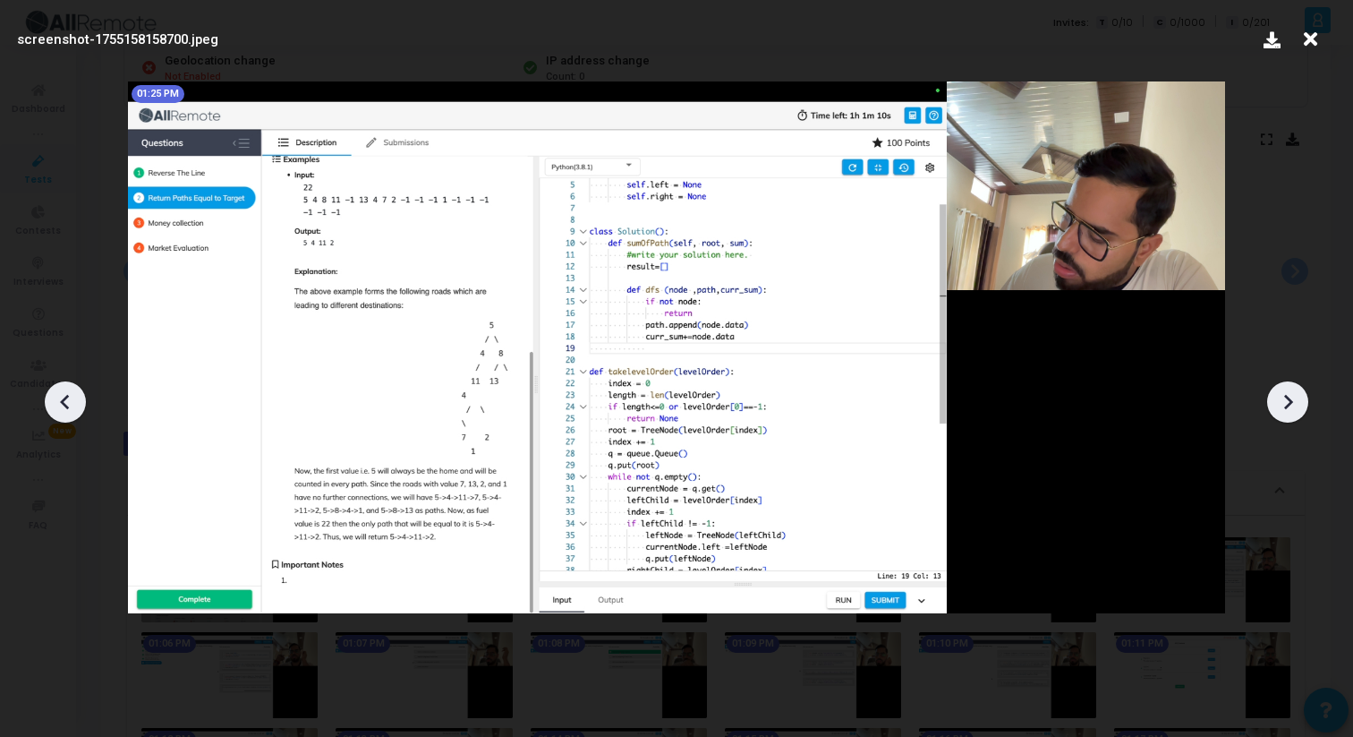
click at [1312, 36] on icon at bounding box center [1311, 39] width 28 height 34
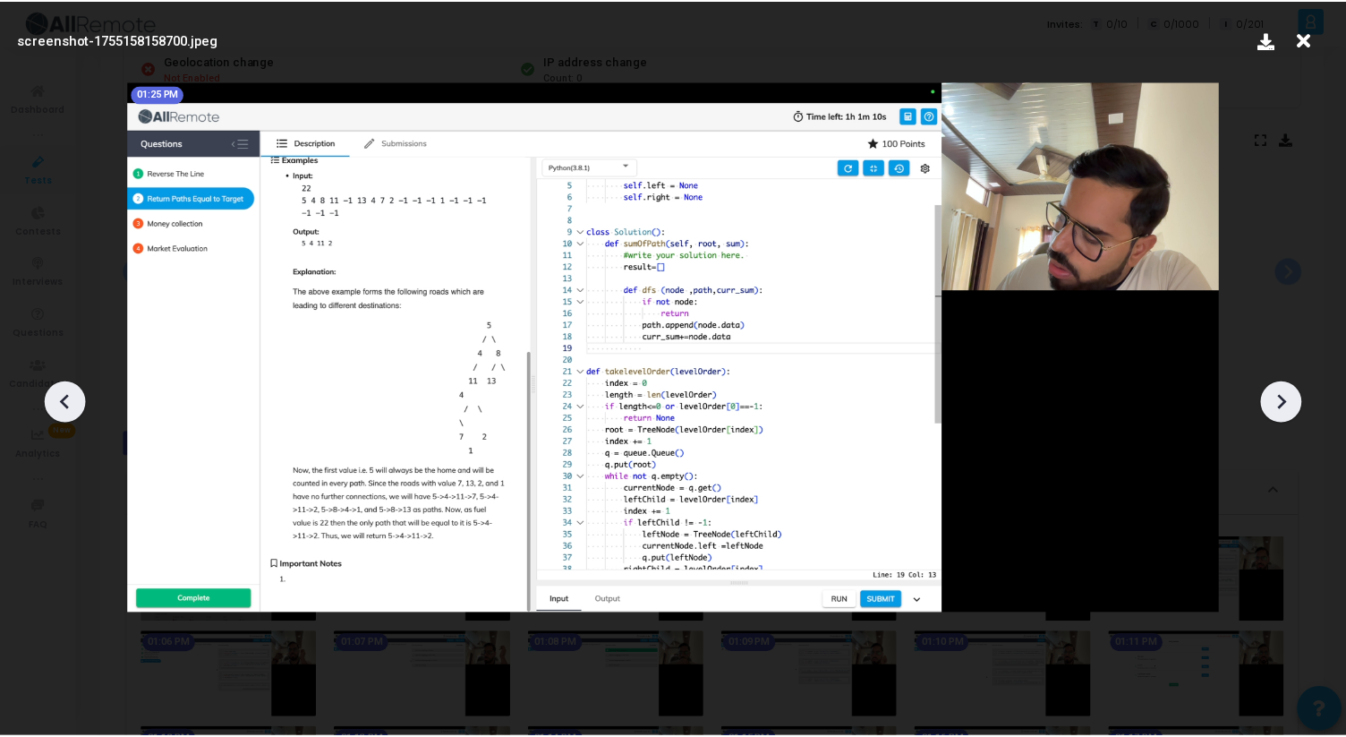
scroll to position [284, 0]
